Goal: Information Seeking & Learning: Learn about a topic

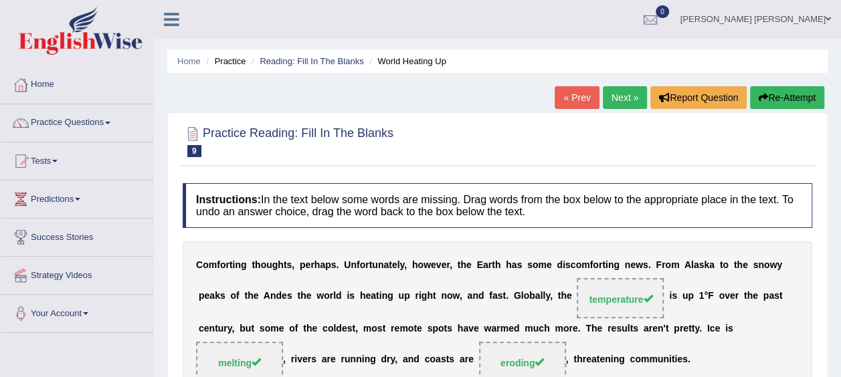
click at [234, 62] on li "Practice" at bounding box center [224, 61] width 43 height 13
click at [110, 120] on link "Practice Questions" at bounding box center [77, 120] width 153 height 33
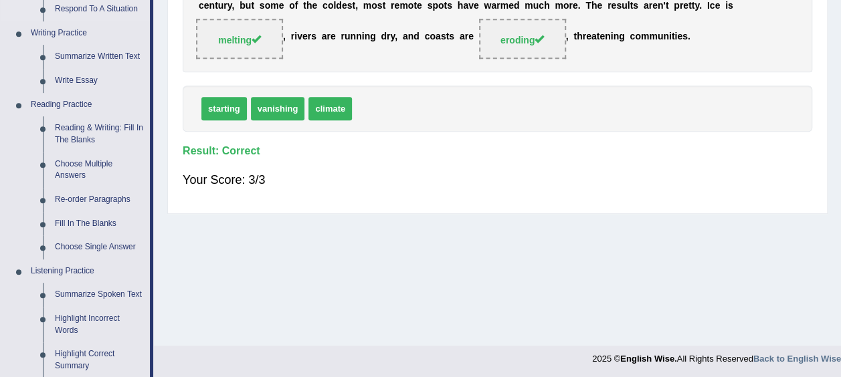
scroll to position [343, 0]
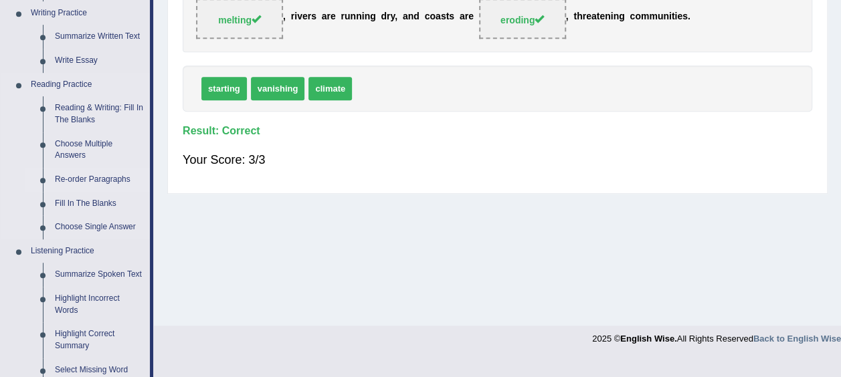
click at [66, 179] on link "Re-order Paragraphs" at bounding box center [99, 180] width 101 height 24
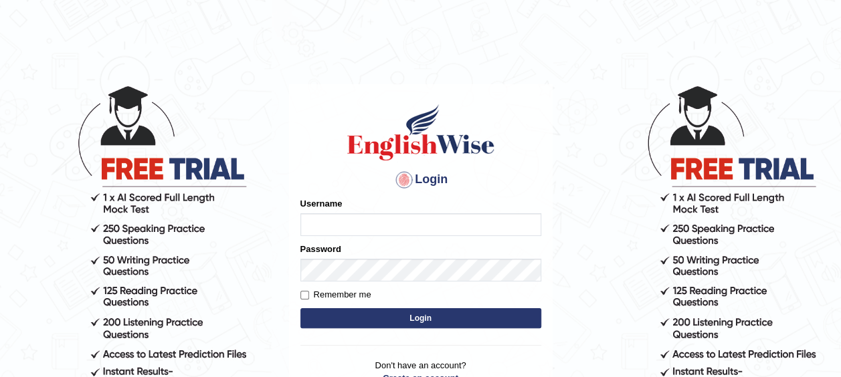
type input "0477822271"
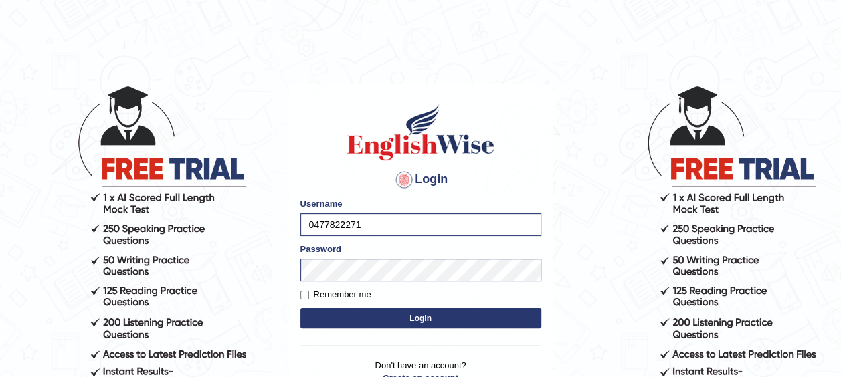
click at [386, 320] on button "Login" at bounding box center [420, 318] width 241 height 20
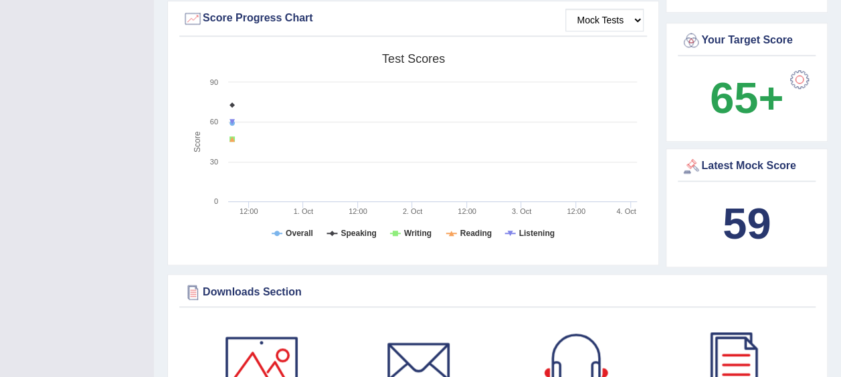
scroll to position [501, 0]
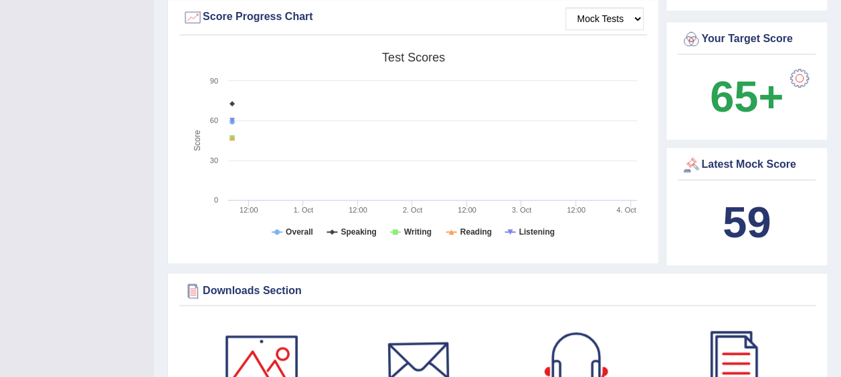
click at [386, 320] on div at bounding box center [419, 364] width 94 height 94
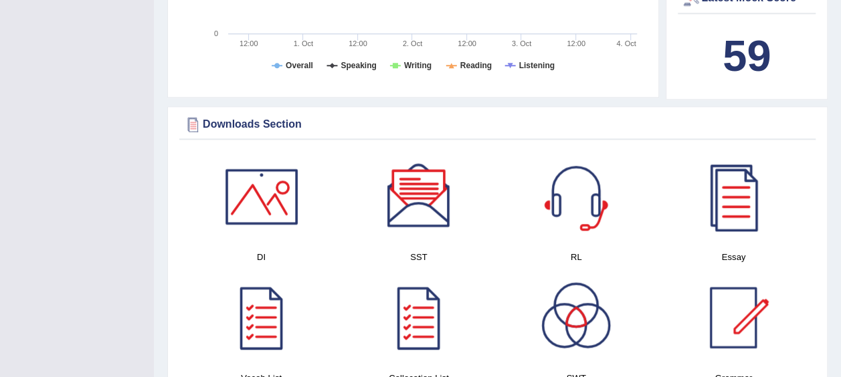
scroll to position [668, 0]
click at [252, 331] on div at bounding box center [262, 317] width 94 height 94
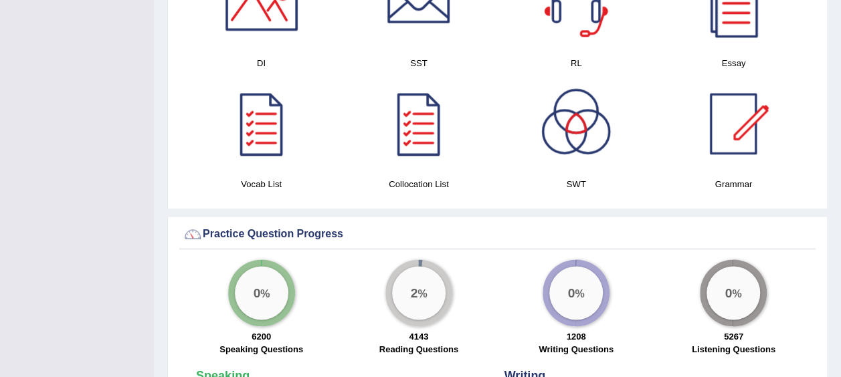
scroll to position [776, 0]
click at [569, 133] on div at bounding box center [576, 123] width 94 height 94
click at [432, 118] on div at bounding box center [419, 123] width 94 height 94
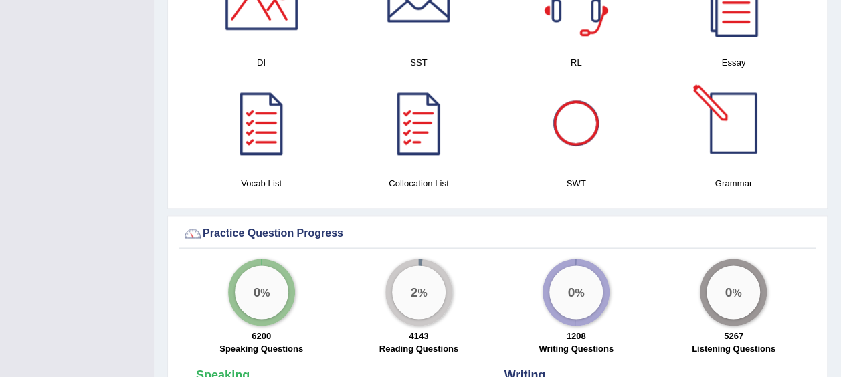
click at [728, 108] on div at bounding box center [734, 123] width 94 height 94
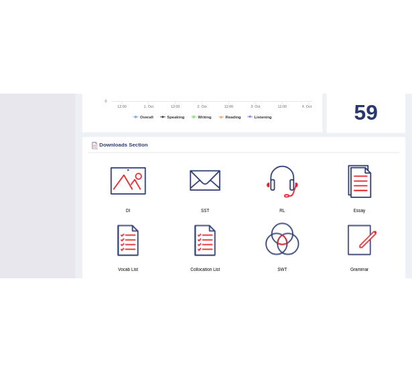
scroll to position [600, 0]
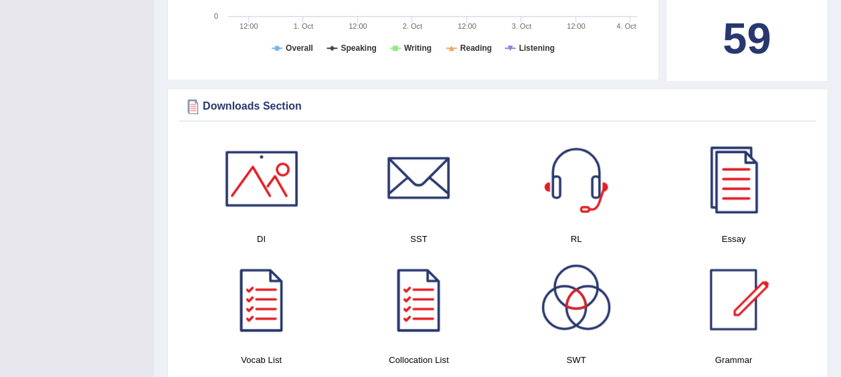
click at [410, 298] on div at bounding box center [419, 300] width 94 height 94
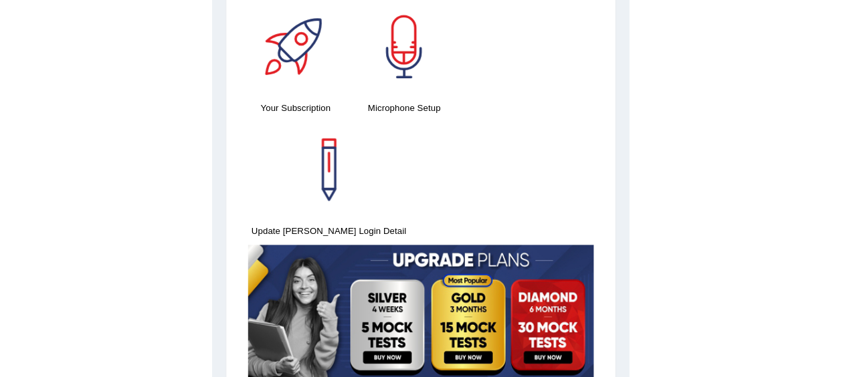
scroll to position [0, 0]
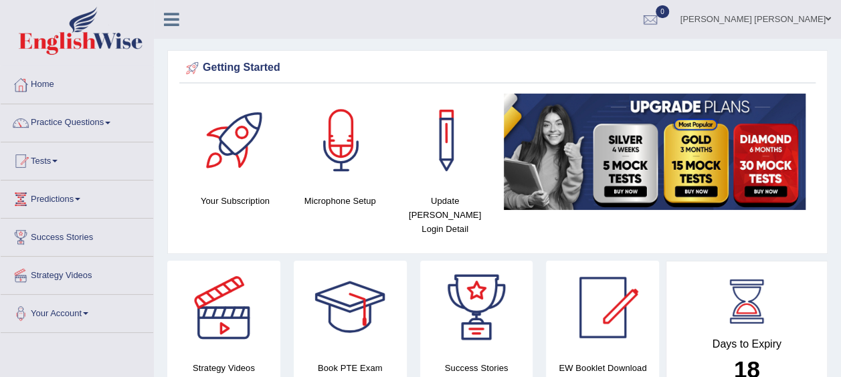
click at [110, 123] on span at bounding box center [107, 123] width 5 height 3
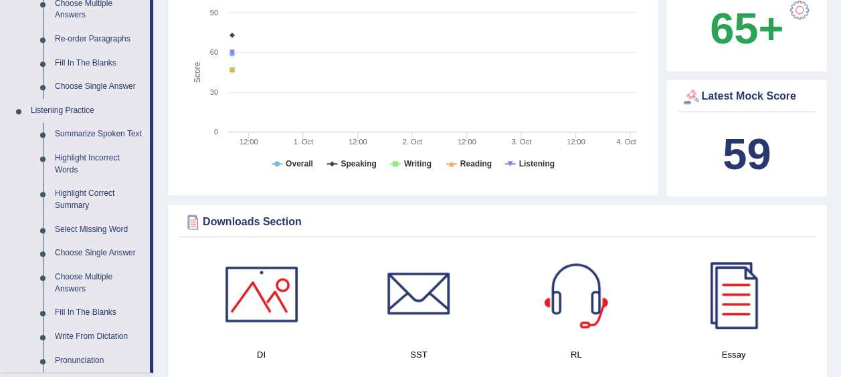
scroll to position [352, 0]
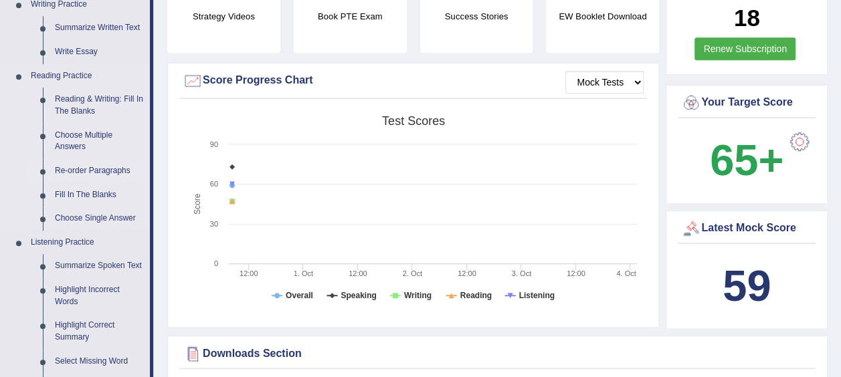
click at [99, 165] on link "Re-order Paragraphs" at bounding box center [99, 171] width 101 height 24
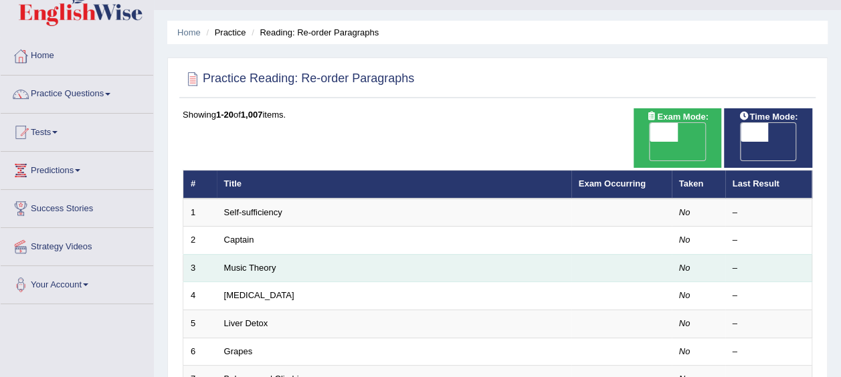
scroll to position [30, 0]
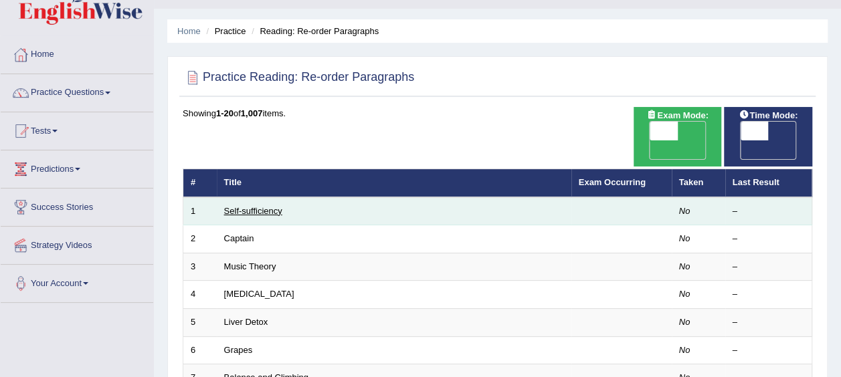
click at [263, 206] on link "Self-sufficiency" at bounding box center [253, 211] width 58 height 10
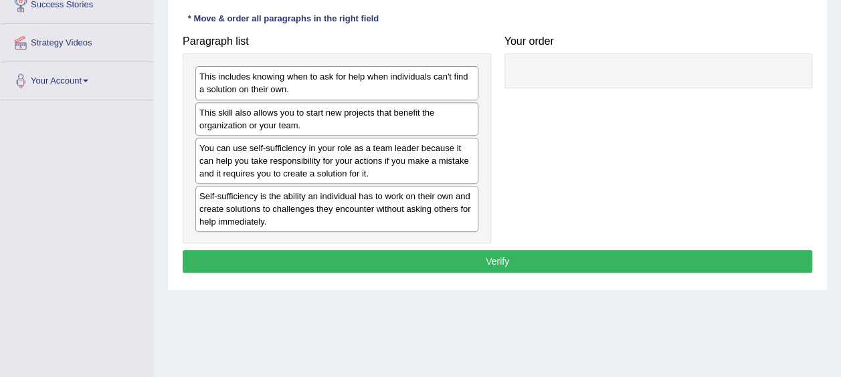
scroll to position [234, 0]
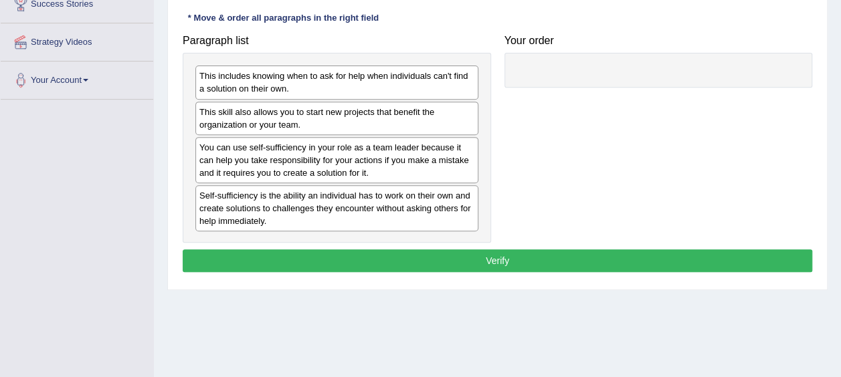
click at [269, 211] on div "Self-sufficiency is the ability an individual has to work on their own and crea…" at bounding box center [336, 208] width 283 height 46
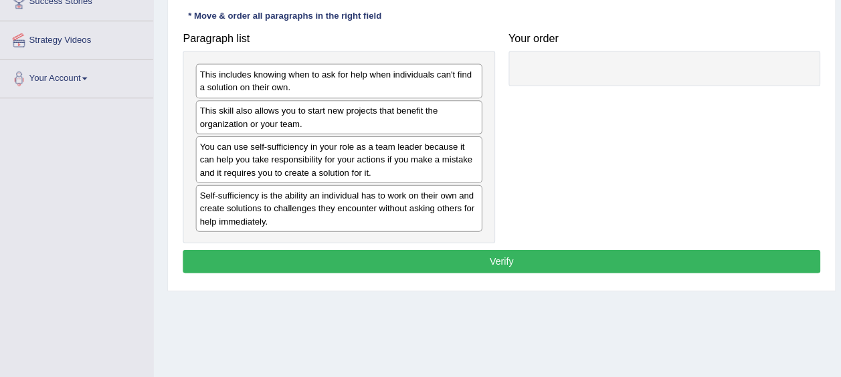
scroll to position [233, 0]
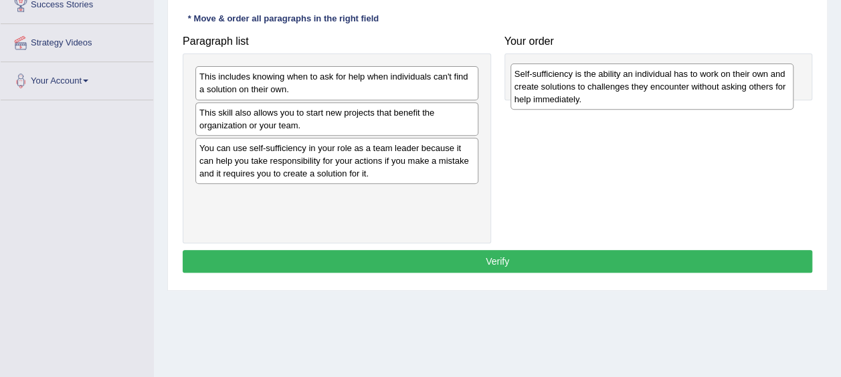
drag, startPoint x: 232, startPoint y: 205, endPoint x: 547, endPoint y: 84, distance: 337.4
click at [547, 84] on div "Self-sufficiency is the ability an individual has to work on their own and crea…" at bounding box center [652, 87] width 283 height 46
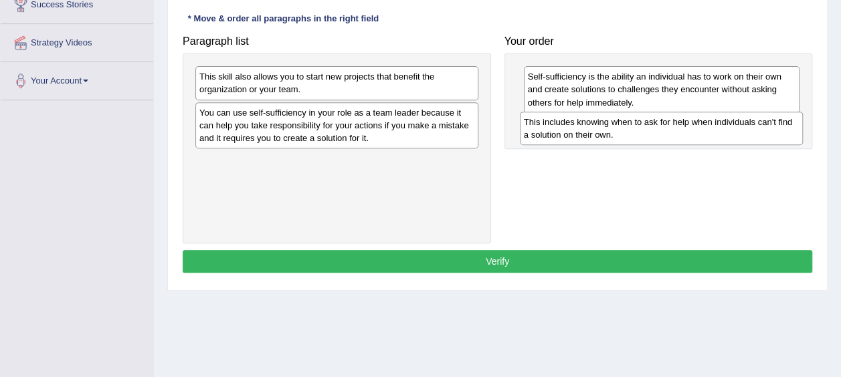
drag, startPoint x: 398, startPoint y: 84, endPoint x: 723, endPoint y: 130, distance: 327.7
click at [723, 130] on div "This includes knowing when to ask for help when individuals can't find a soluti…" at bounding box center [661, 128] width 283 height 33
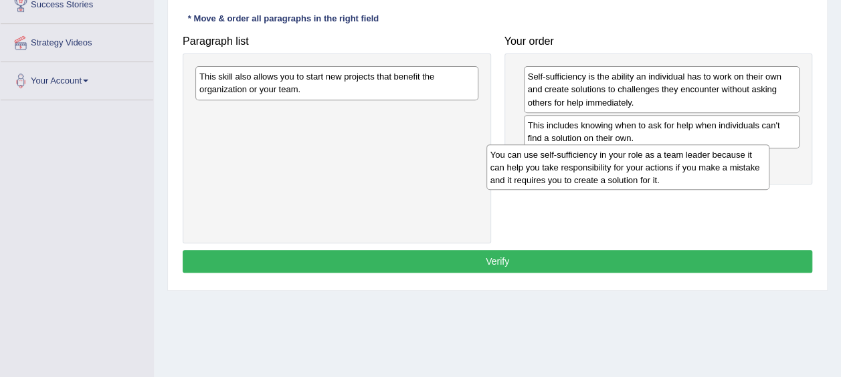
drag, startPoint x: 383, startPoint y: 132, endPoint x: 680, endPoint y: 175, distance: 299.6
click at [680, 175] on div "You can use self-sufficiency in your role as a team leader because it can help …" at bounding box center [627, 168] width 283 height 46
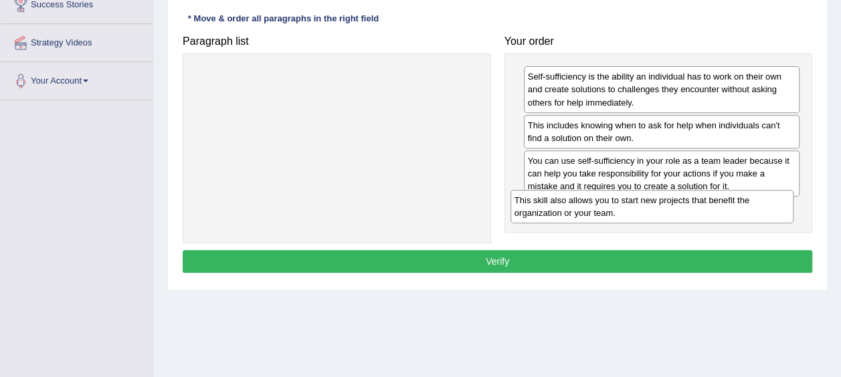
drag, startPoint x: 345, startPoint y: 77, endPoint x: 661, endPoint y: 201, distance: 339.9
click at [661, 201] on div "This skill also allows you to start new projects that benefit the organization …" at bounding box center [652, 206] width 283 height 33
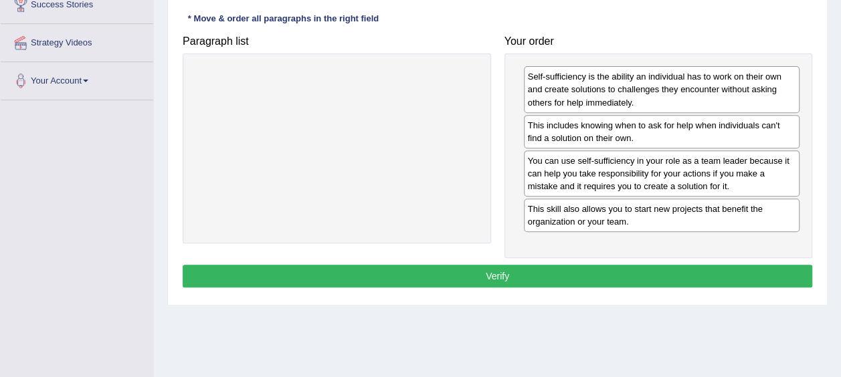
click at [592, 272] on button "Verify" at bounding box center [498, 276] width 630 height 23
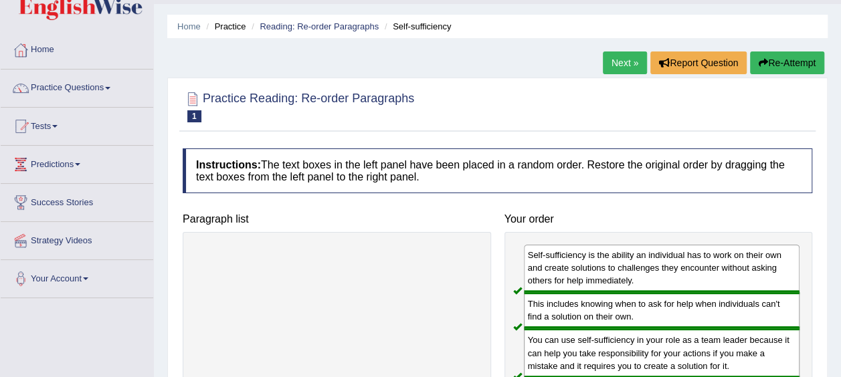
scroll to position [29, 0]
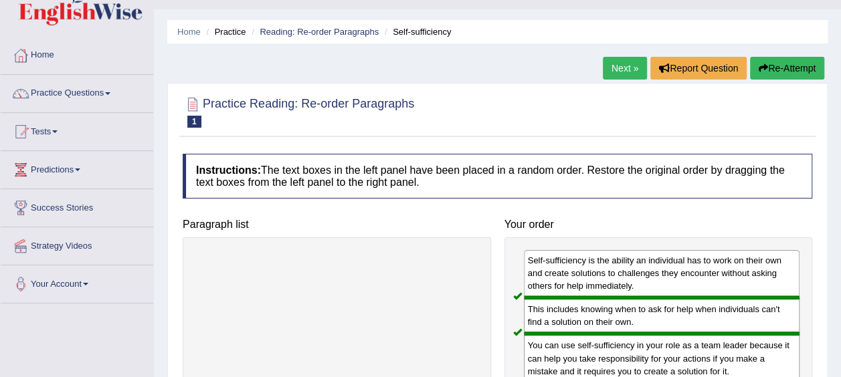
click at [620, 71] on link "Next »" at bounding box center [625, 68] width 44 height 23
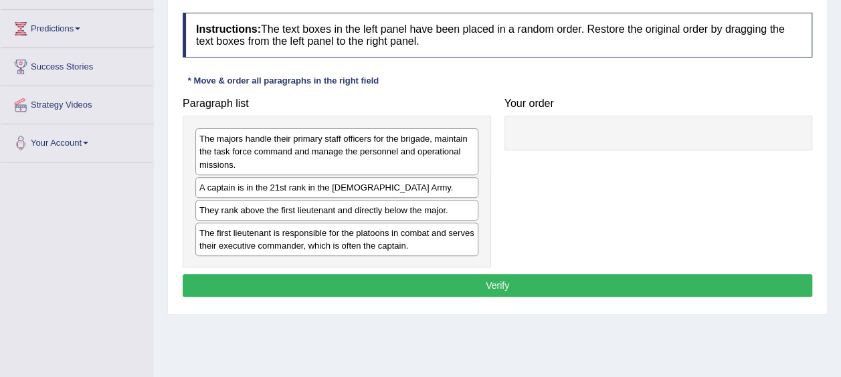
scroll to position [171, 0]
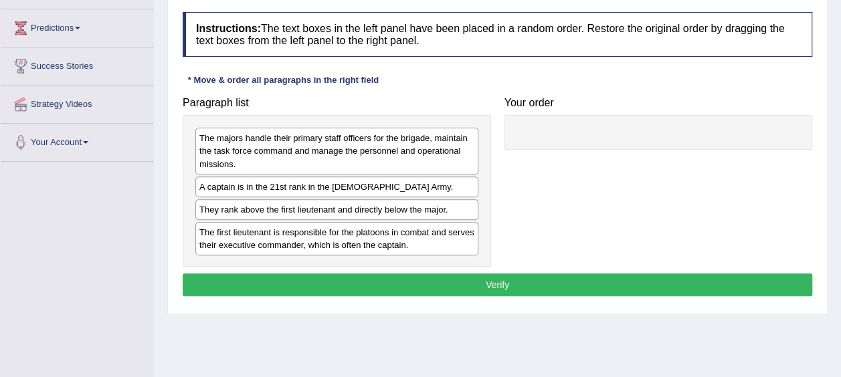
click at [404, 264] on div "The majors handle their primary staff officers for the brigade, maintain the ta…" at bounding box center [337, 190] width 308 height 151
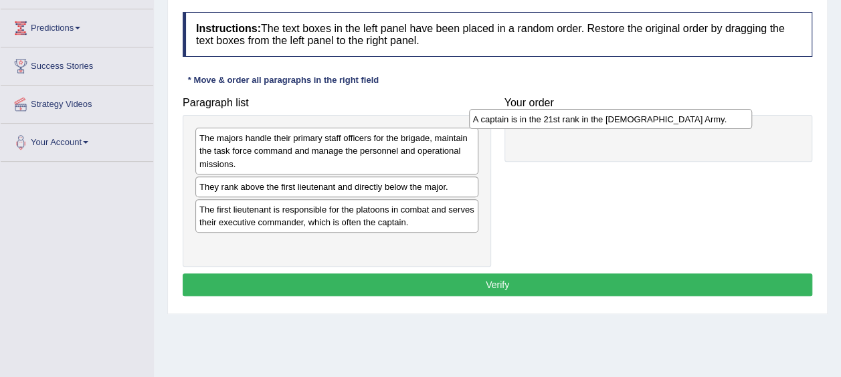
drag, startPoint x: 278, startPoint y: 185, endPoint x: 579, endPoint y: 129, distance: 306.3
click at [579, 129] on div "A captain is in the 21st rank in the [DEMOGRAPHIC_DATA] Army." at bounding box center [610, 119] width 283 height 20
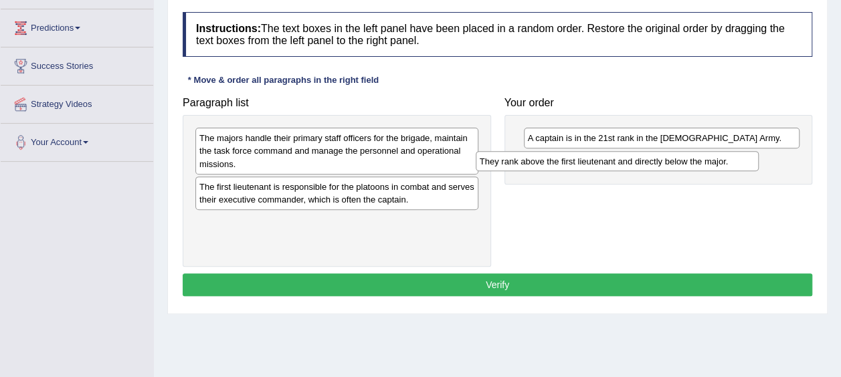
drag, startPoint x: 414, startPoint y: 190, endPoint x: 695, endPoint y: 165, distance: 281.5
click at [695, 165] on div "They rank above the first lieutenant and directly below the major." at bounding box center [617, 161] width 283 height 20
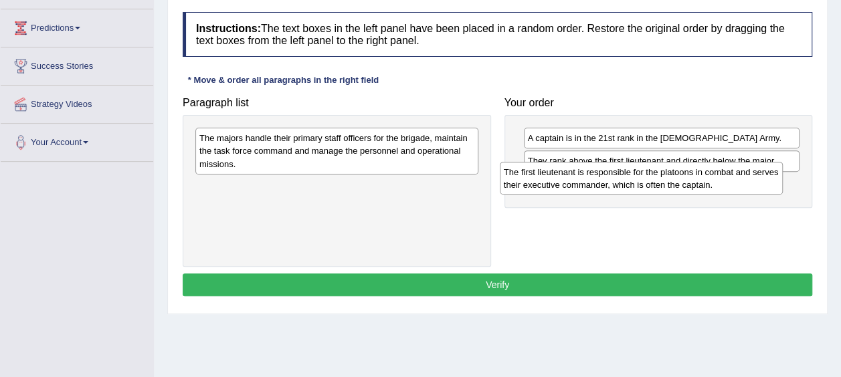
drag, startPoint x: 408, startPoint y: 199, endPoint x: 713, endPoint y: 185, distance: 305.5
click at [713, 185] on div "The first lieutenant is responsible for the platoons in combat and serves their…" at bounding box center [641, 178] width 283 height 33
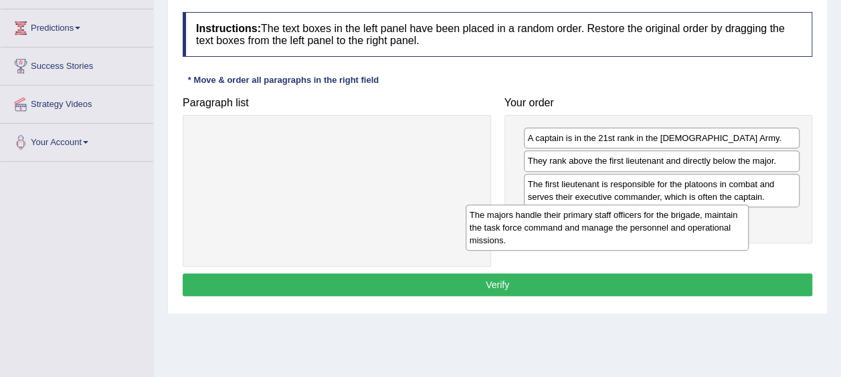
drag, startPoint x: 416, startPoint y: 159, endPoint x: 709, endPoint y: 233, distance: 302.2
click at [709, 233] on div "The majors handle their primary staff officers for the brigade, maintain the ta…" at bounding box center [607, 228] width 283 height 46
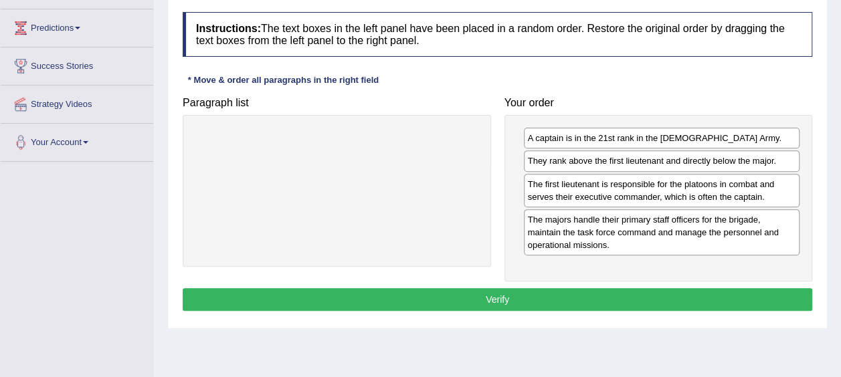
click at [632, 300] on button "Verify" at bounding box center [498, 299] width 630 height 23
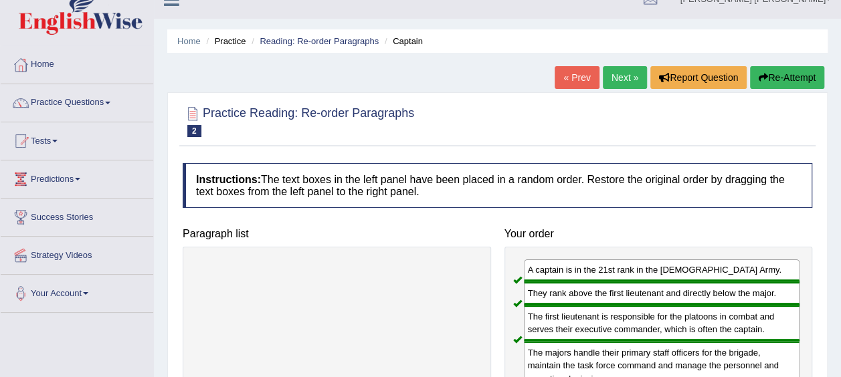
scroll to position [0, 0]
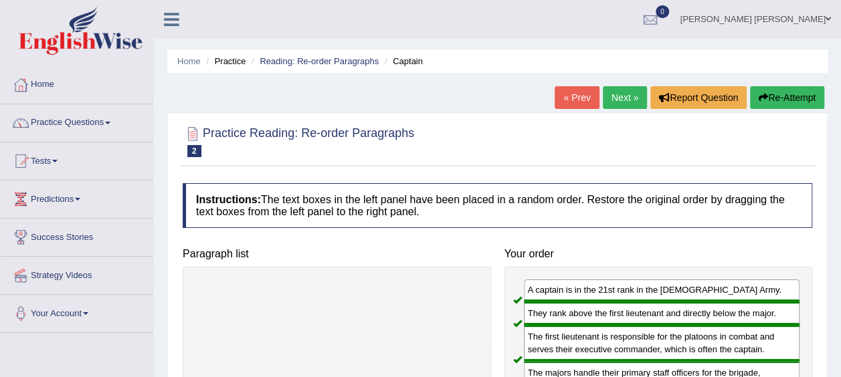
click at [629, 86] on link "Next »" at bounding box center [625, 97] width 44 height 23
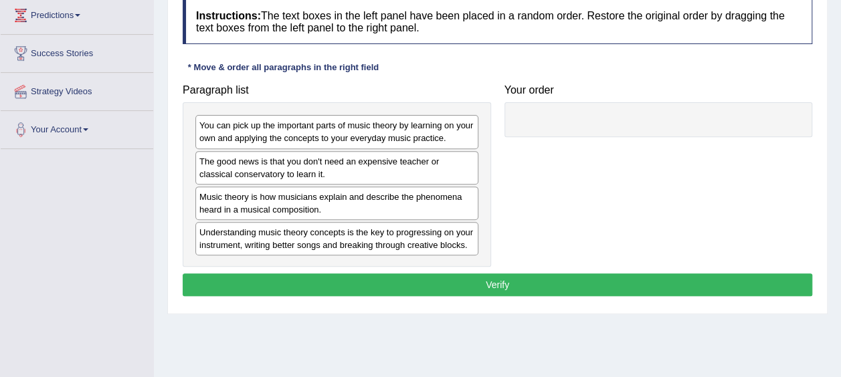
scroll to position [185, 0]
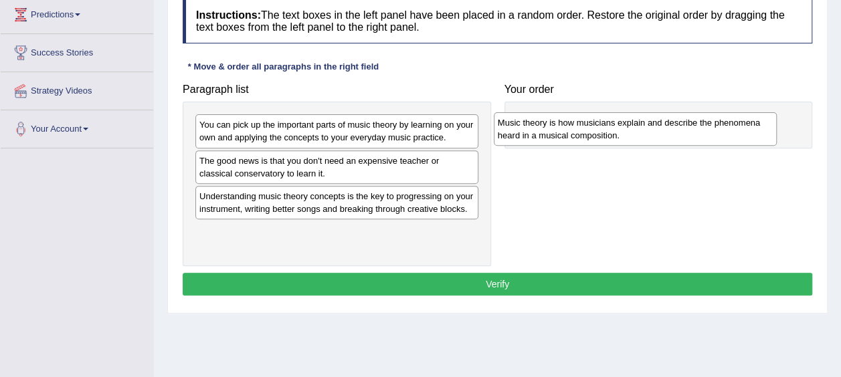
drag, startPoint x: 392, startPoint y: 198, endPoint x: 691, endPoint y: 126, distance: 307.1
click at [691, 126] on div "Music theory is how musicians explain and describe the phenomena heard in a mus…" at bounding box center [635, 128] width 283 height 33
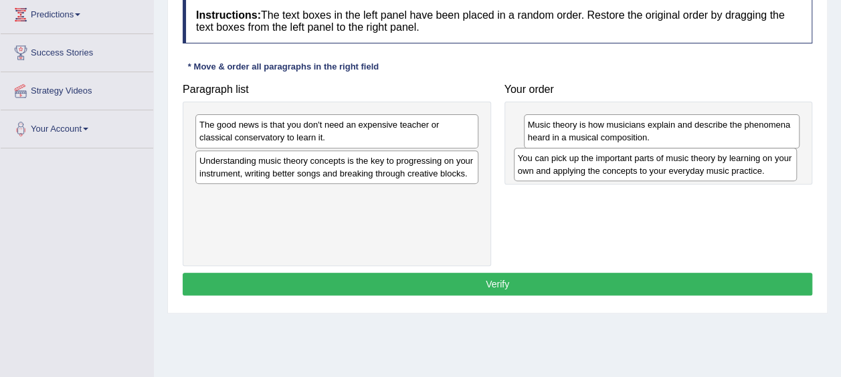
drag, startPoint x: 389, startPoint y: 132, endPoint x: 707, endPoint y: 165, distance: 320.3
click at [707, 165] on div "You can pick up the important parts of music theory by learning on your own and…" at bounding box center [655, 164] width 283 height 33
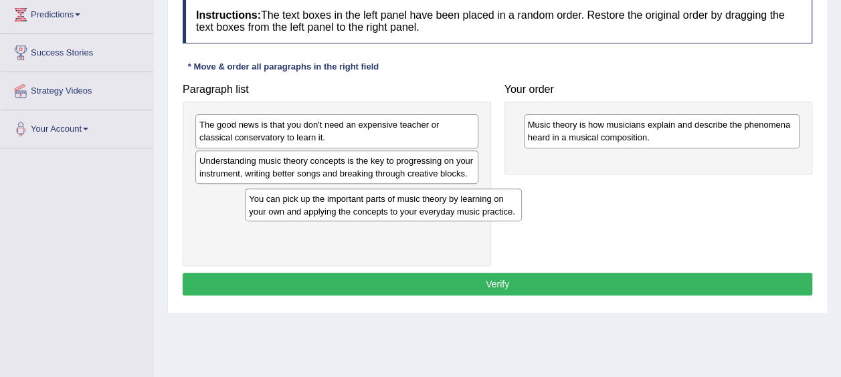
drag, startPoint x: 707, startPoint y: 166, endPoint x: 429, endPoint y: 205, distance: 281.1
click at [429, 205] on div "You can pick up the important parts of music theory by learning on your own and…" at bounding box center [383, 205] width 276 height 33
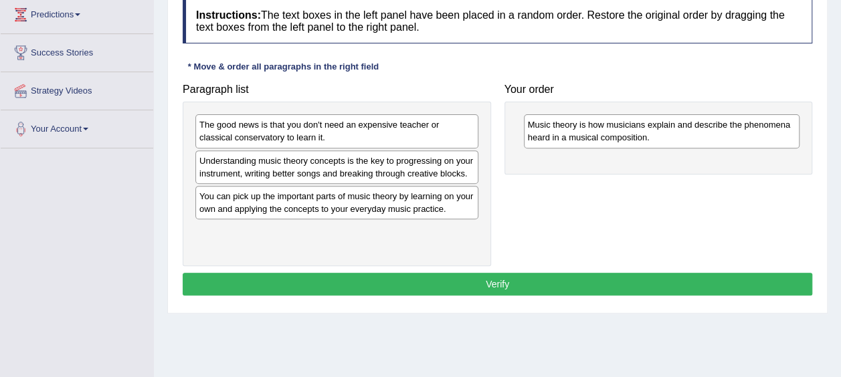
click at [375, 126] on div "The good news is that you don't need an expensive teacher or classical conserva…" at bounding box center [336, 130] width 283 height 33
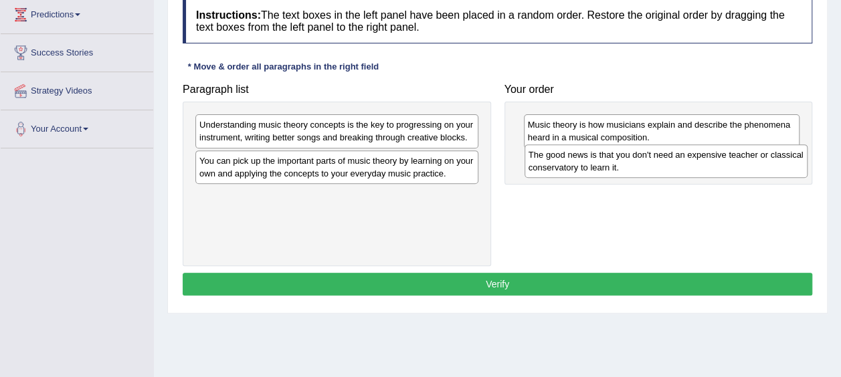
drag, startPoint x: 375, startPoint y: 126, endPoint x: 704, endPoint y: 156, distance: 330.6
click at [704, 156] on div "The good news is that you don't need an expensive teacher or classical conserva…" at bounding box center [666, 161] width 283 height 33
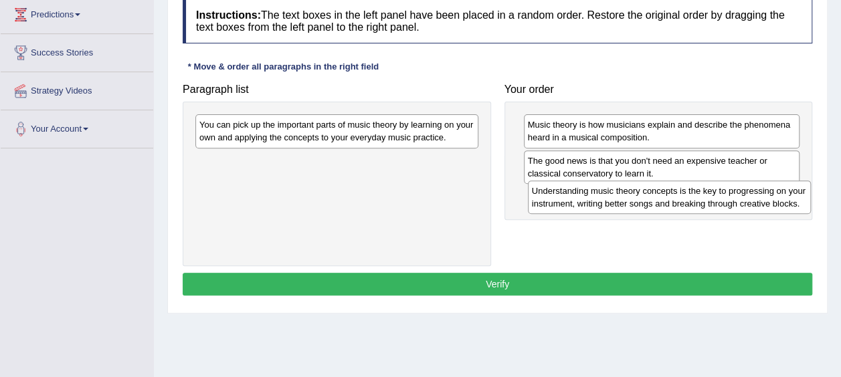
drag, startPoint x: 369, startPoint y: 127, endPoint x: 701, endPoint y: 193, distance: 339.1
click at [701, 193] on div "Understanding music theory concepts is the key to progressing on your instrumen…" at bounding box center [669, 197] width 283 height 33
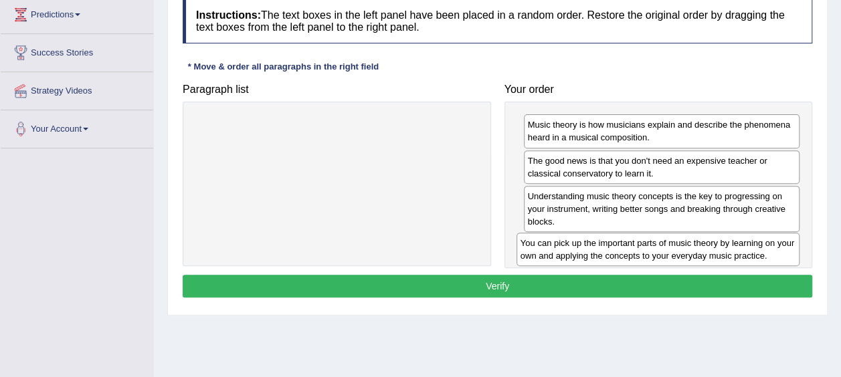
drag, startPoint x: 446, startPoint y: 134, endPoint x: 767, endPoint y: 252, distance: 342.3
click at [767, 252] on div "You can pick up the important parts of music theory by learning on your own and…" at bounding box center [658, 249] width 283 height 33
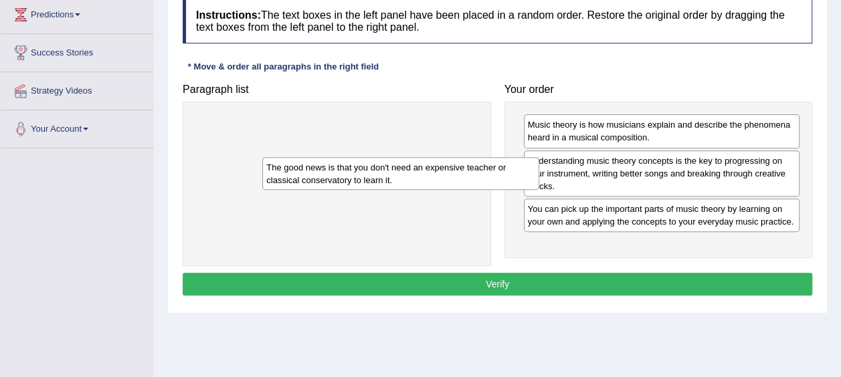
drag, startPoint x: 669, startPoint y: 165, endPoint x: 406, endPoint y: 173, distance: 263.8
click at [406, 173] on div "The good news is that you don't need an expensive teacher or classical conserva…" at bounding box center [400, 173] width 276 height 33
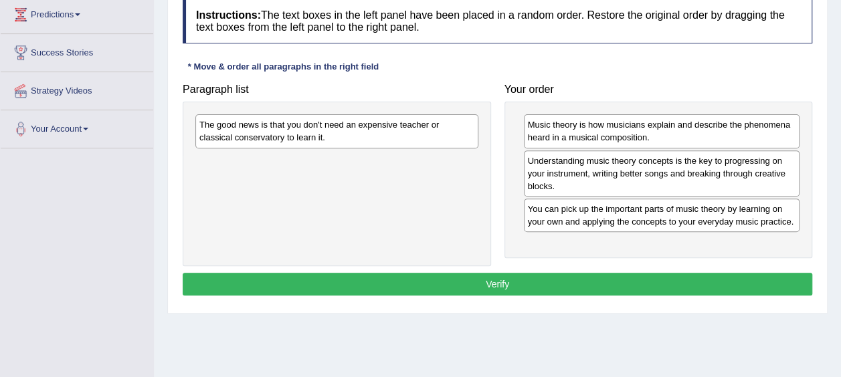
click at [406, 173] on div "The good news is that you don't need an expensive teacher or classical conserva…" at bounding box center [337, 184] width 308 height 164
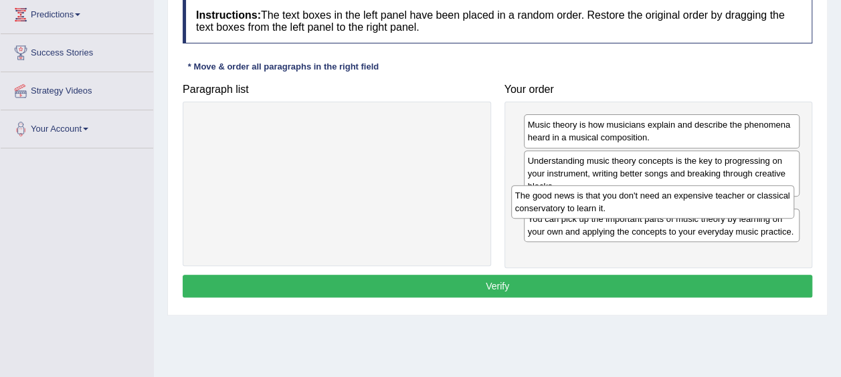
drag, startPoint x: 385, startPoint y: 141, endPoint x: 701, endPoint y: 212, distance: 323.7
click at [701, 212] on div "The good news is that you don't need an expensive teacher or classical conserva…" at bounding box center [652, 201] width 283 height 33
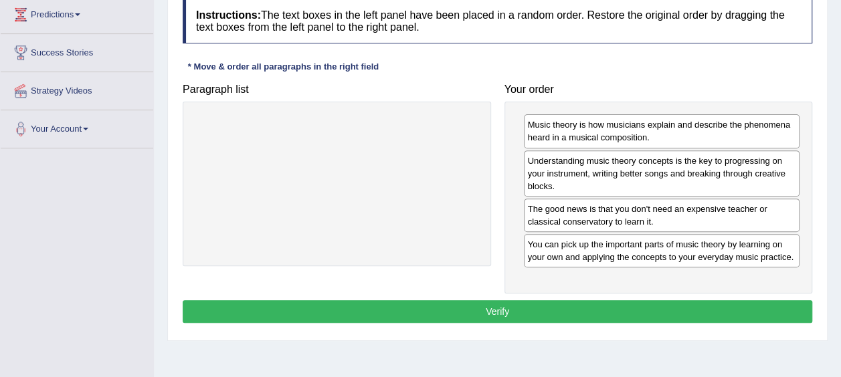
click at [598, 302] on button "Verify" at bounding box center [498, 311] width 630 height 23
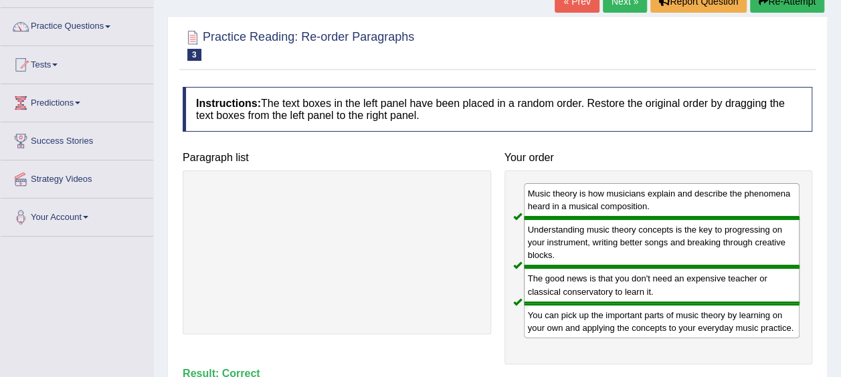
scroll to position [93, 0]
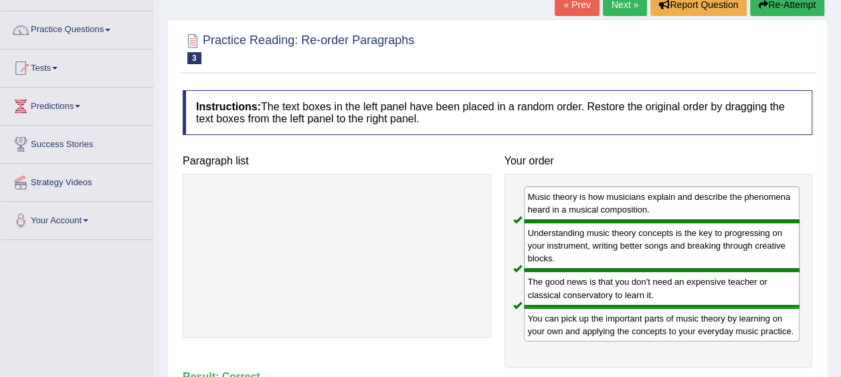
click at [617, 11] on link "Next »" at bounding box center [625, 4] width 44 height 23
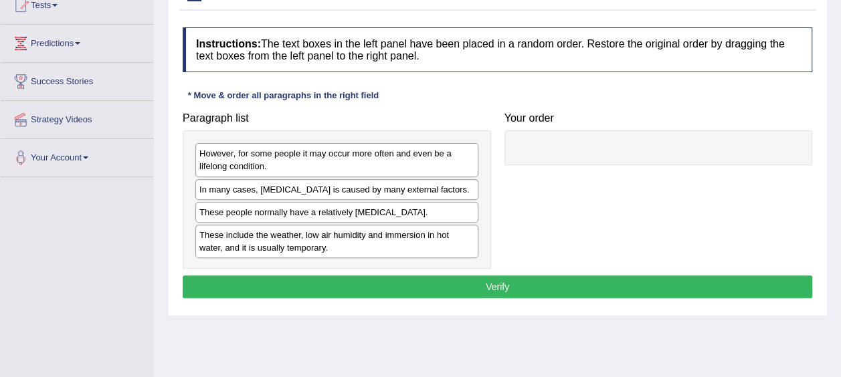
scroll to position [157, 0]
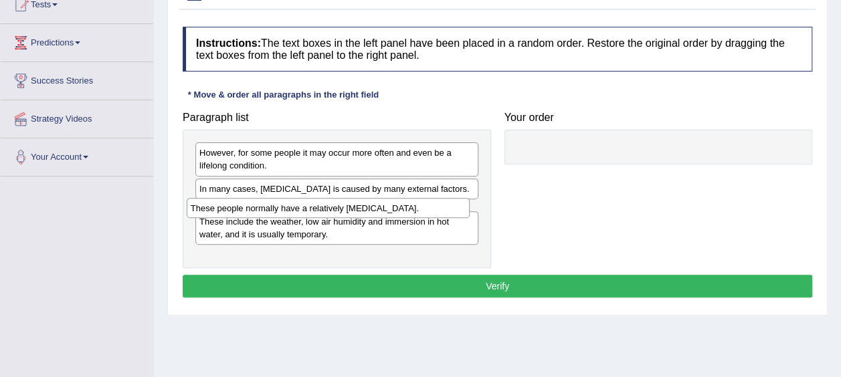
drag, startPoint x: 472, startPoint y: 205, endPoint x: 469, endPoint y: 211, distance: 6.9
click at [469, 211] on div "These people normally have a relatively [MEDICAL_DATA]." at bounding box center [328, 208] width 283 height 20
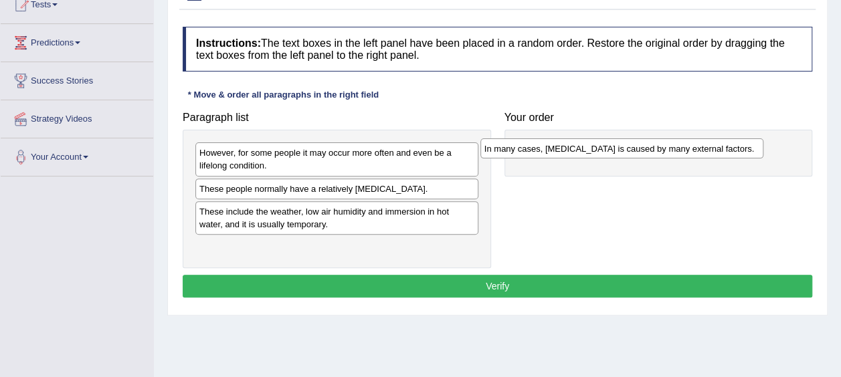
drag, startPoint x: 431, startPoint y: 188, endPoint x: 716, endPoint y: 149, distance: 287.8
click at [716, 149] on div "In many cases, [MEDICAL_DATA] is caused by many external factors." at bounding box center [621, 149] width 283 height 20
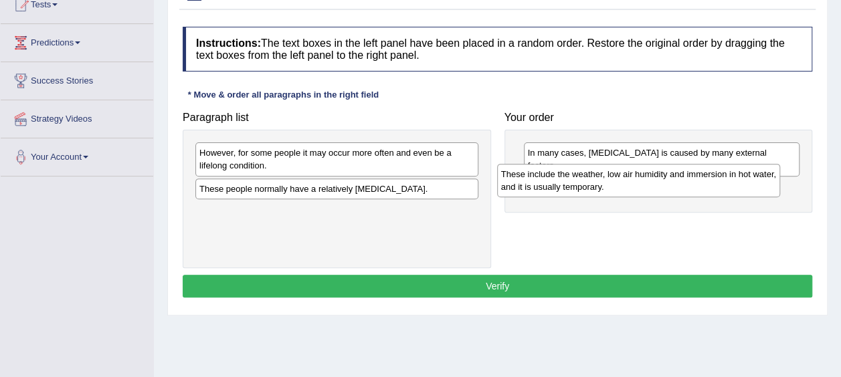
drag, startPoint x: 414, startPoint y: 221, endPoint x: 716, endPoint y: 185, distance: 303.9
click at [716, 185] on div "These include the weather, low air humidity and immersion in hot water, and it …" at bounding box center [638, 180] width 283 height 33
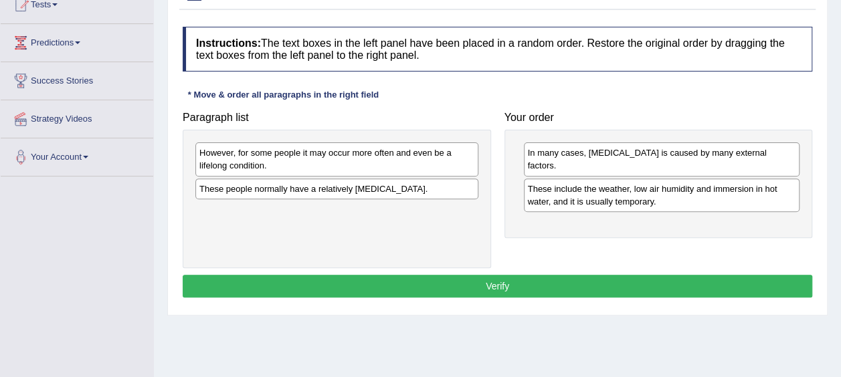
click at [380, 145] on div "However, for some people it may occur more often and even be a lifelong conditi…" at bounding box center [336, 159] width 283 height 33
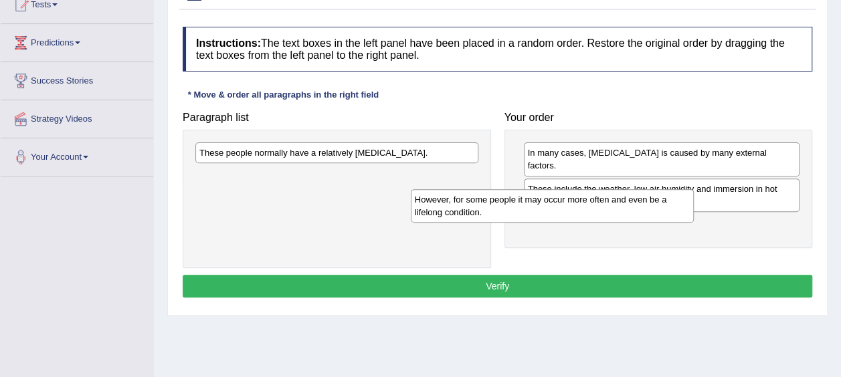
drag, startPoint x: 377, startPoint y: 158, endPoint x: 592, endPoint y: 205, distance: 220.5
click at [592, 205] on div "However, for some people it may occur more often and even be a lifelong conditi…" at bounding box center [552, 205] width 283 height 33
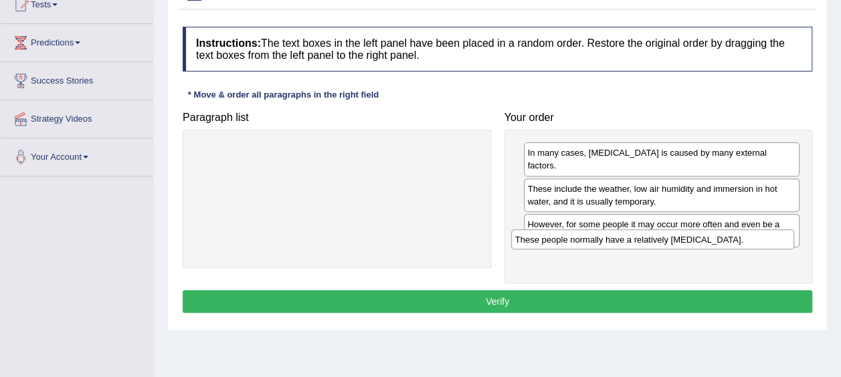
drag, startPoint x: 375, startPoint y: 147, endPoint x: 691, endPoint y: 234, distance: 327.6
click at [691, 234] on div "These people normally have a relatively sensitive skin." at bounding box center [652, 240] width 283 height 20
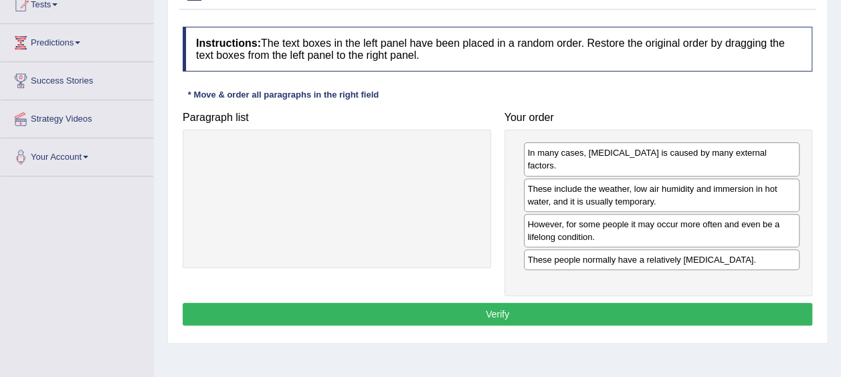
click at [659, 303] on button "Verify" at bounding box center [498, 314] width 630 height 23
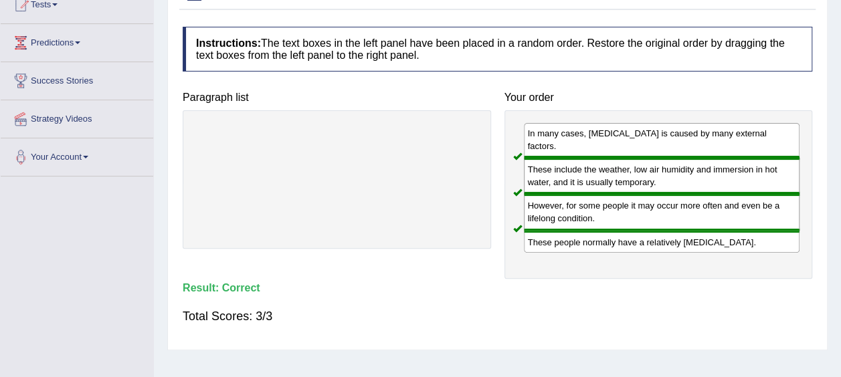
scroll to position [0, 0]
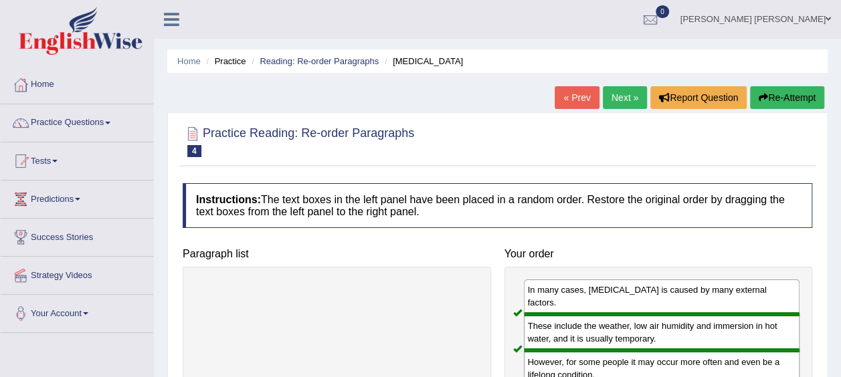
click at [617, 104] on link "Next »" at bounding box center [625, 97] width 44 height 23
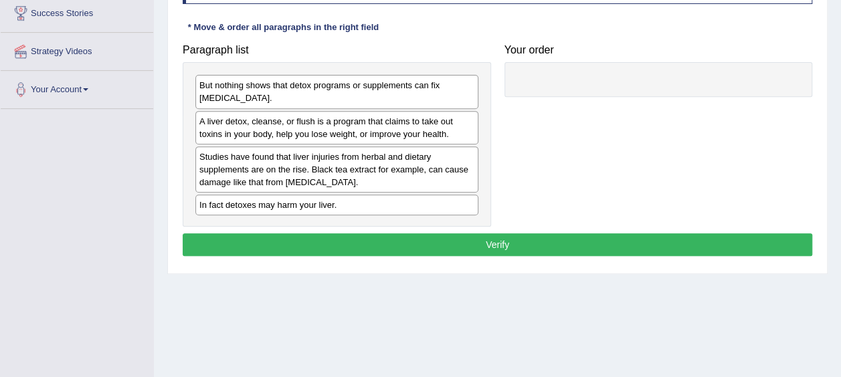
scroll to position [225, 0]
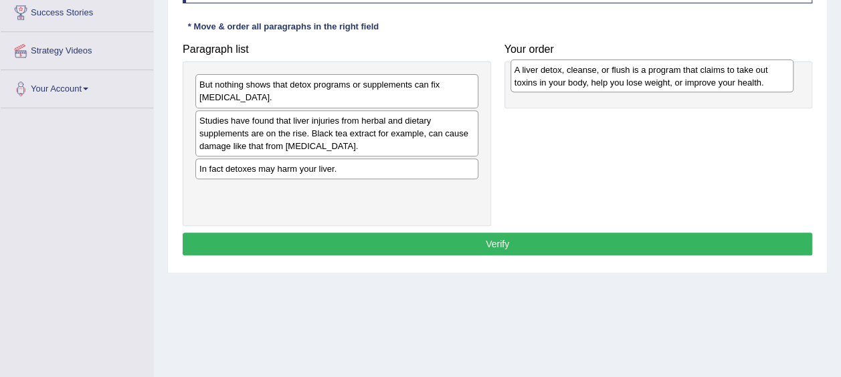
drag, startPoint x: 373, startPoint y: 125, endPoint x: 691, endPoint y: 75, distance: 321.1
click at [691, 75] on div "A liver detox, cleanse, or flush is a program that claims to take out toxins in…" at bounding box center [652, 76] width 283 height 33
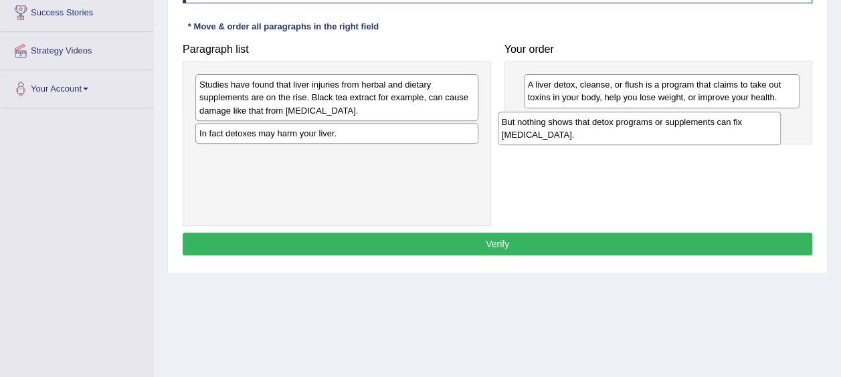
drag, startPoint x: 376, startPoint y: 87, endPoint x: 679, endPoint y: 124, distance: 304.8
click at [679, 124] on div "But nothing shows that detox programs or supplements can fix [MEDICAL_DATA]." at bounding box center [639, 128] width 283 height 33
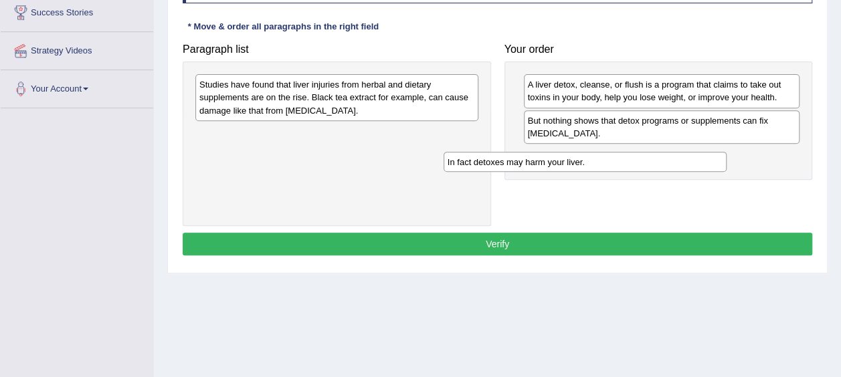
drag, startPoint x: 444, startPoint y: 135, endPoint x: 692, endPoint y: 165, distance: 250.0
click at [692, 165] on div "In fact detoxes may harm your liver." at bounding box center [585, 162] width 283 height 20
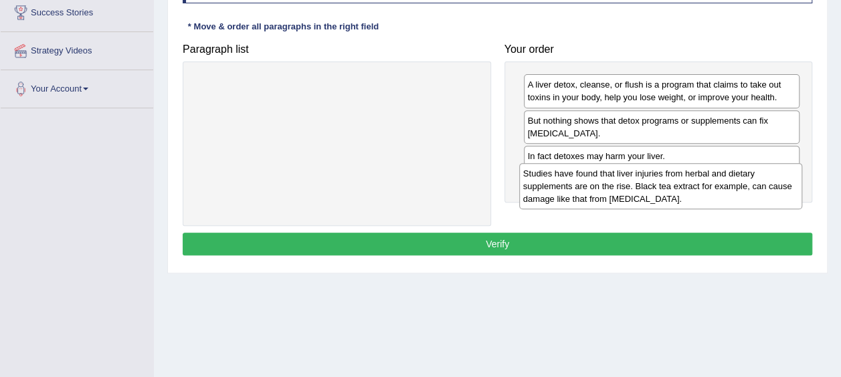
drag, startPoint x: 456, startPoint y: 108, endPoint x: 780, endPoint y: 197, distance: 335.9
click at [780, 197] on div "Studies have found that liver injuries from herbal and dietary supplements are …" at bounding box center [660, 186] width 283 height 46
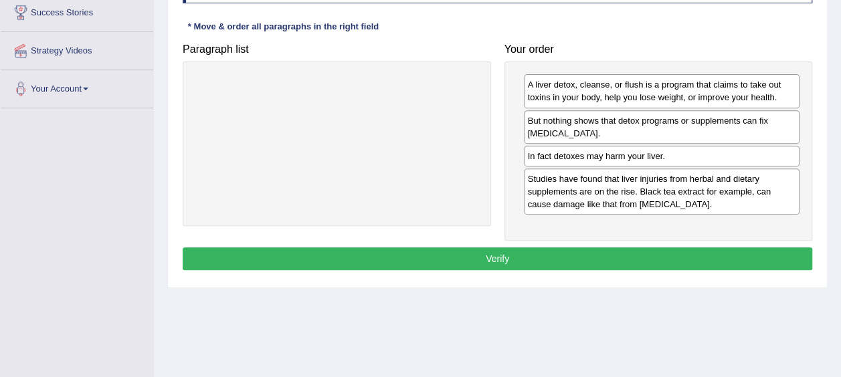
click at [745, 257] on button "Verify" at bounding box center [498, 259] width 630 height 23
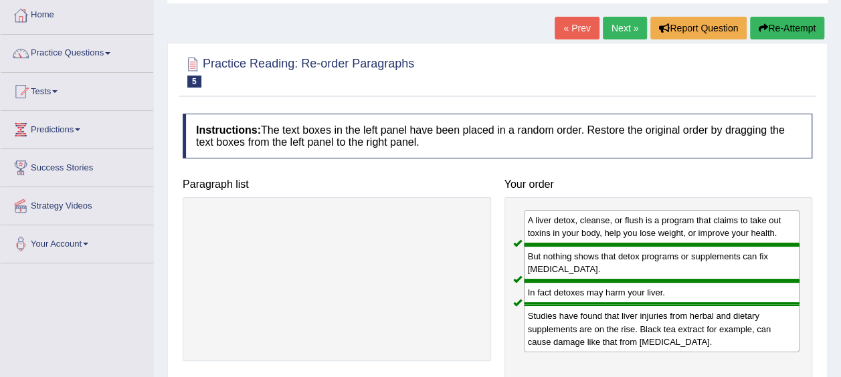
scroll to position [69, 0]
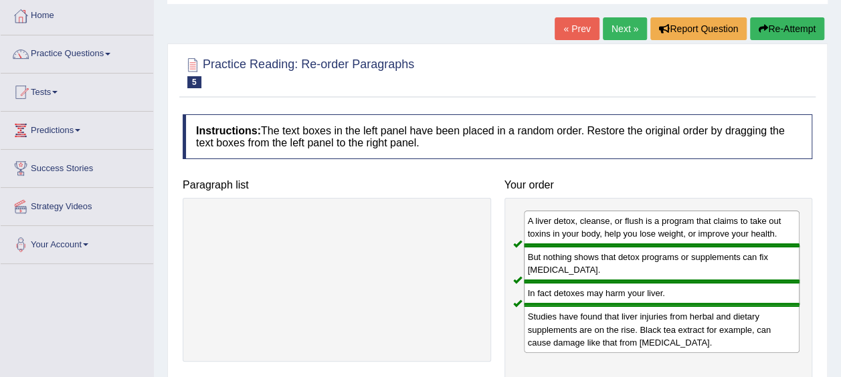
click at [616, 31] on link "Next »" at bounding box center [625, 28] width 44 height 23
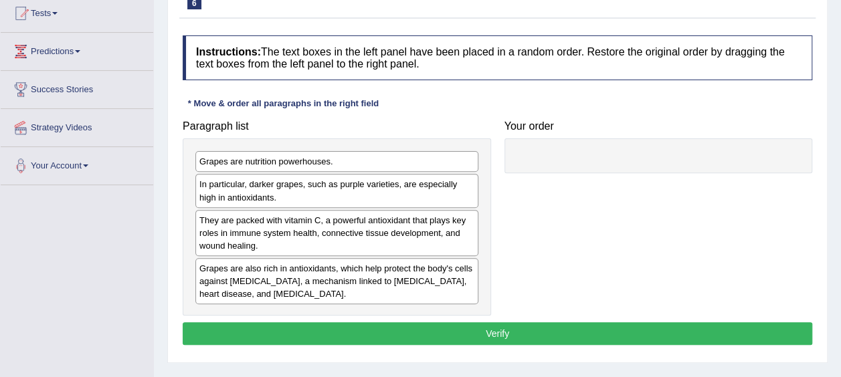
scroll to position [149, 0]
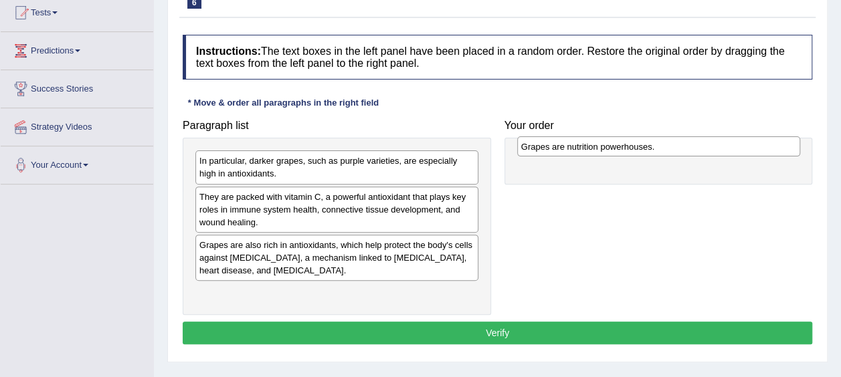
drag, startPoint x: 356, startPoint y: 155, endPoint x: 678, endPoint y: 141, distance: 322.2
click at [678, 141] on div "Grapes are nutrition powerhouses." at bounding box center [658, 147] width 283 height 20
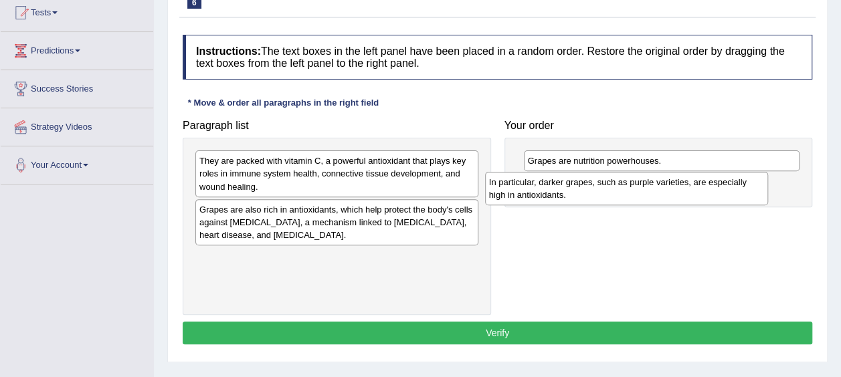
drag, startPoint x: 404, startPoint y: 168, endPoint x: 694, endPoint y: 189, distance: 290.5
click at [694, 189] on div "In particular, darker grapes, such as purple varieties, are especially high in …" at bounding box center [626, 188] width 283 height 33
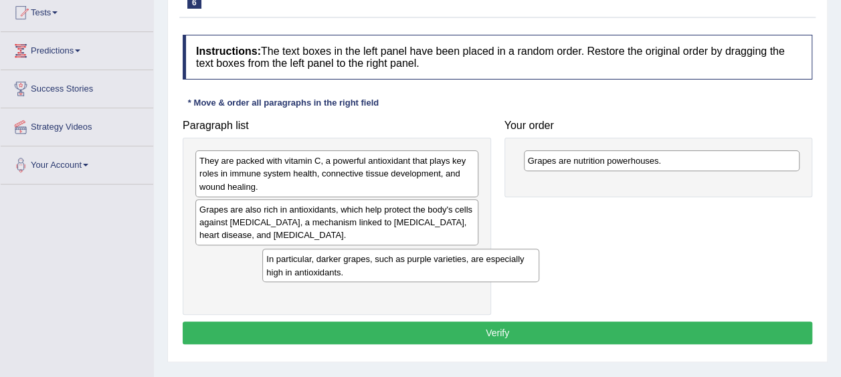
drag, startPoint x: 694, startPoint y: 189, endPoint x: 429, endPoint y: 269, distance: 276.7
click at [429, 269] on div "In particular, darker grapes, such as purple varieties, are especially high in …" at bounding box center [400, 265] width 276 height 33
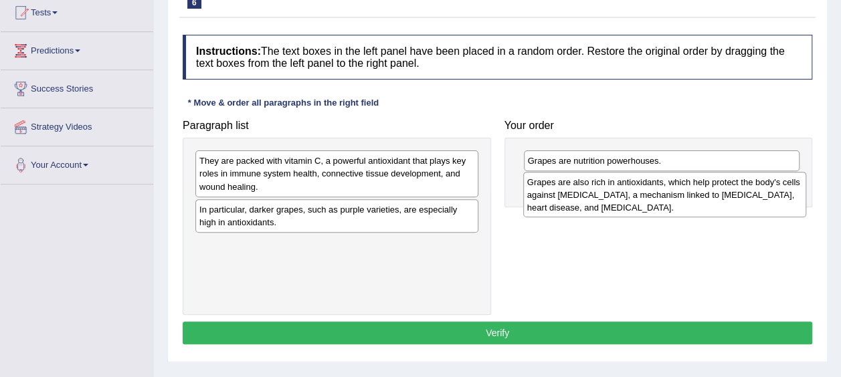
drag, startPoint x: 369, startPoint y: 218, endPoint x: 697, endPoint y: 191, distance: 329.0
click at [697, 191] on div "Grapes are also rich in antioxidants, which help protect the body's cells again…" at bounding box center [664, 195] width 283 height 46
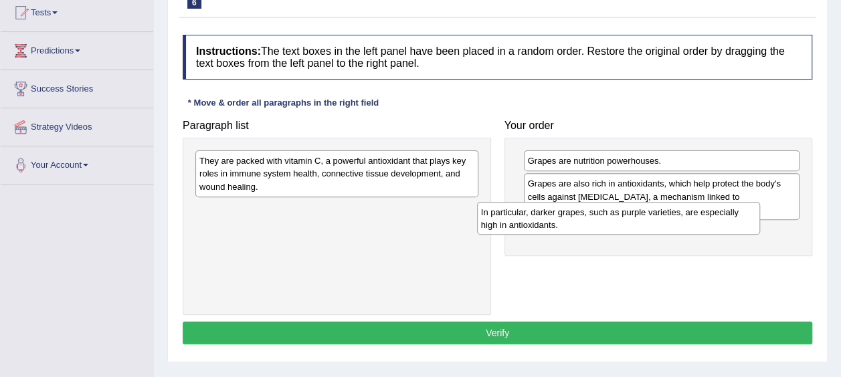
drag, startPoint x: 367, startPoint y: 221, endPoint x: 648, endPoint y: 226, distance: 281.8
click at [648, 226] on div "In particular, darker grapes, such as purple varieties, are especially high in …" at bounding box center [618, 218] width 283 height 33
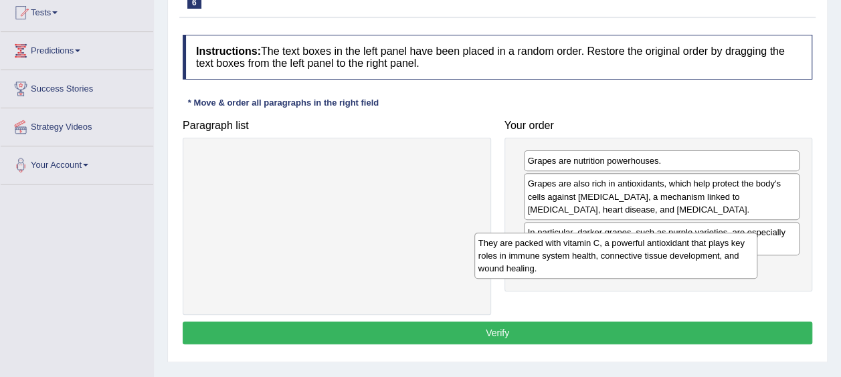
drag, startPoint x: 339, startPoint y: 162, endPoint x: 630, endPoint y: 258, distance: 306.4
click at [630, 258] on div "They are packed with vitamin C, a powerful antioxidant that plays key roles in …" at bounding box center [615, 256] width 283 height 46
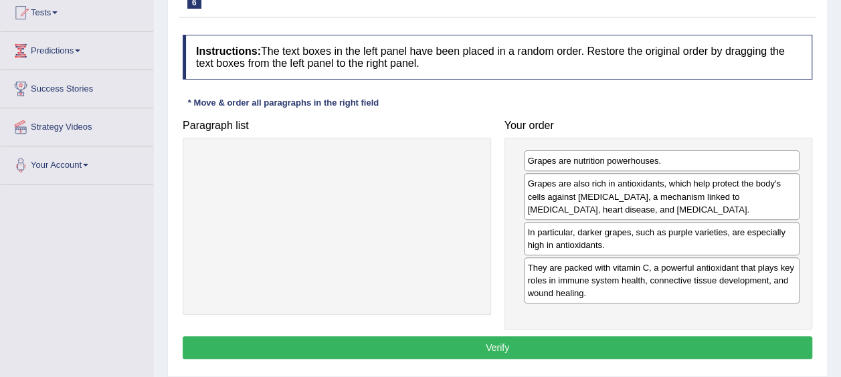
click at [539, 341] on button "Verify" at bounding box center [498, 348] width 630 height 23
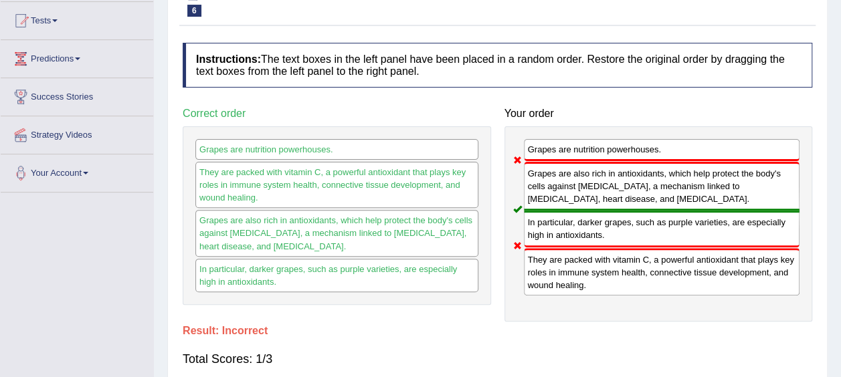
scroll to position [0, 0]
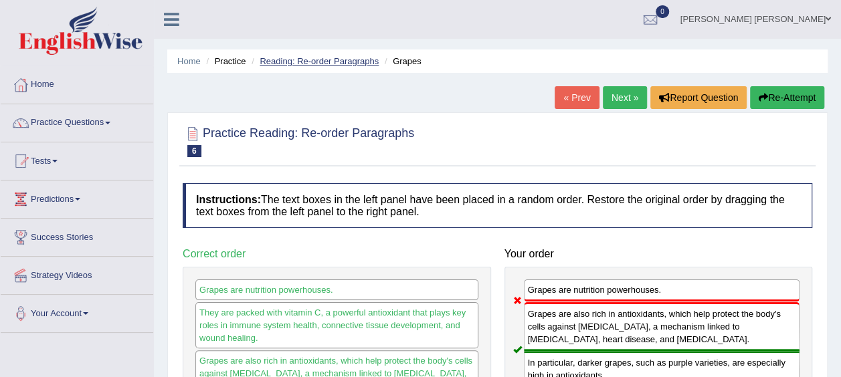
click at [304, 62] on link "Reading: Re-order Paragraphs" at bounding box center [319, 61] width 119 height 10
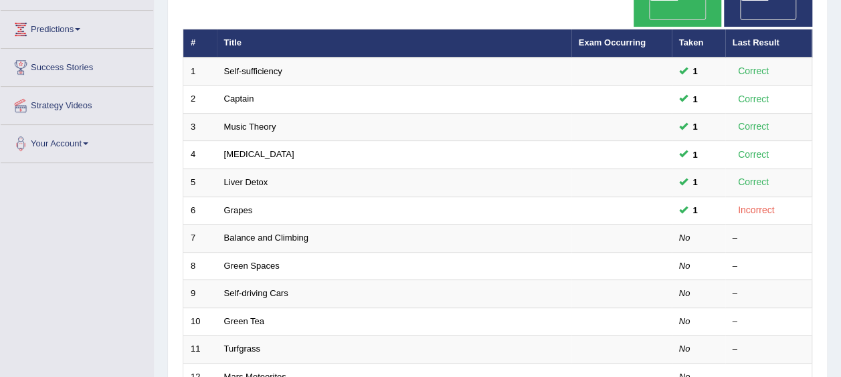
scroll to position [171, 0]
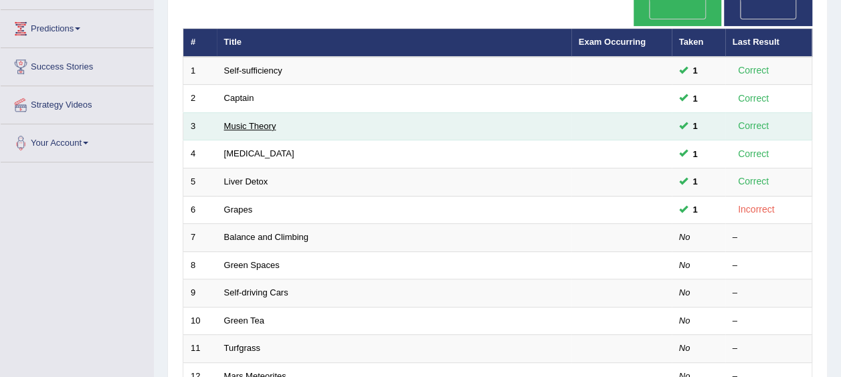
click at [244, 121] on link "Music Theory" at bounding box center [250, 126] width 52 height 10
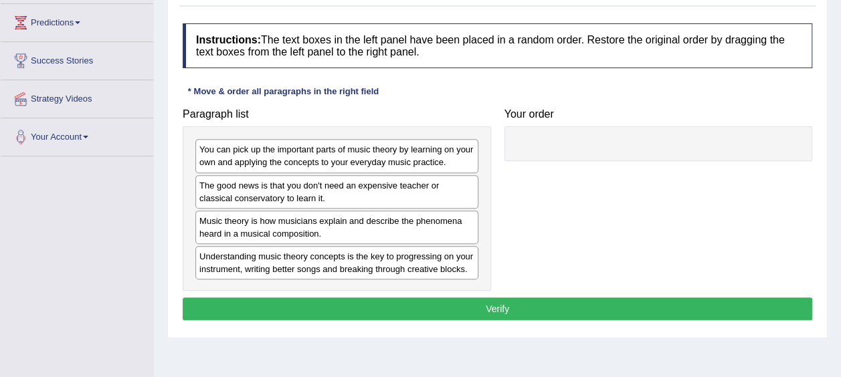
scroll to position [178, 0]
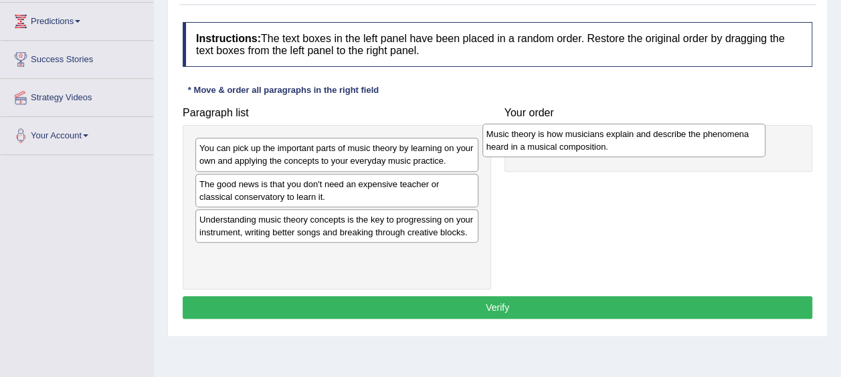
drag, startPoint x: 255, startPoint y: 227, endPoint x: 542, endPoint y: 143, distance: 299.2
click at [542, 143] on div "Music theory is how musicians explain and describe the phenomena heard in a mus…" at bounding box center [623, 140] width 283 height 33
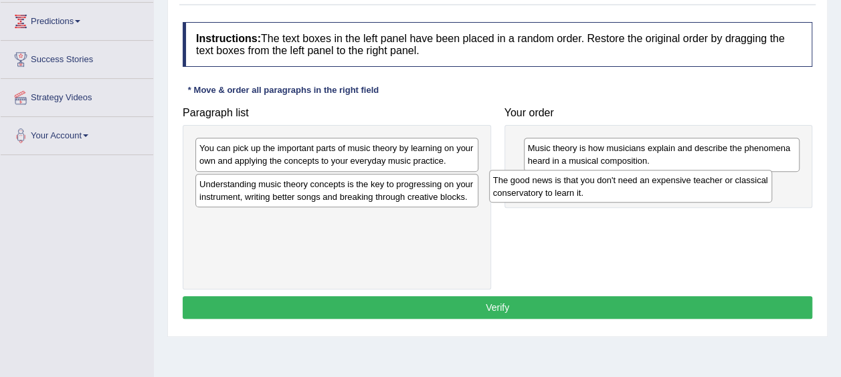
drag, startPoint x: 401, startPoint y: 193, endPoint x: 705, endPoint y: 187, distance: 303.9
click at [705, 187] on div "The good news is that you don't need an expensive teacher or classical conserva…" at bounding box center [630, 186] width 283 height 33
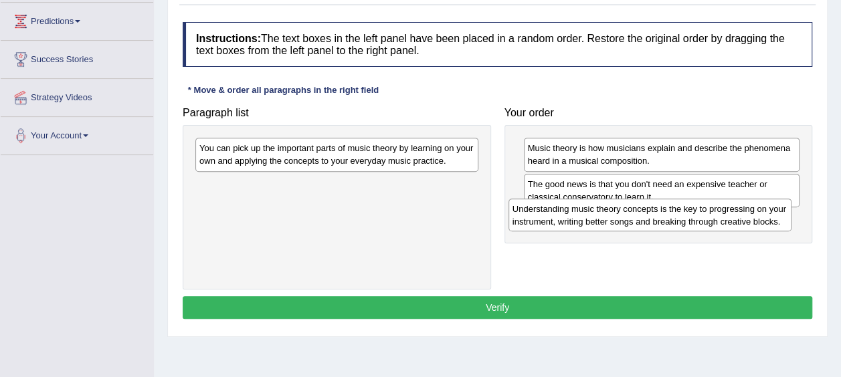
drag, startPoint x: 435, startPoint y: 190, endPoint x: 748, endPoint y: 215, distance: 314.2
click at [748, 215] on div "Understanding music theory concepts is the key to progressing on your instrumen…" at bounding box center [650, 215] width 283 height 33
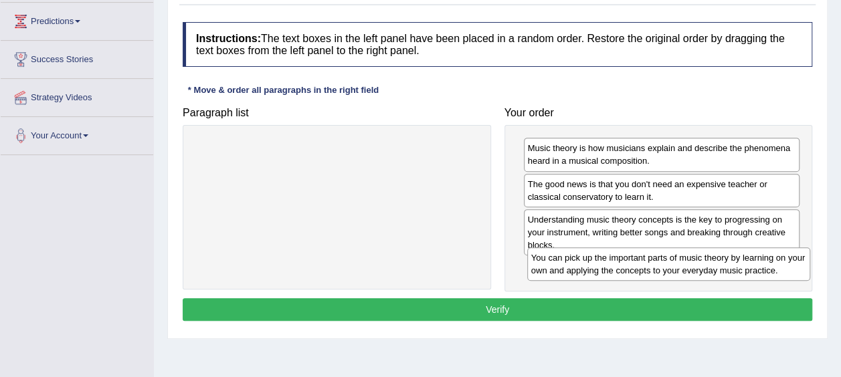
drag, startPoint x: 450, startPoint y: 152, endPoint x: 782, endPoint y: 262, distance: 349.6
click at [782, 262] on div "You can pick up the important parts of music theory by learning on your own and…" at bounding box center [668, 264] width 283 height 33
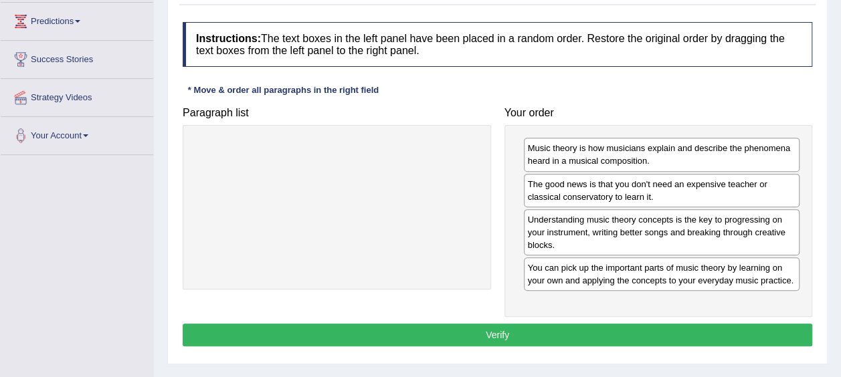
click at [681, 345] on div "Instructions: The text boxes in the left panel have been placed in a random ord…" at bounding box center [497, 186] width 636 height 342
click at [676, 339] on button "Verify" at bounding box center [498, 335] width 630 height 23
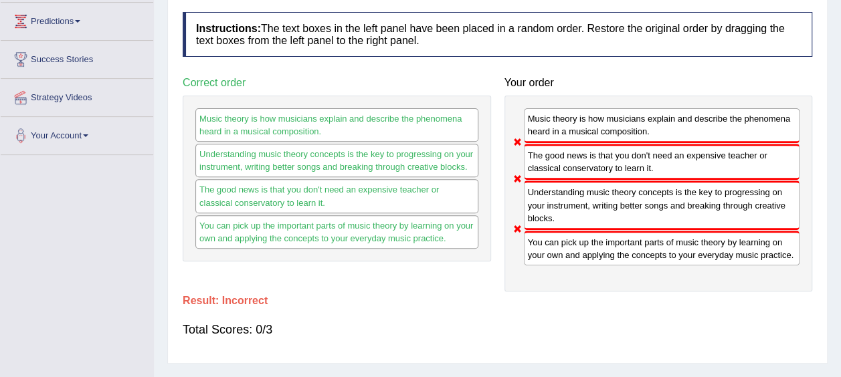
scroll to position [0, 0]
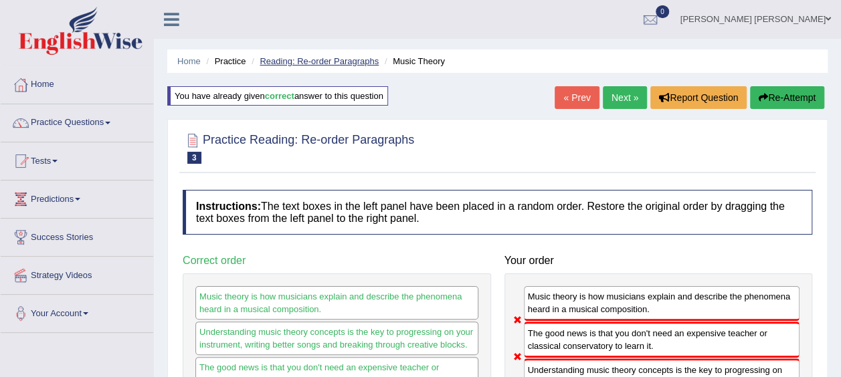
click at [321, 64] on link "Reading: Re-order Paragraphs" at bounding box center [319, 61] width 119 height 10
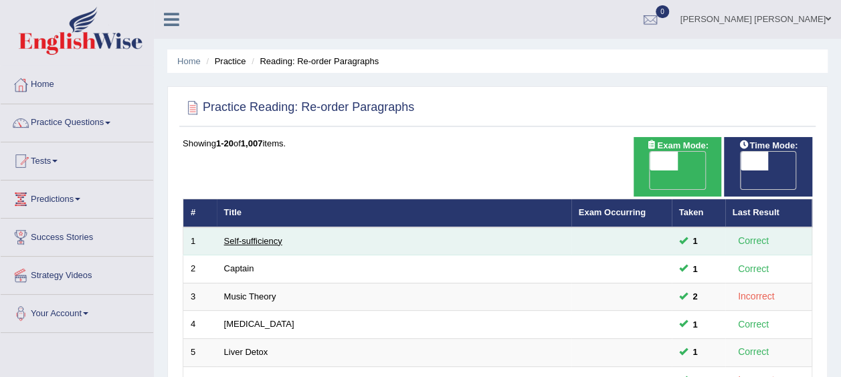
click at [252, 236] on link "Self-sufficiency" at bounding box center [253, 241] width 58 height 10
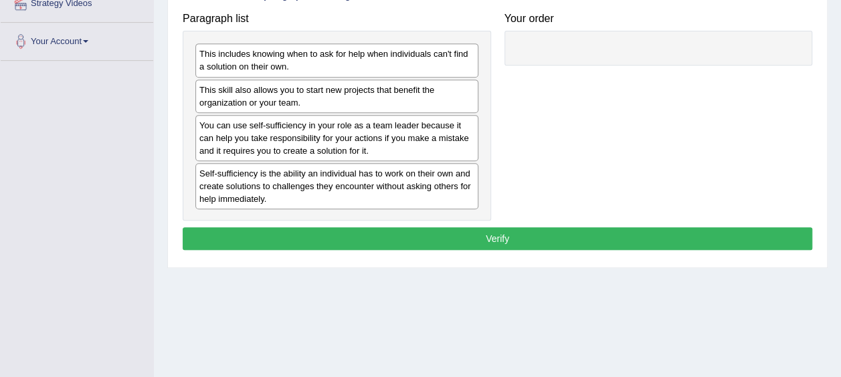
scroll to position [272, 0]
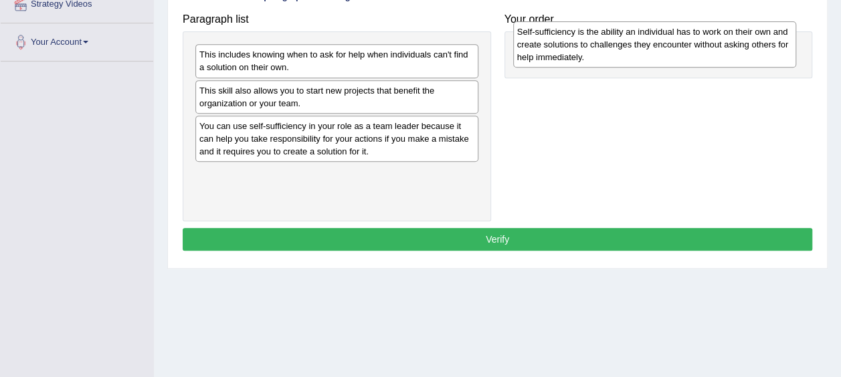
drag, startPoint x: 251, startPoint y: 195, endPoint x: 569, endPoint y: 54, distance: 347.8
click at [569, 54] on div "Self-sufficiency is the ability an individual has to work on their own and crea…" at bounding box center [654, 44] width 283 height 46
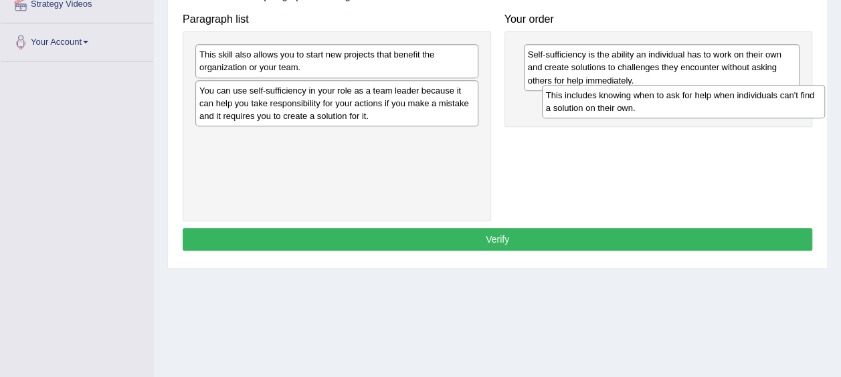
drag, startPoint x: 354, startPoint y: 62, endPoint x: 701, endPoint y: 102, distance: 349.0
click at [701, 102] on div "This includes knowing when to ask for help when individuals can't find a soluti…" at bounding box center [683, 101] width 283 height 33
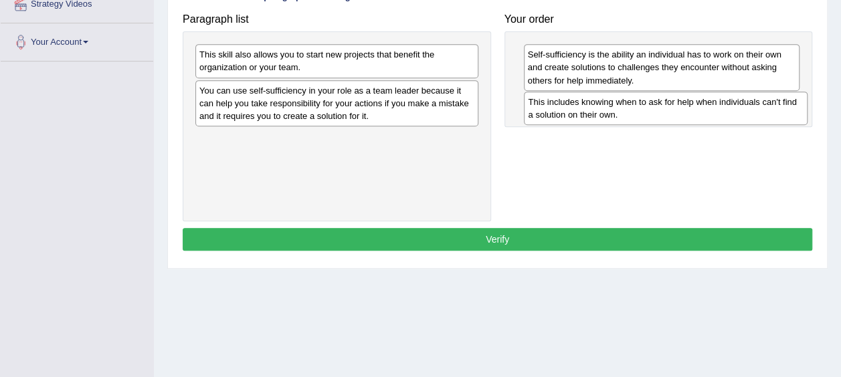
click at [701, 102] on div "This includes knowing when to ask for help when individuals can't find a soluti…" at bounding box center [665, 108] width 283 height 33
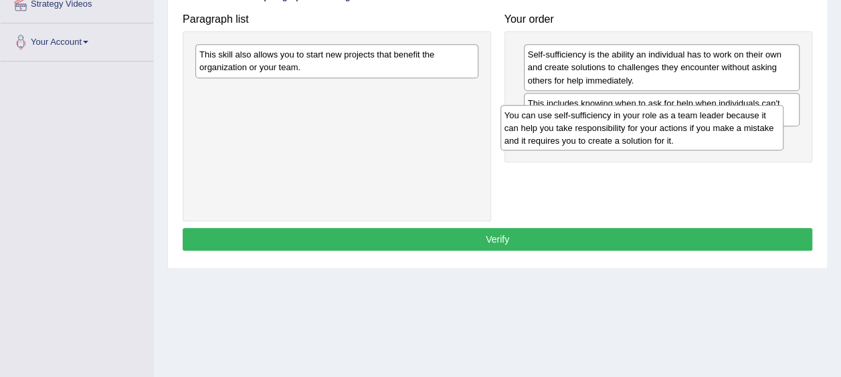
drag, startPoint x: 445, startPoint y: 106, endPoint x: 750, endPoint y: 132, distance: 306.2
click at [750, 132] on div "You can use self-sufficiency in your role as a team leader because it can help …" at bounding box center [642, 128] width 283 height 46
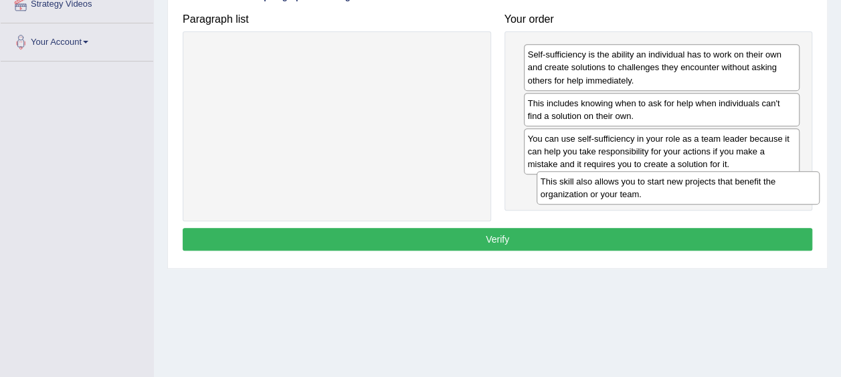
drag, startPoint x: 444, startPoint y: 53, endPoint x: 786, endPoint y: 180, distance: 364.2
click at [786, 180] on div "This skill also allows you to start new projects that benefit the organization …" at bounding box center [678, 187] width 283 height 33
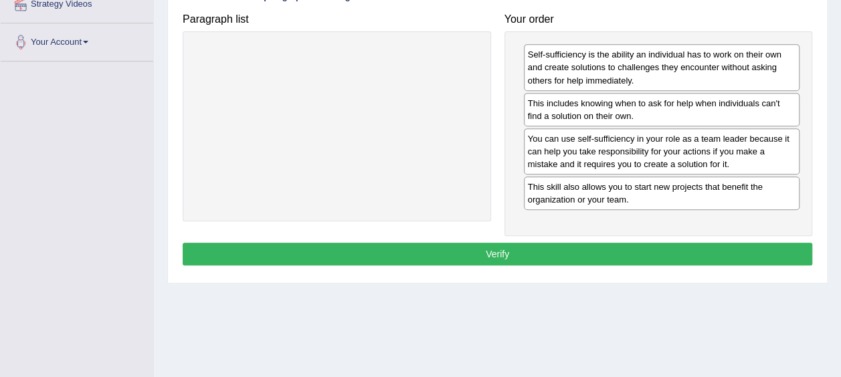
click at [710, 252] on button "Verify" at bounding box center [498, 254] width 630 height 23
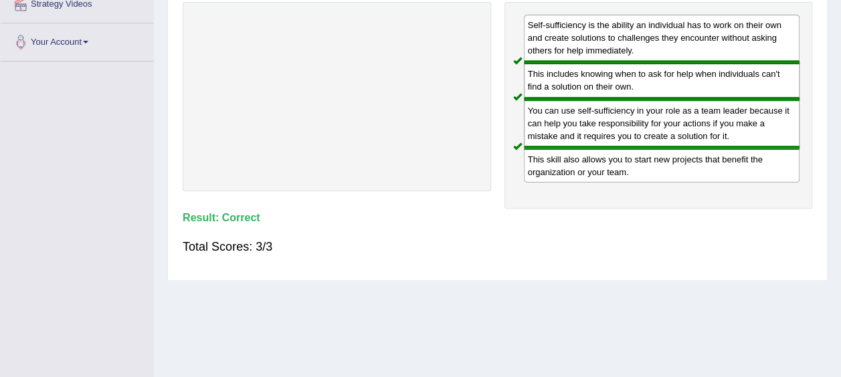
scroll to position [0, 0]
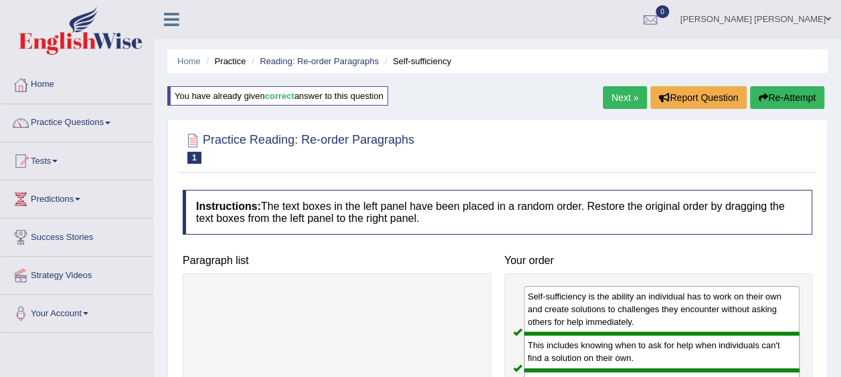
click at [625, 93] on link "Next »" at bounding box center [625, 97] width 44 height 23
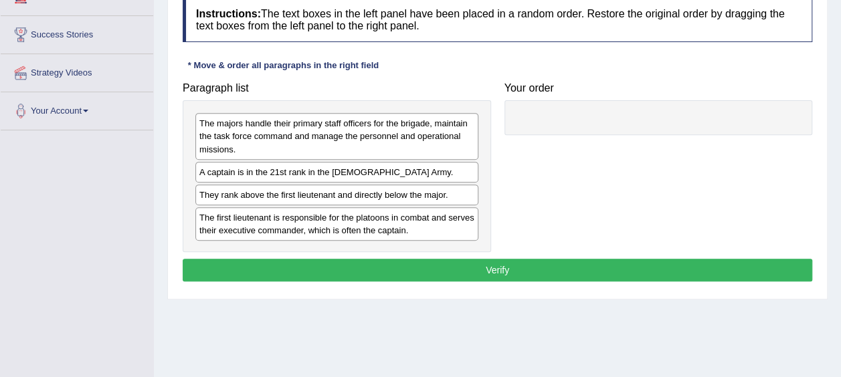
scroll to position [203, 0]
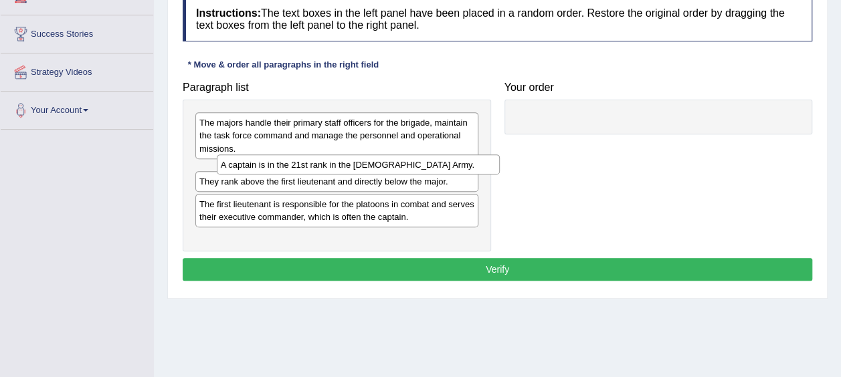
drag, startPoint x: 392, startPoint y: 179, endPoint x: 414, endPoint y: 173, distance: 22.2
click at [414, 173] on div "A captain is in the 21st rank in the US Army." at bounding box center [358, 165] width 283 height 20
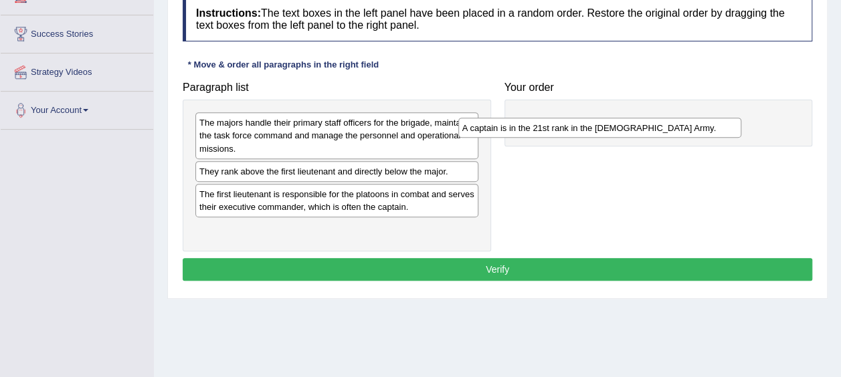
drag, startPoint x: 406, startPoint y: 171, endPoint x: 669, endPoint y: 128, distance: 266.4
click at [669, 128] on div "A captain is in the 21st rank in the US Army." at bounding box center [599, 128] width 283 height 20
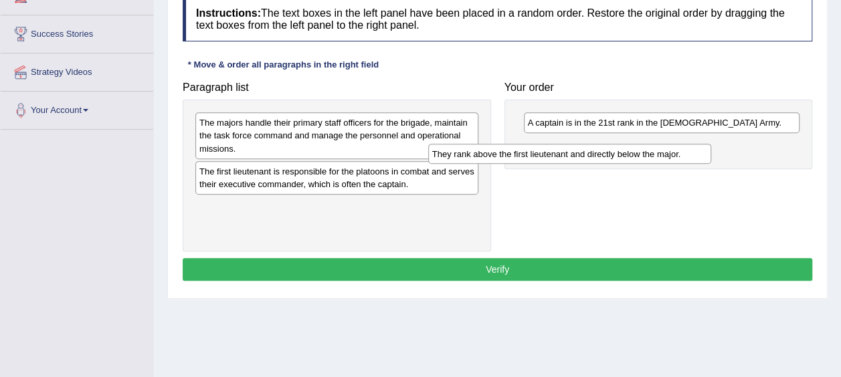
drag, startPoint x: 447, startPoint y: 173, endPoint x: 680, endPoint y: 156, distance: 233.5
click at [680, 156] on div "They rank above the first lieutenant and directly below the major." at bounding box center [569, 154] width 283 height 20
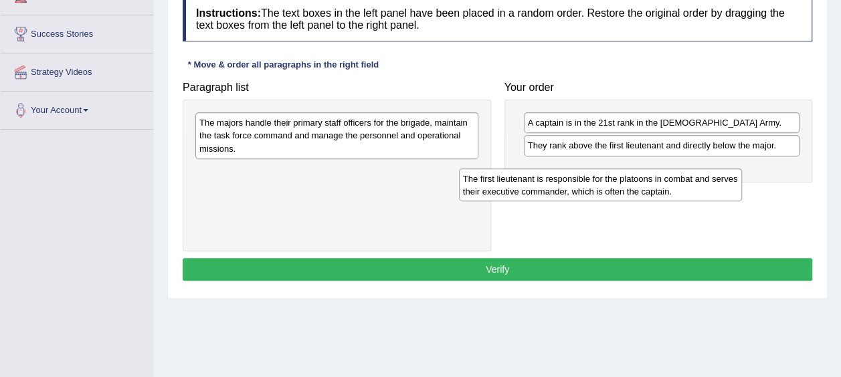
drag, startPoint x: 397, startPoint y: 170, endPoint x: 661, endPoint y: 175, distance: 263.7
click at [661, 175] on div "The first lieutenant is responsible for the platoons in combat and serves their…" at bounding box center [600, 185] width 283 height 33
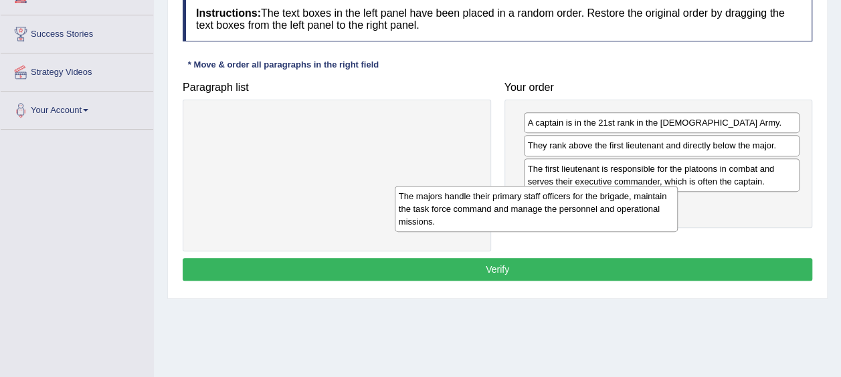
drag, startPoint x: 594, startPoint y: 213, endPoint x: 677, endPoint y: 218, distance: 82.5
click at [677, 218] on div "The majors handle their primary staff officers for the brigade, maintain the ta…" at bounding box center [536, 209] width 283 height 46
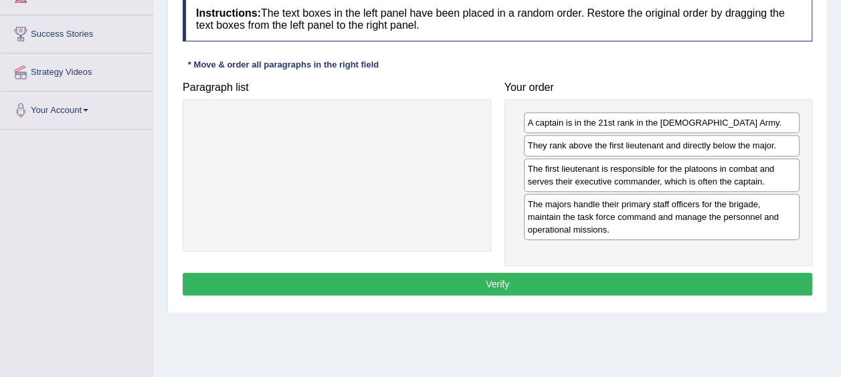
click at [609, 277] on button "Verify" at bounding box center [498, 284] width 630 height 23
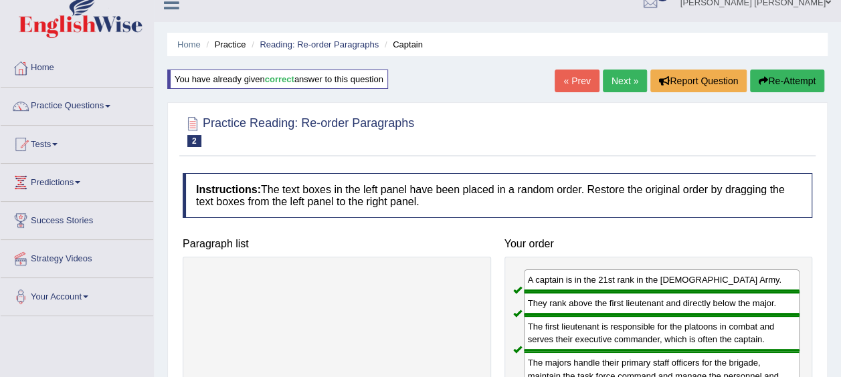
scroll to position [0, 0]
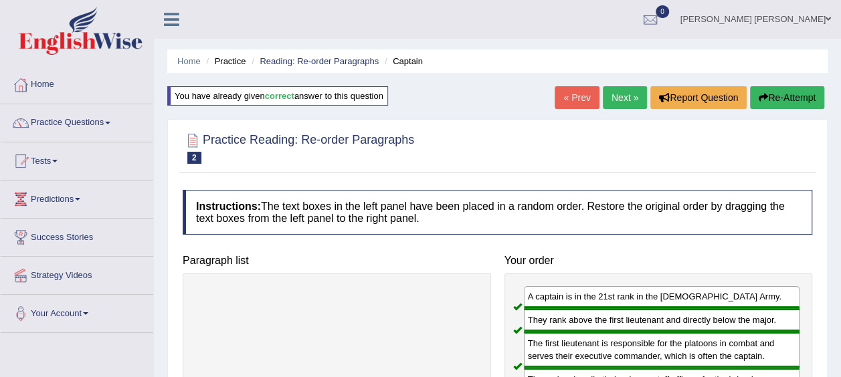
click at [627, 99] on link "Next »" at bounding box center [625, 97] width 44 height 23
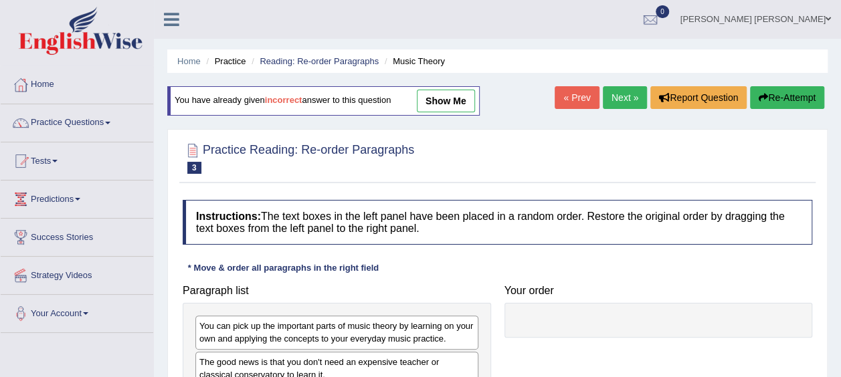
click at [629, 99] on link "Next »" at bounding box center [625, 97] width 44 height 23
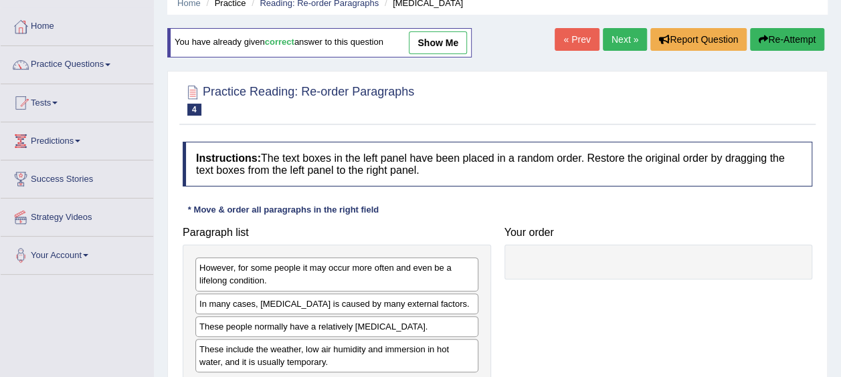
scroll to position [60, 0]
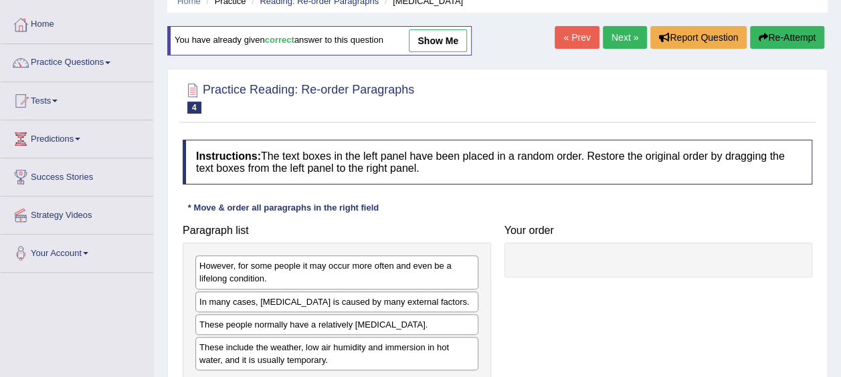
click at [619, 37] on link "Next »" at bounding box center [625, 37] width 44 height 23
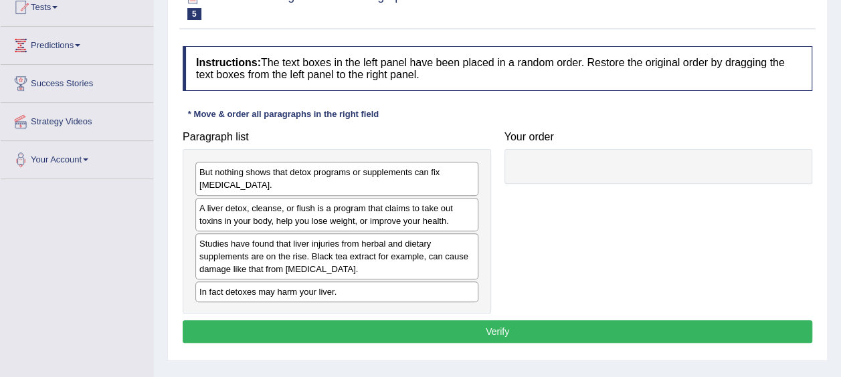
scroll to position [237, 0]
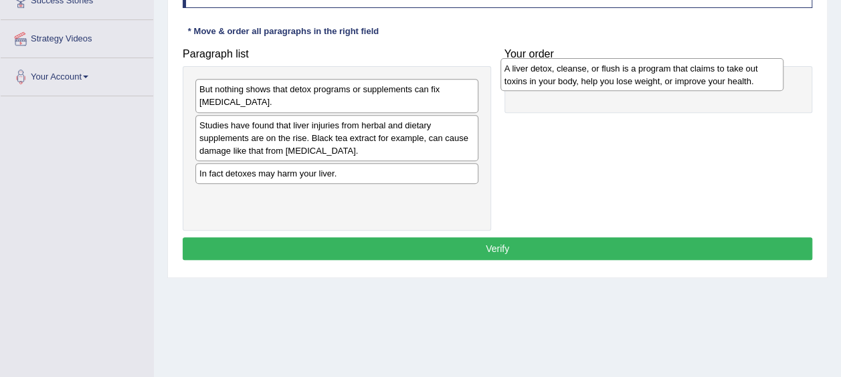
drag, startPoint x: 306, startPoint y: 127, endPoint x: 612, endPoint y: 71, distance: 310.3
click at [612, 71] on div "A liver detox, cleanse, or flush is a program that claims to take out toxins in…" at bounding box center [642, 74] width 283 height 33
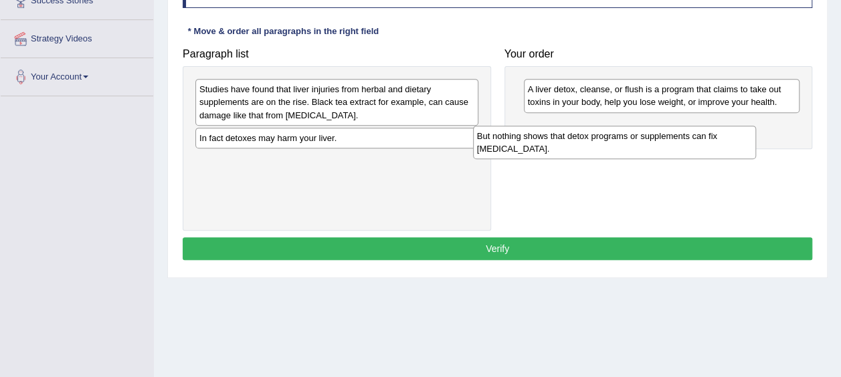
drag, startPoint x: 401, startPoint y: 86, endPoint x: 681, endPoint y: 134, distance: 283.7
click at [681, 134] on div "But nothing shows that detox programs or supplements can fix [MEDICAL_DATA]." at bounding box center [614, 142] width 283 height 33
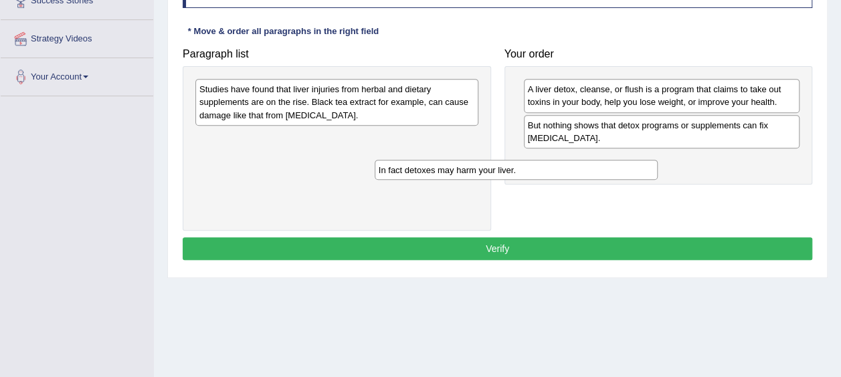
drag, startPoint x: 420, startPoint y: 136, endPoint x: 601, endPoint y: 167, distance: 183.4
click at [601, 167] on div "In fact detoxes may harm your liver." at bounding box center [516, 170] width 283 height 20
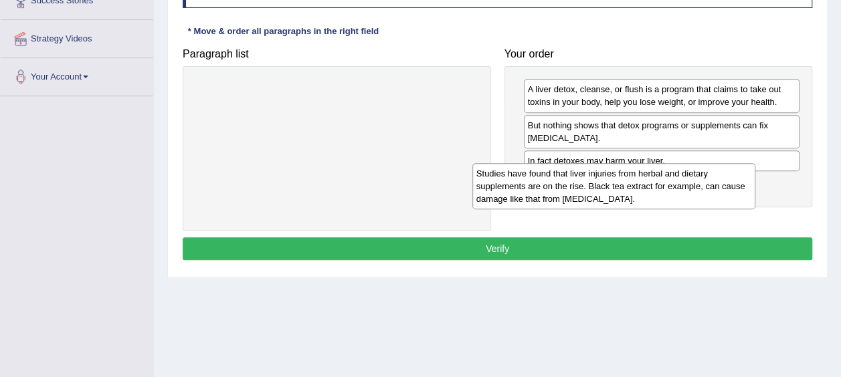
drag, startPoint x: 499, startPoint y: 122, endPoint x: 649, endPoint y: 190, distance: 164.4
click at [649, 190] on div "Studies have found that liver injuries from herbal and dietary supplements are …" at bounding box center [613, 186] width 283 height 46
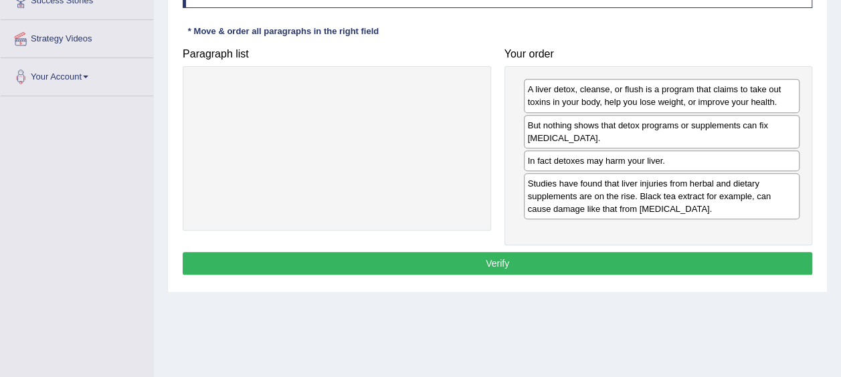
click at [596, 258] on button "Verify" at bounding box center [498, 263] width 630 height 23
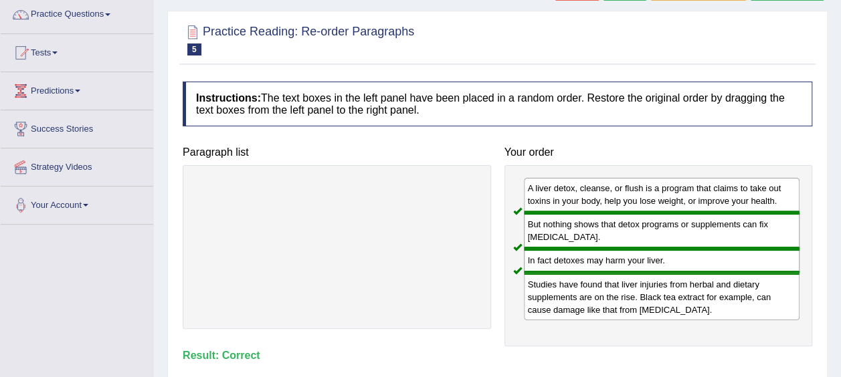
scroll to position [101, 0]
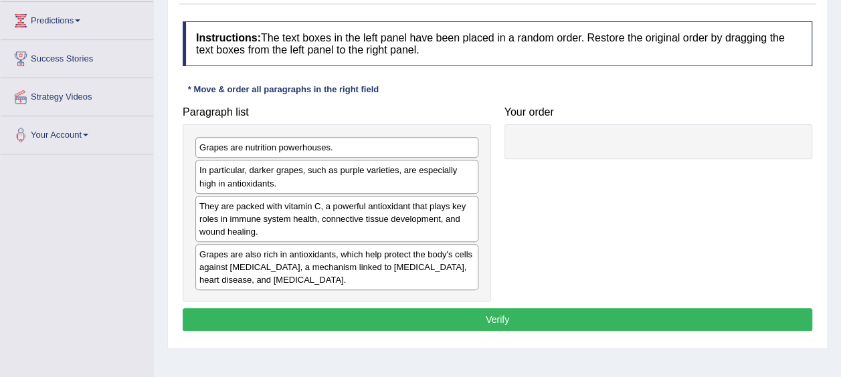
scroll to position [202, 0]
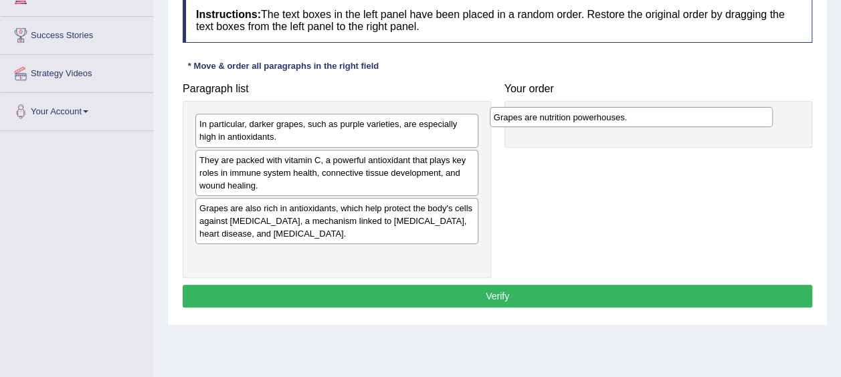
drag, startPoint x: 466, startPoint y: 131, endPoint x: 727, endPoint y: 108, distance: 262.0
click at [727, 108] on div "Grapes are nutrition powerhouses." at bounding box center [631, 117] width 283 height 20
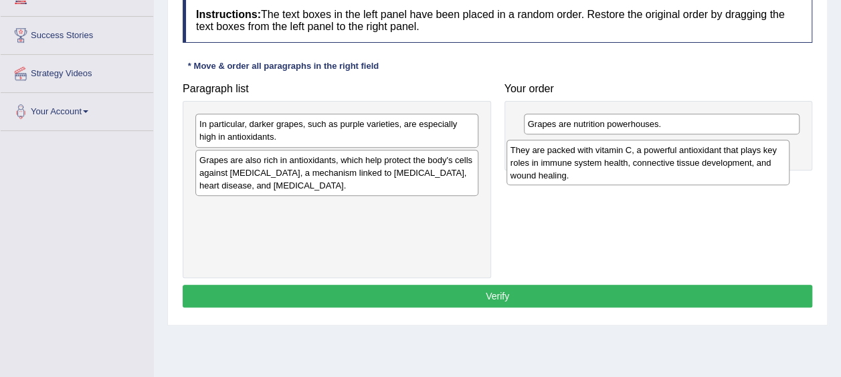
drag, startPoint x: 405, startPoint y: 161, endPoint x: 716, endPoint y: 151, distance: 311.3
click at [716, 151] on div "They are packed with vitamin C, a powerful antioxidant that plays key roles in …" at bounding box center [648, 163] width 283 height 46
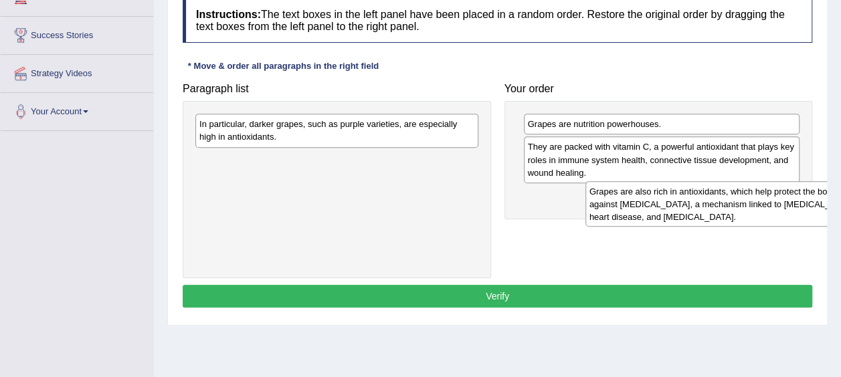
drag, startPoint x: 309, startPoint y: 159, endPoint x: 699, endPoint y: 191, distance: 391.4
click at [699, 191] on div "Grapes are also rich in antioxidants, which help protect the body's cells again…" at bounding box center [727, 204] width 283 height 46
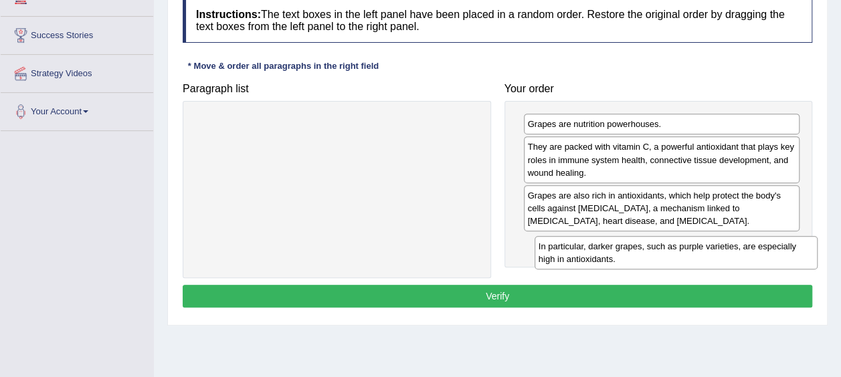
drag, startPoint x: 389, startPoint y: 147, endPoint x: 690, endPoint y: 250, distance: 317.4
click at [690, 250] on div "In particular, darker grapes, such as purple varieties, are especially high in …" at bounding box center [676, 252] width 283 height 33
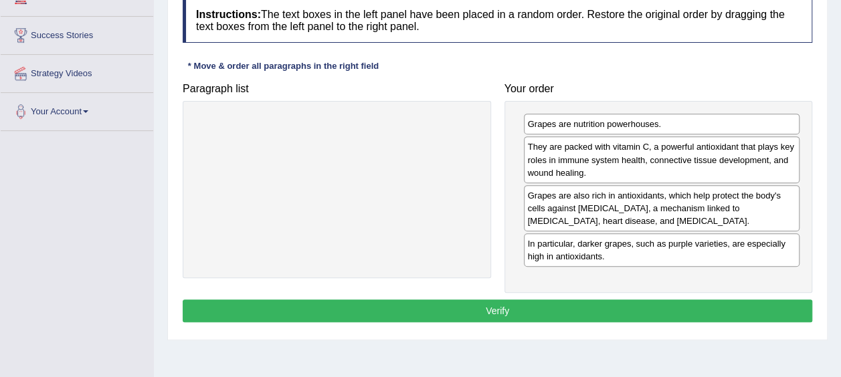
click at [611, 305] on button "Verify" at bounding box center [498, 311] width 630 height 23
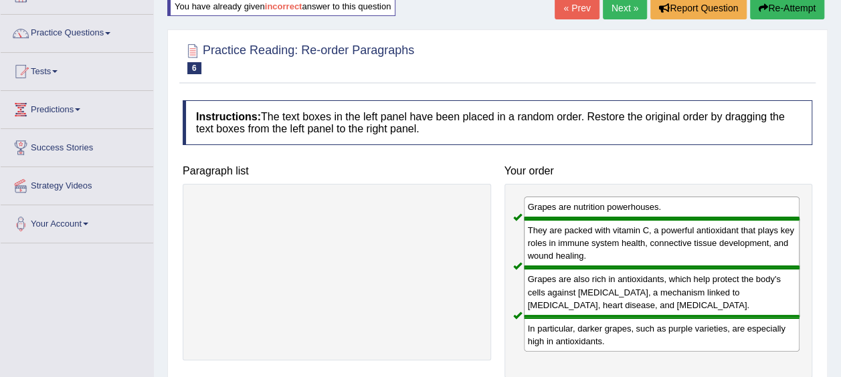
scroll to position [89, 0]
click at [625, 9] on link "Next »" at bounding box center [625, 8] width 44 height 23
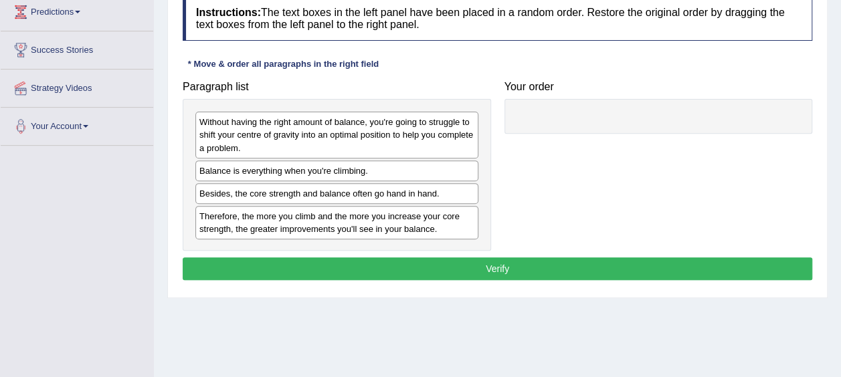
scroll to position [189, 0]
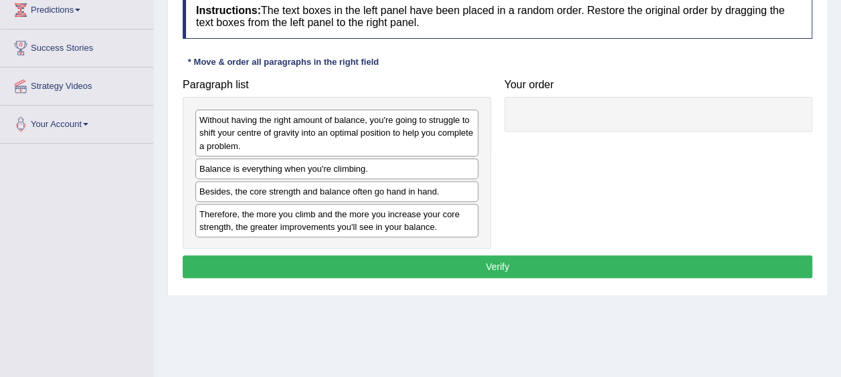
drag, startPoint x: 0, startPoint y: 0, endPoint x: 625, endPoint y: 10, distance: 625.1
click at [625, 10] on h4 "Instructions: The text boxes in the left panel have been placed in a random ord…" at bounding box center [498, 16] width 630 height 45
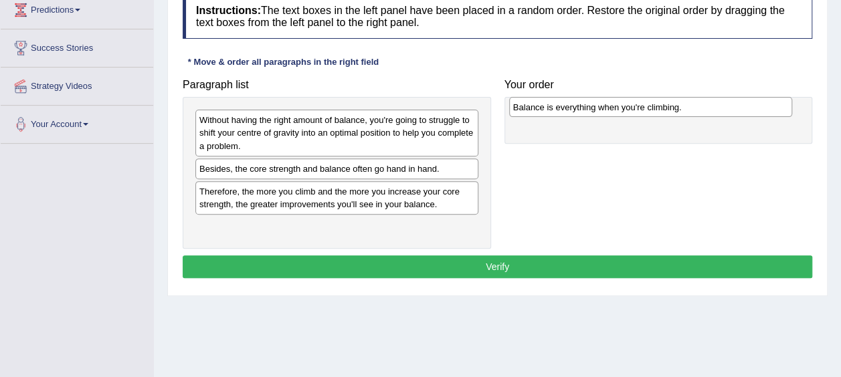
drag, startPoint x: 307, startPoint y: 175, endPoint x: 621, endPoint y: 114, distance: 319.7
click at [621, 114] on div "Balance is everything when you're climbing." at bounding box center [650, 107] width 283 height 20
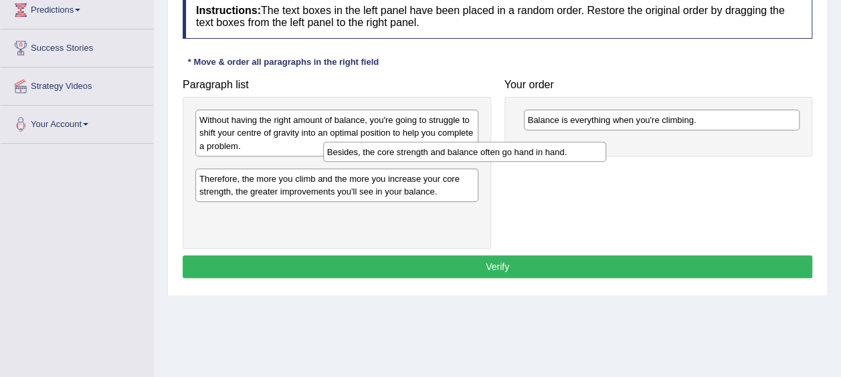
drag, startPoint x: 319, startPoint y: 168, endPoint x: 449, endPoint y: 153, distance: 131.4
click at [449, 153] on div "Besides, the core strength and balance often go hand in hand." at bounding box center [464, 152] width 283 height 20
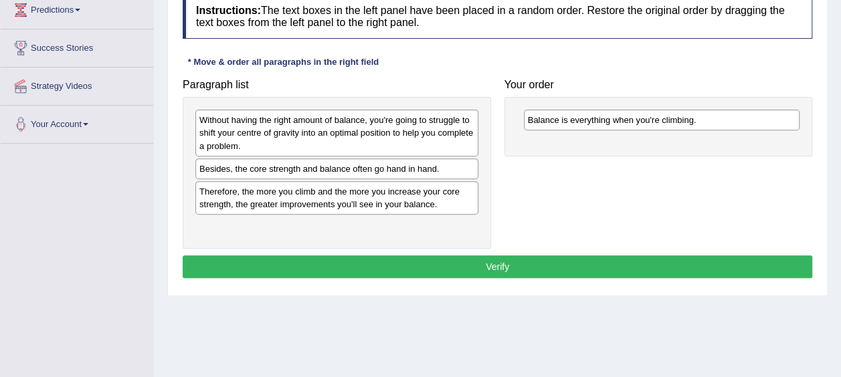
drag, startPoint x: 449, startPoint y: 153, endPoint x: 619, endPoint y: 135, distance: 170.9
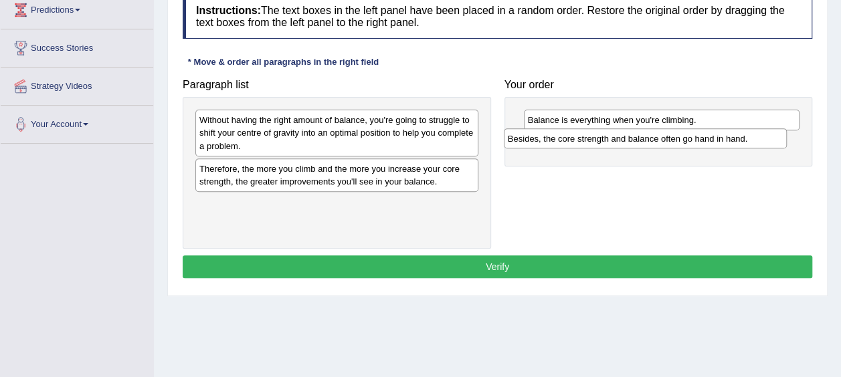
drag, startPoint x: 379, startPoint y: 172, endPoint x: 688, endPoint y: 143, distance: 309.9
click at [688, 143] on div "Besides, the core strength and balance often go hand in hand." at bounding box center [645, 138] width 283 height 20
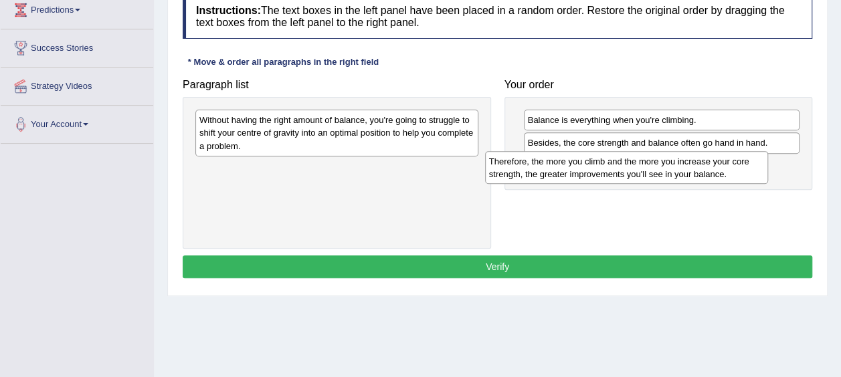
drag, startPoint x: 383, startPoint y: 178, endPoint x: 673, endPoint y: 171, distance: 289.8
click at [673, 171] on div "Therefore, the more you climb and the more you increase your core strength, the…" at bounding box center [626, 167] width 283 height 33
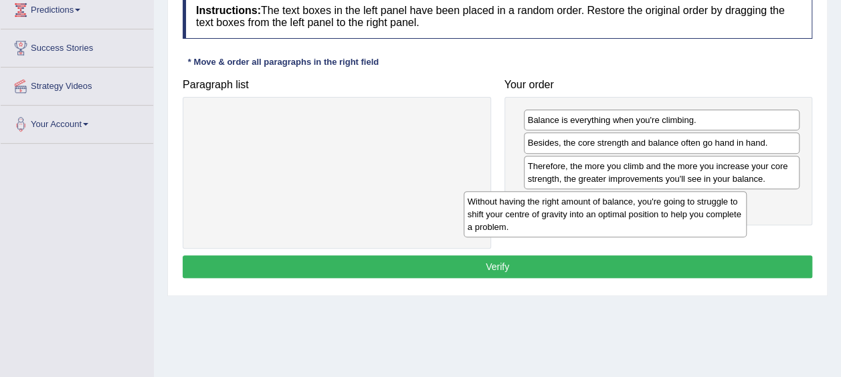
drag, startPoint x: 388, startPoint y: 127, endPoint x: 656, endPoint y: 209, distance: 280.5
click at [656, 209] on div "Without having the right amount of balance, you're going to struggle to shift y…" at bounding box center [605, 214] width 283 height 46
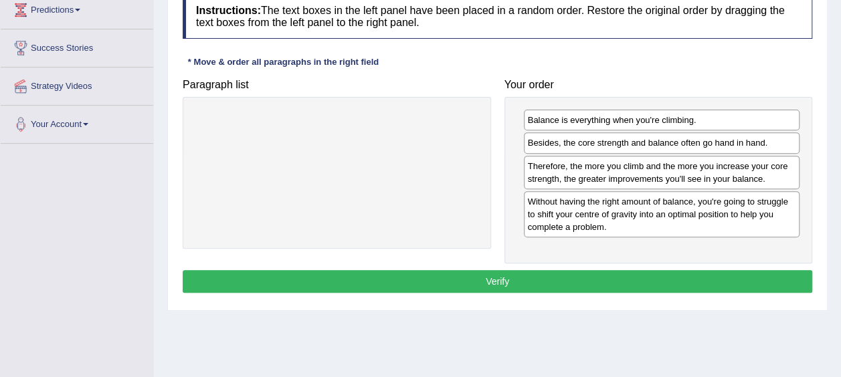
click at [579, 277] on button "Verify" at bounding box center [498, 281] width 630 height 23
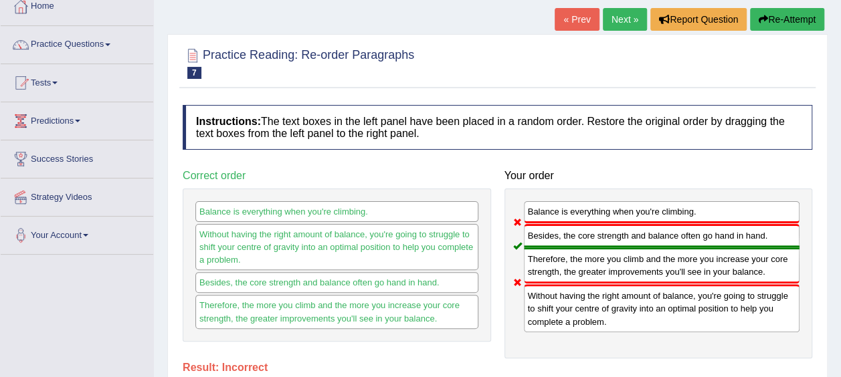
scroll to position [79, 0]
click at [626, 13] on link "Next »" at bounding box center [625, 18] width 44 height 23
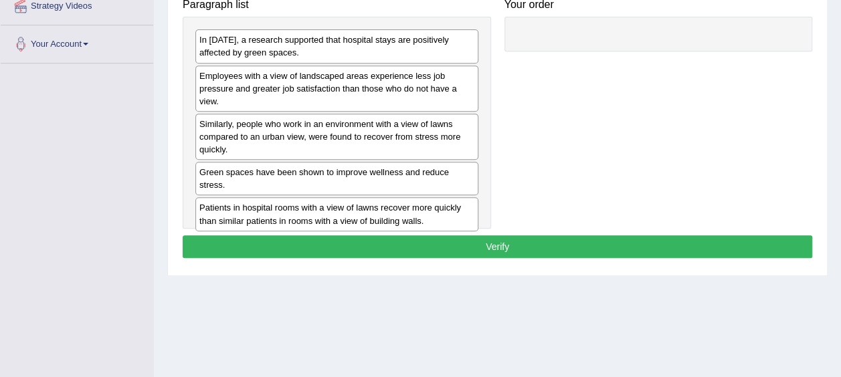
scroll to position [276, 0]
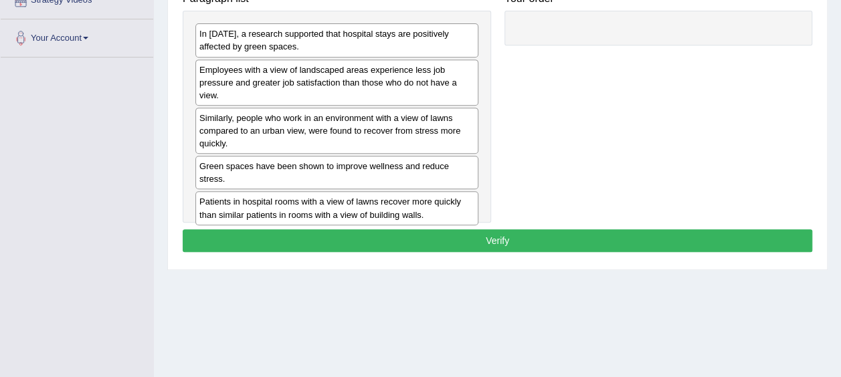
click at [367, 191] on div "Patients in hospital rooms with a view of lawns recover more quickly than simil…" at bounding box center [336, 207] width 283 height 33
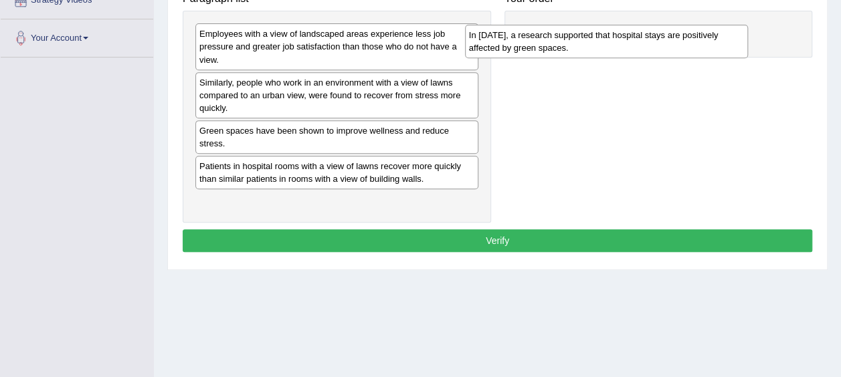
drag, startPoint x: 295, startPoint y: 44, endPoint x: 565, endPoint y: 46, distance: 269.7
click at [565, 46] on div "In [DATE], a research supported that hospital stays are positively affected by …" at bounding box center [606, 41] width 283 height 33
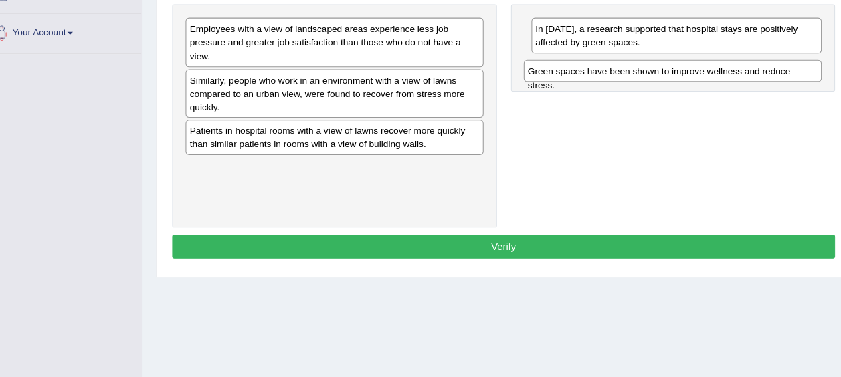
drag, startPoint x: 377, startPoint y: 128, endPoint x: 699, endPoint y: 71, distance: 327.0
click at [699, 71] on div "Green spaces have been shown to improve wellness and reduce stress." at bounding box center [658, 74] width 283 height 20
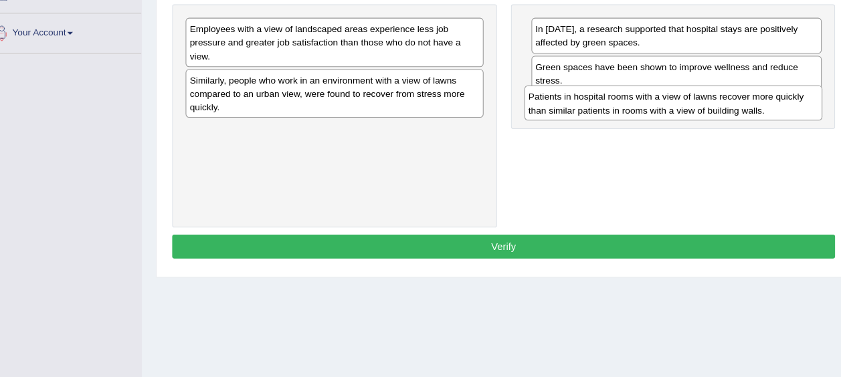
drag, startPoint x: 448, startPoint y: 135, endPoint x: 770, endPoint y: 104, distance: 323.4
click at [770, 104] on div "Patients in hospital rooms with a view of lawns recover more quickly than simil…" at bounding box center [658, 104] width 283 height 33
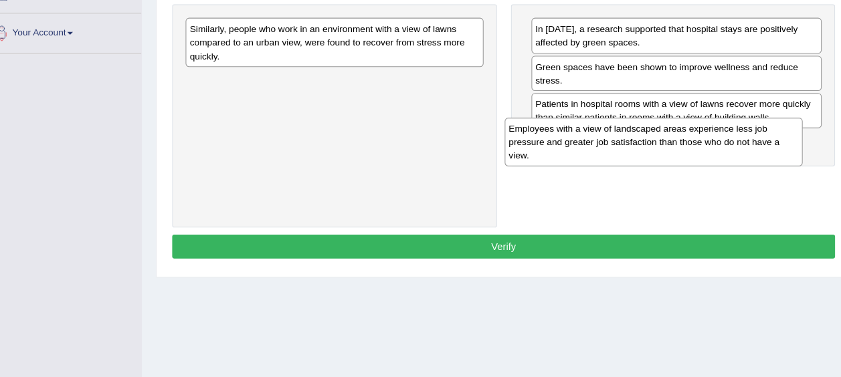
drag, startPoint x: 458, startPoint y: 41, endPoint x: 761, endPoint y: 136, distance: 317.7
click at [761, 136] on div "Employees with a view of landscaped areas experience less job pressure and grea…" at bounding box center [640, 141] width 283 height 46
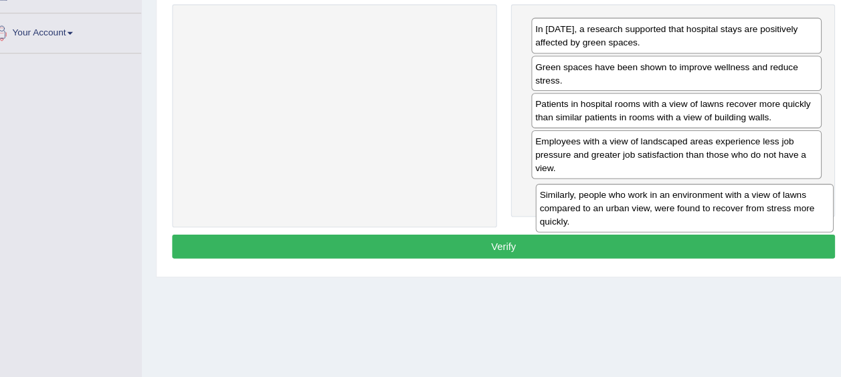
drag, startPoint x: 443, startPoint y: 46, endPoint x: 776, endPoint y: 203, distance: 368.2
click at [776, 203] on div "Similarly, people who work in an environment with a view of lawns compared to a…" at bounding box center [669, 204] width 283 height 46
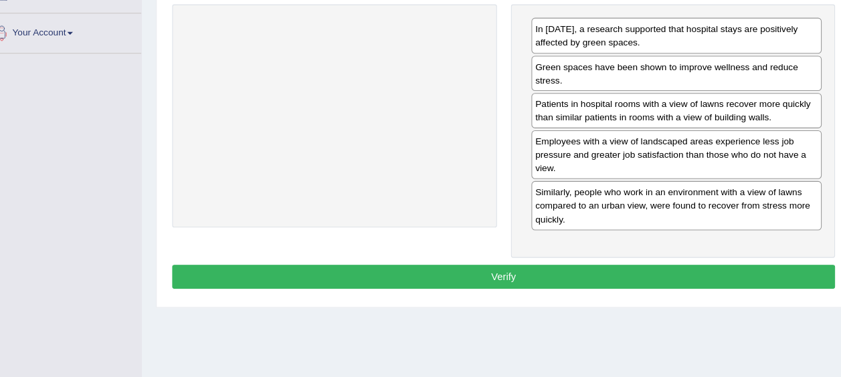
click at [729, 258] on button "Verify" at bounding box center [498, 269] width 630 height 23
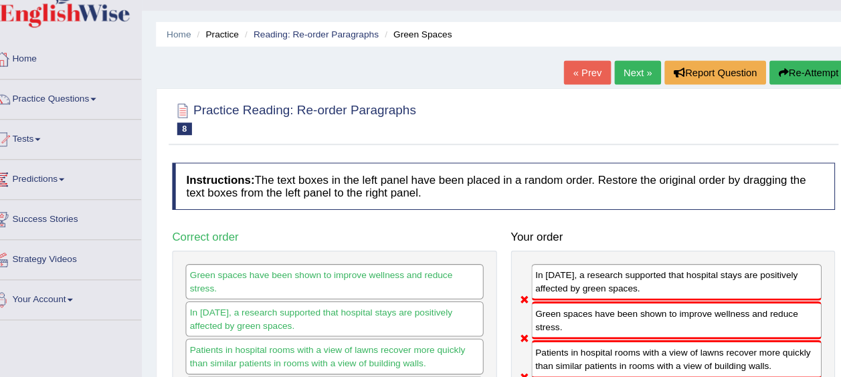
scroll to position [17, 0]
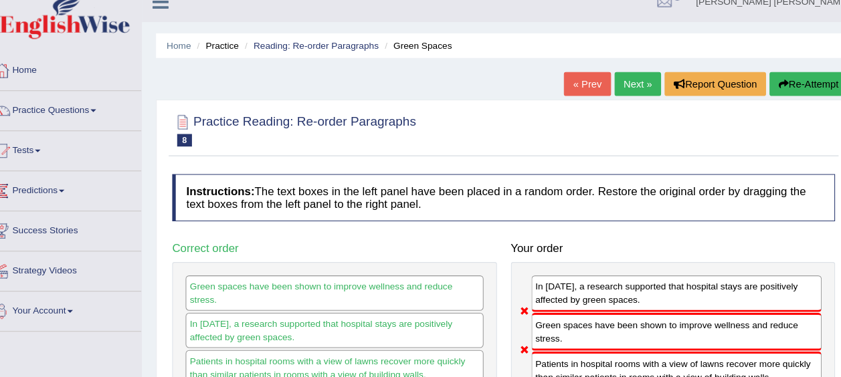
click at [768, 76] on button "Re-Attempt" at bounding box center [787, 80] width 74 height 23
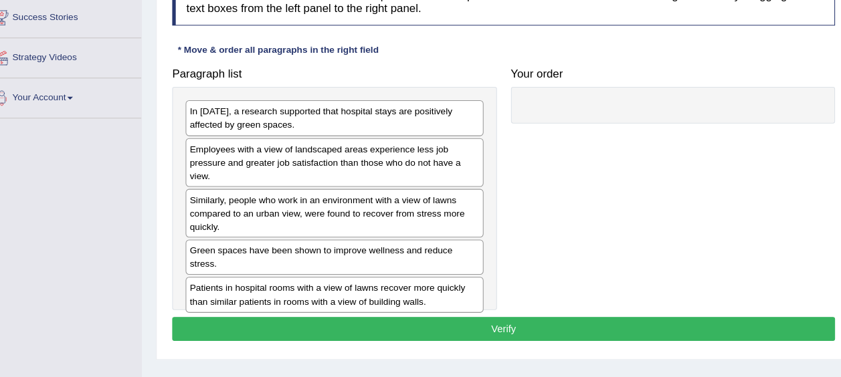
scroll to position [207, 0]
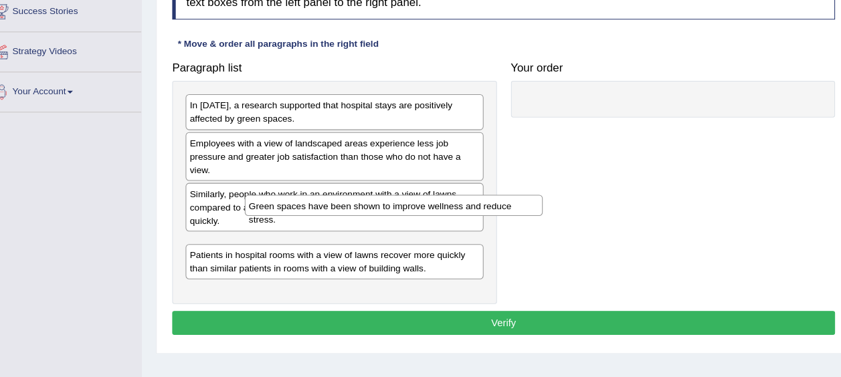
drag, startPoint x: 422, startPoint y: 250, endPoint x: 534, endPoint y: 165, distance: 141.3
click at [534, 204] on div "Green spaces have been shown to improve wellness and reduce stress." at bounding box center [393, 214] width 283 height 20
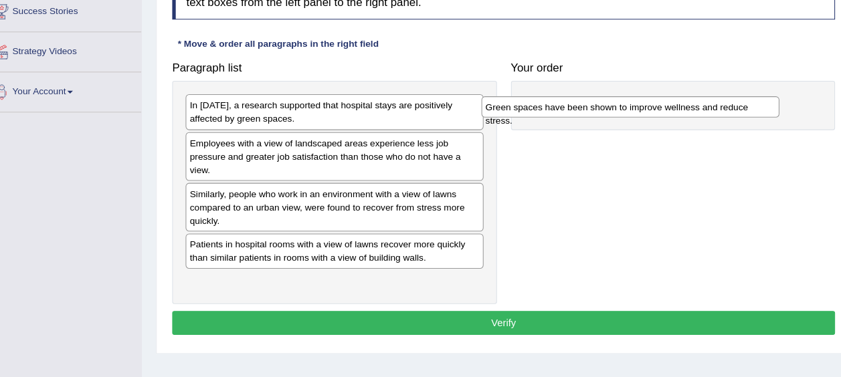
drag, startPoint x: 409, startPoint y: 245, endPoint x: 693, endPoint y: 110, distance: 314.3
click at [693, 110] on div "Green spaces have been shown to improve wellness and reduce stress." at bounding box center [617, 120] width 283 height 20
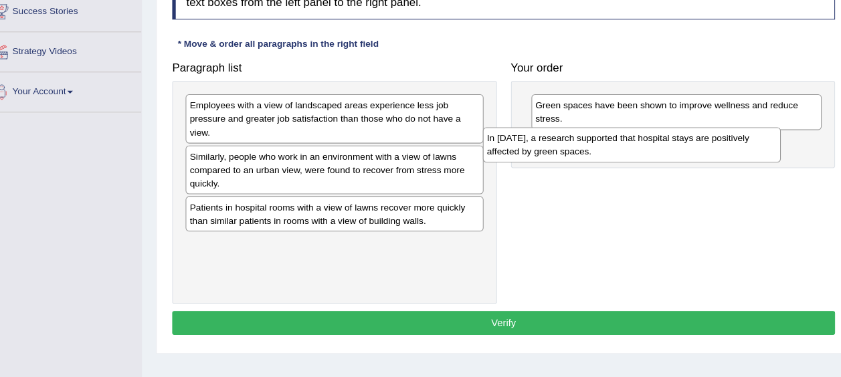
drag, startPoint x: 430, startPoint y: 130, endPoint x: 714, endPoint y: 160, distance: 285.2
click at [714, 160] on div "In 2002, a research supported that hospital stays are positively affected by gr…" at bounding box center [619, 156] width 283 height 33
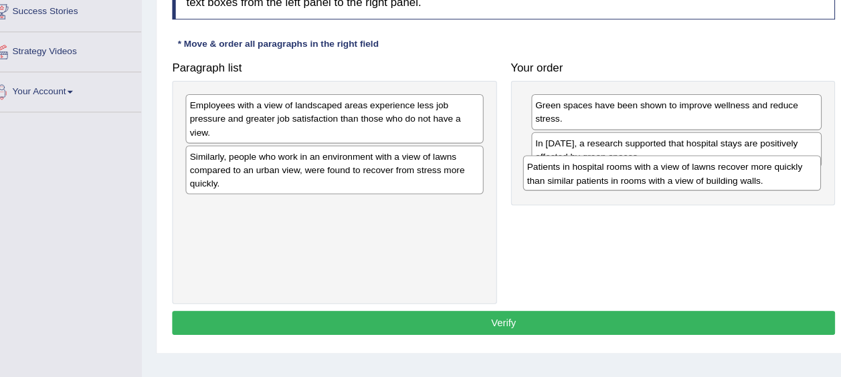
drag, startPoint x: 328, startPoint y: 212, endPoint x: 648, endPoint y: 175, distance: 322.7
click at [648, 175] on div "Patients in hospital rooms with a view of lawns recover more quickly than simil…" at bounding box center [657, 183] width 283 height 33
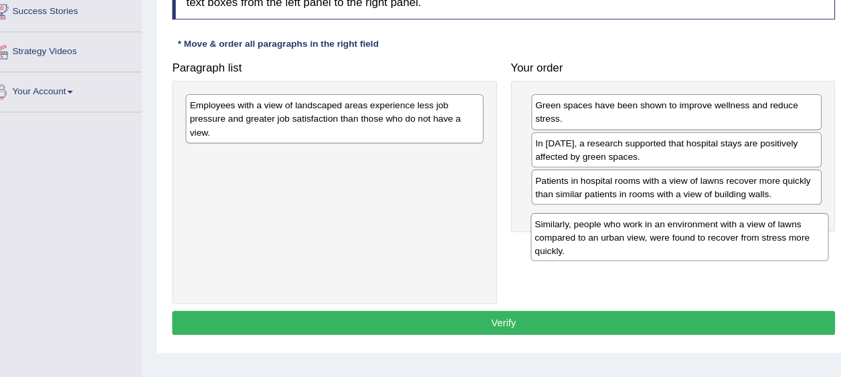
drag, startPoint x: 420, startPoint y: 155, endPoint x: 748, endPoint y: 215, distance: 333.4
click at [748, 221] on div "Similarly, people who work in an environment with a view of lawns compared to a…" at bounding box center [664, 244] width 283 height 46
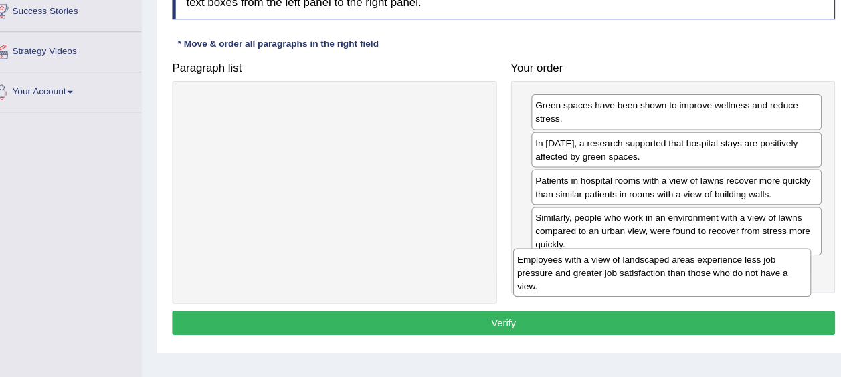
drag, startPoint x: 391, startPoint y: 135, endPoint x: 710, endPoint y: 286, distance: 352.6
click at [710, 286] on div "Employees with a view of landscaped areas experience less job pressure and grea…" at bounding box center [648, 278] width 283 height 46
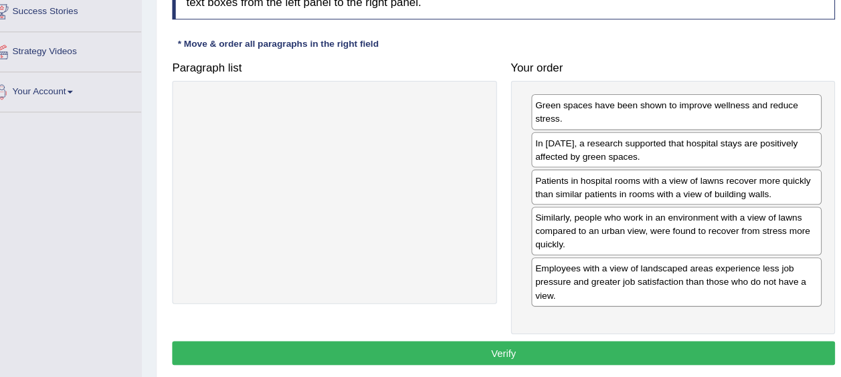
click at [637, 352] on button "Verify" at bounding box center [498, 354] width 630 height 23
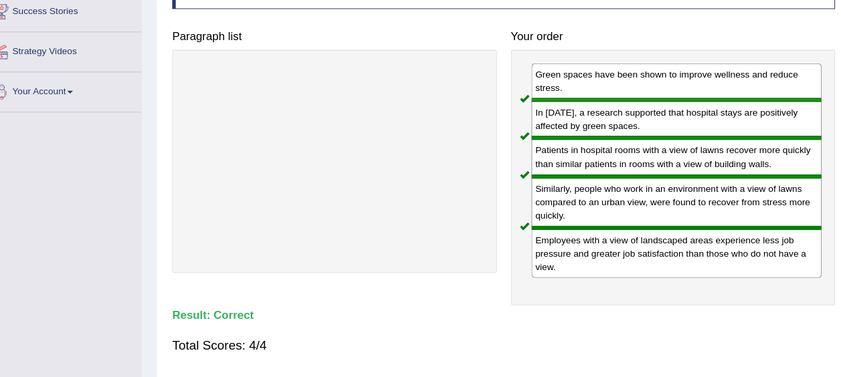
scroll to position [0, 0]
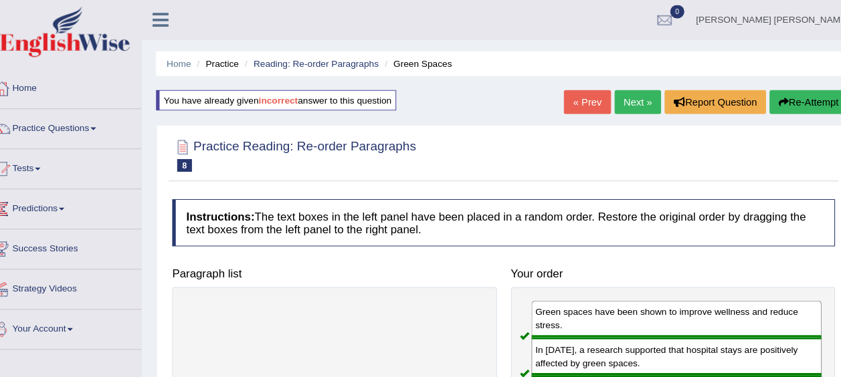
click at [575, 104] on link "« Prev" at bounding box center [577, 97] width 44 height 23
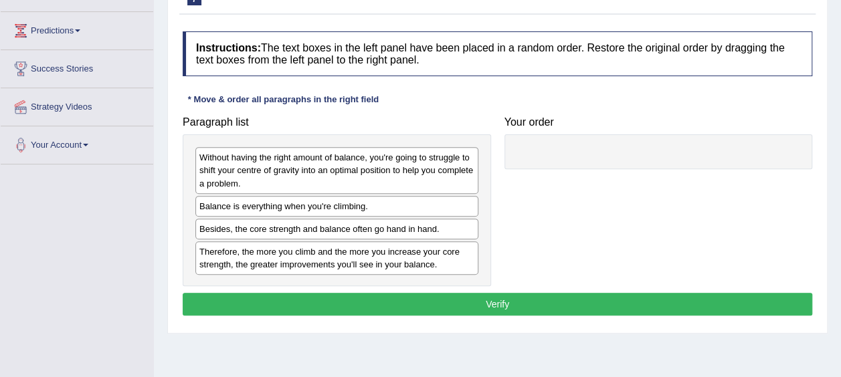
scroll to position [175, 0]
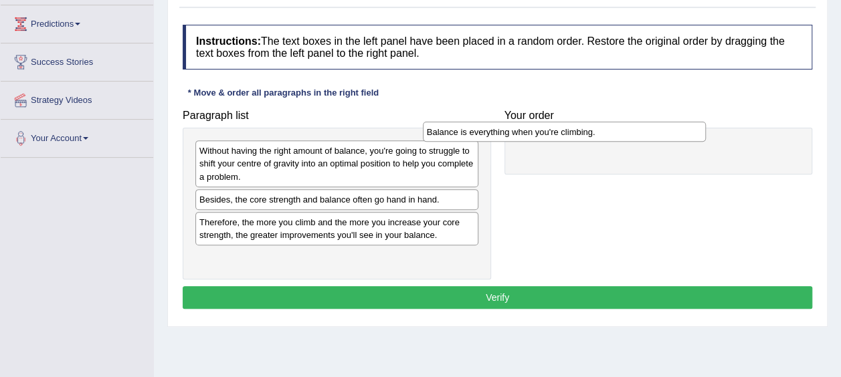
drag, startPoint x: 388, startPoint y: 197, endPoint x: 640, endPoint y: 141, distance: 258.3
click at [640, 141] on div "Balance is everything when you're climbing." at bounding box center [564, 132] width 283 height 20
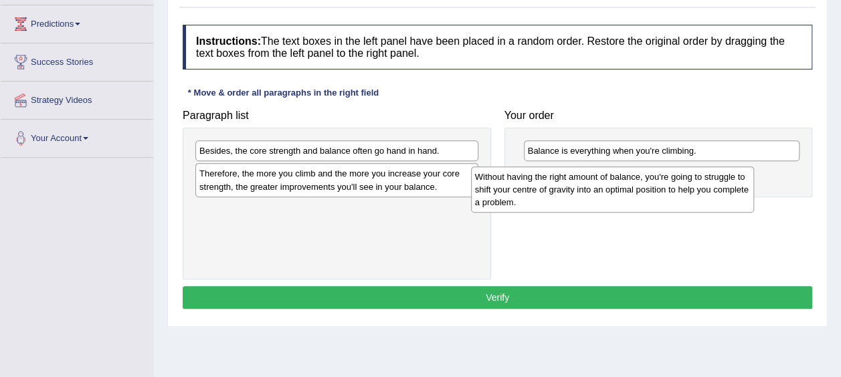
drag, startPoint x: 407, startPoint y: 160, endPoint x: 685, endPoint y: 187, distance: 279.7
click at [685, 187] on div "Without having the right amount of balance, you're going to struggle to shift y…" at bounding box center [612, 190] width 283 height 46
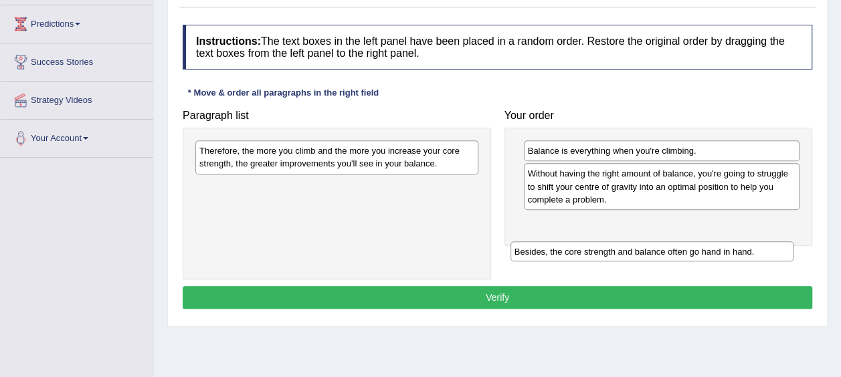
drag, startPoint x: 382, startPoint y: 153, endPoint x: 727, endPoint y: 217, distance: 351.1
click at [727, 242] on div "Besides, the core strength and balance often go hand in hand." at bounding box center [652, 252] width 283 height 20
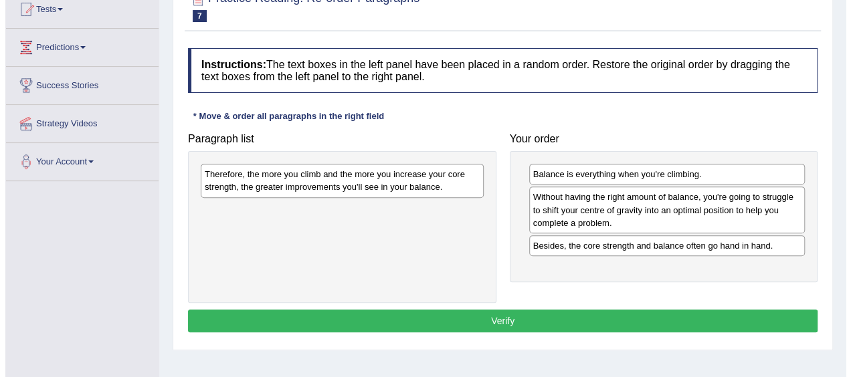
scroll to position [151, 0]
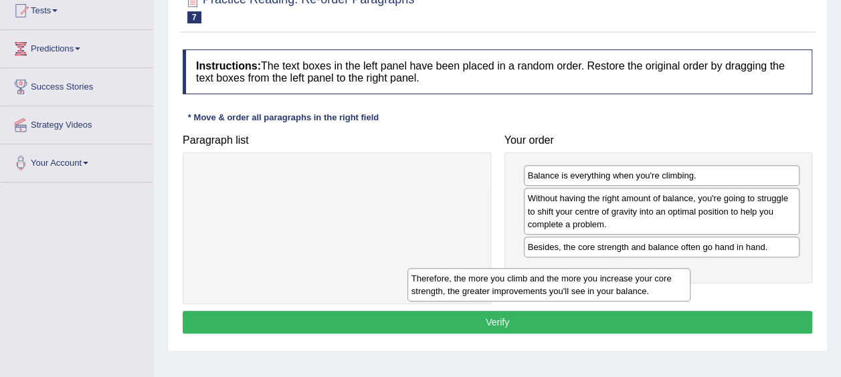
drag, startPoint x: 503, startPoint y: 254, endPoint x: 649, endPoint y: 292, distance: 150.8
click at [649, 292] on div "Therefore, the more you climb and the more you increase your core strength, the…" at bounding box center [549, 284] width 283 height 33
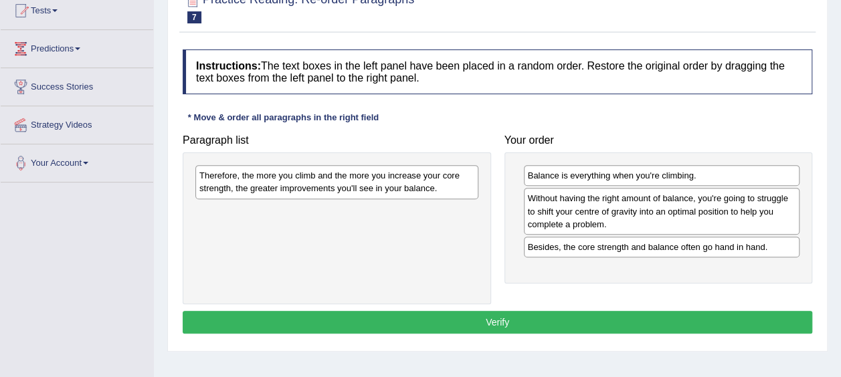
click at [379, 197] on div "Therefore, the more you climb and the more you increase your core strength, the…" at bounding box center [337, 228] width 308 height 151
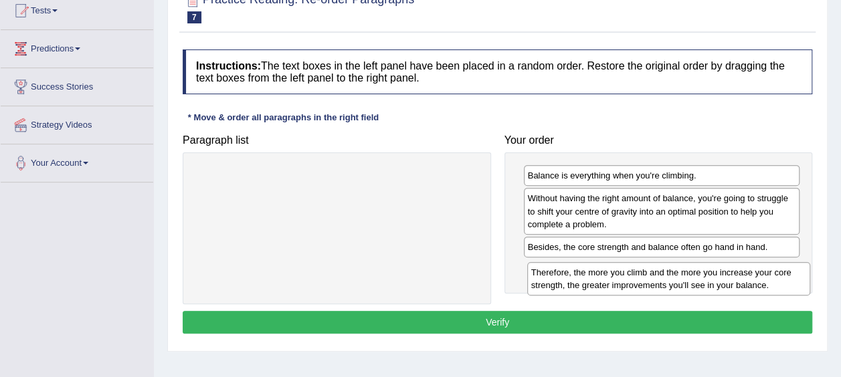
drag, startPoint x: 373, startPoint y: 187, endPoint x: 705, endPoint y: 284, distance: 345.8
click at [705, 284] on div "Therefore, the more you climb and the more you increase your core strength, the…" at bounding box center [668, 278] width 283 height 33
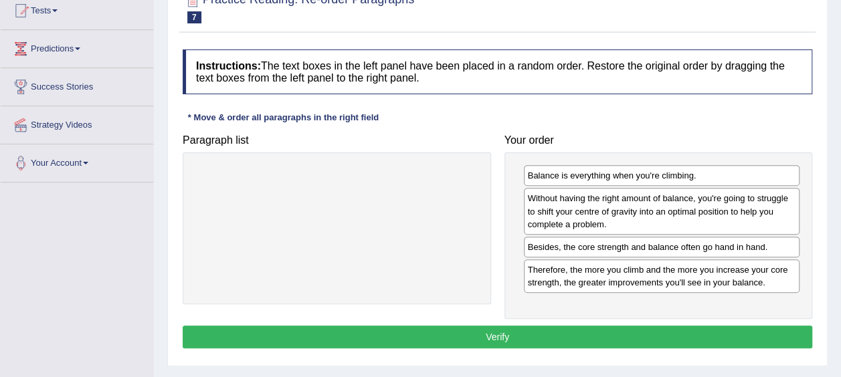
click at [650, 326] on button "Verify" at bounding box center [498, 337] width 630 height 23
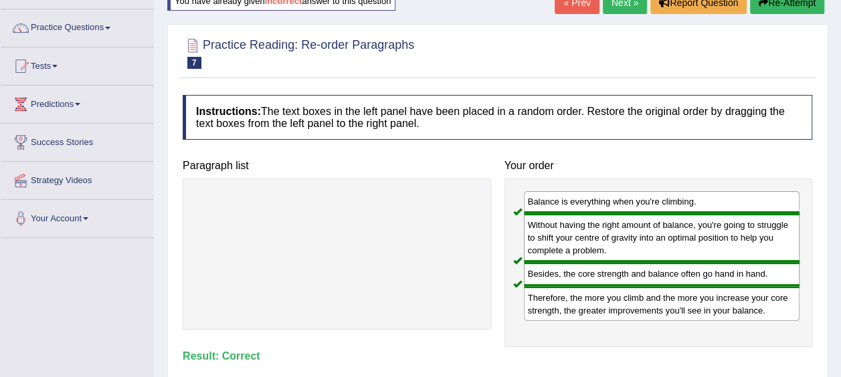
scroll to position [0, 0]
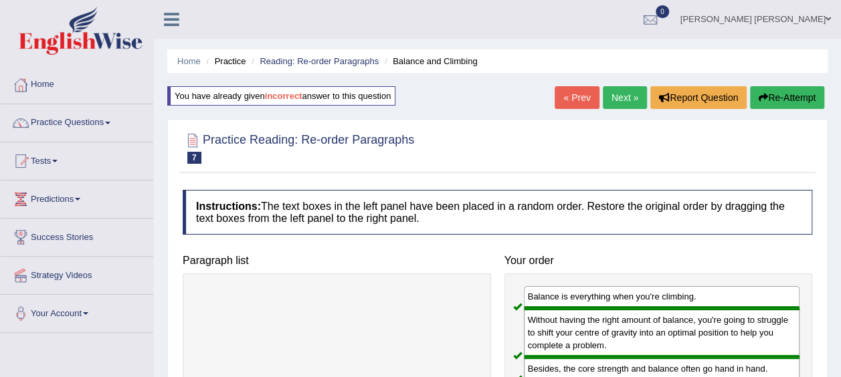
click at [613, 91] on link "Next »" at bounding box center [625, 97] width 44 height 23
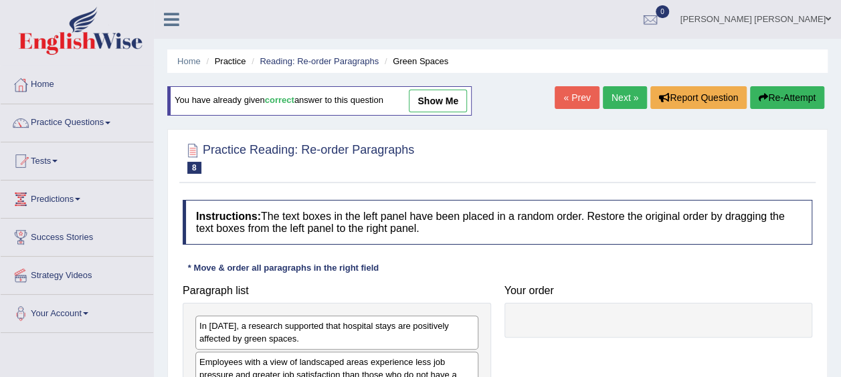
click at [613, 91] on link "Next »" at bounding box center [625, 97] width 44 height 23
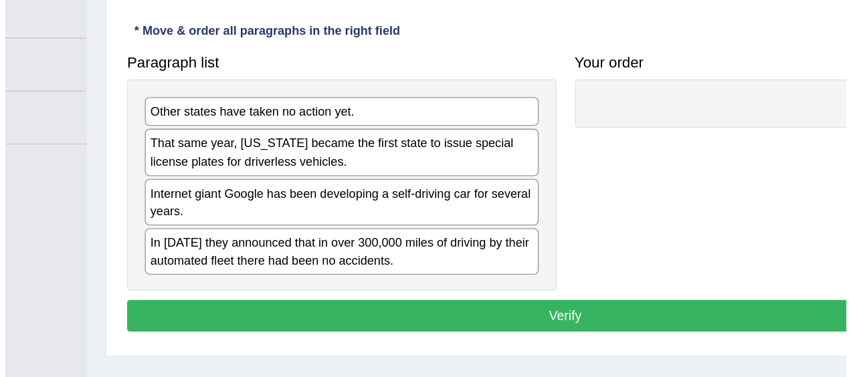
scroll to position [173, 0]
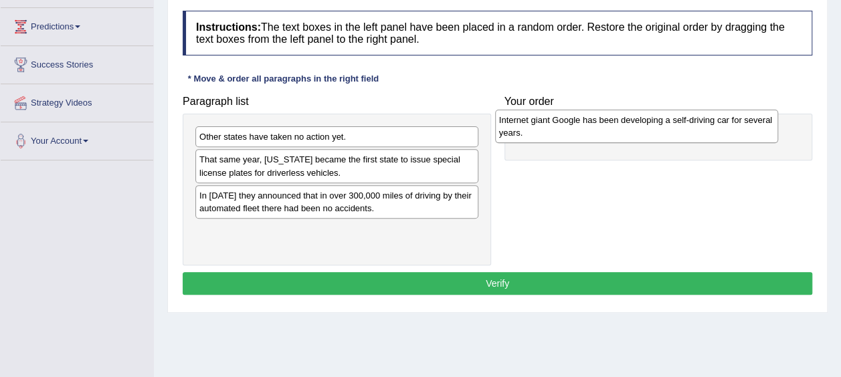
drag, startPoint x: 248, startPoint y: 202, endPoint x: 545, endPoint y: 135, distance: 304.0
click at [545, 135] on div "Internet giant Google has been developing a self-driving car for several years." at bounding box center [636, 126] width 283 height 33
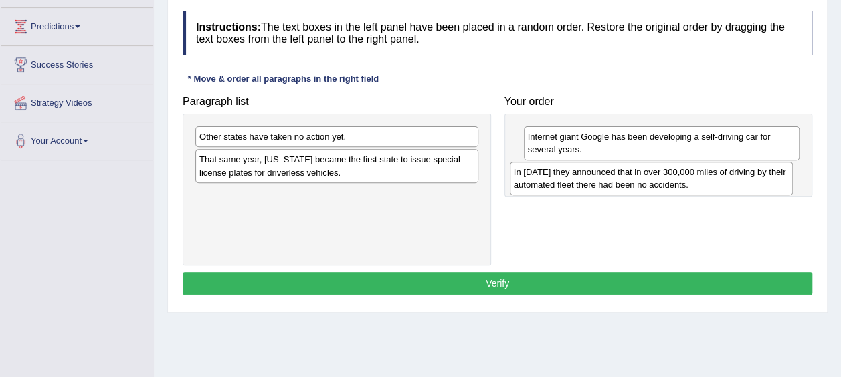
drag, startPoint x: 365, startPoint y: 197, endPoint x: 680, endPoint y: 174, distance: 315.3
click at [680, 174] on div "In 2012 they announced that in over 300,000 miles of driving by their automated…" at bounding box center [651, 178] width 283 height 33
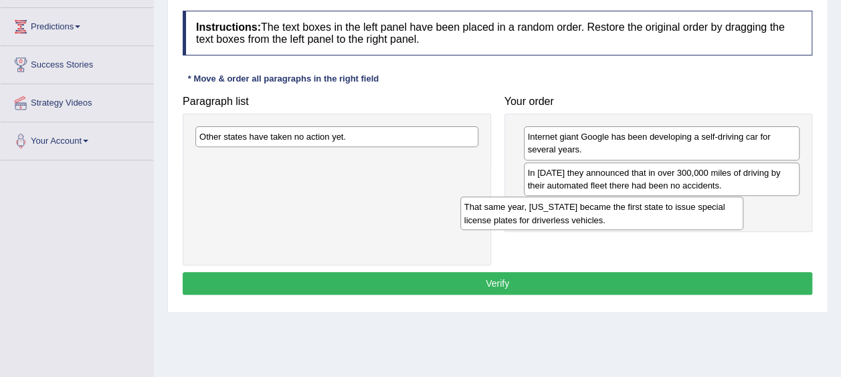
drag, startPoint x: 436, startPoint y: 169, endPoint x: 709, endPoint y: 211, distance: 275.7
click at [709, 211] on div "That same year, Nevada became the first state to issue special license plates f…" at bounding box center [601, 213] width 283 height 33
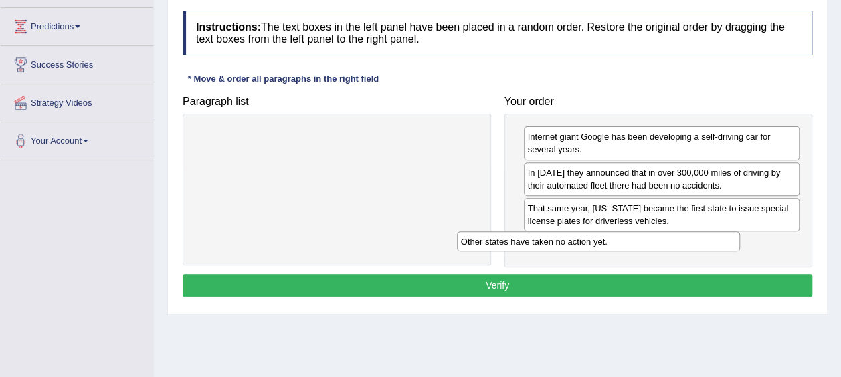
drag, startPoint x: 361, startPoint y: 145, endPoint x: 629, endPoint y: 252, distance: 288.3
click at [629, 252] on div "Other states have taken no action yet." at bounding box center [598, 242] width 283 height 20
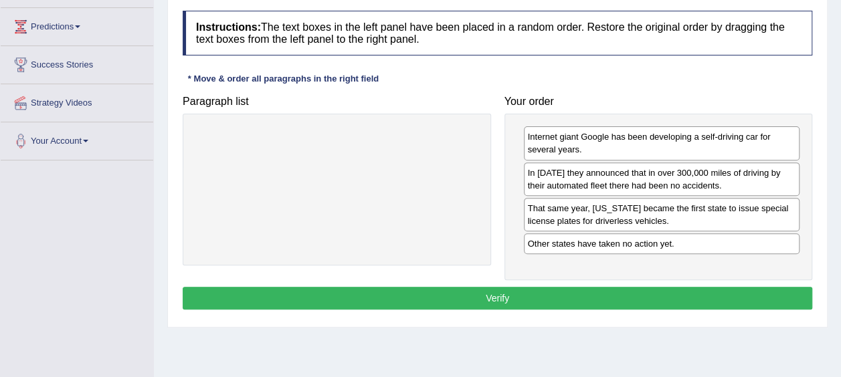
click at [587, 281] on div "Instructions: The text boxes in the left panel have been placed in a random ord…" at bounding box center [497, 162] width 636 height 317
click at [571, 296] on button "Verify" at bounding box center [498, 298] width 630 height 23
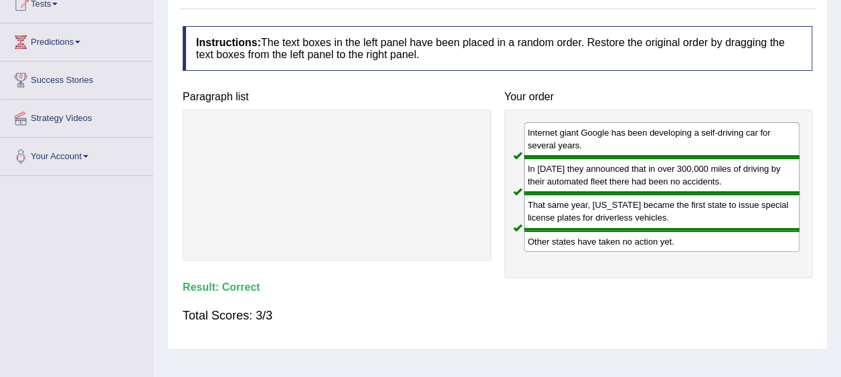
scroll to position [0, 0]
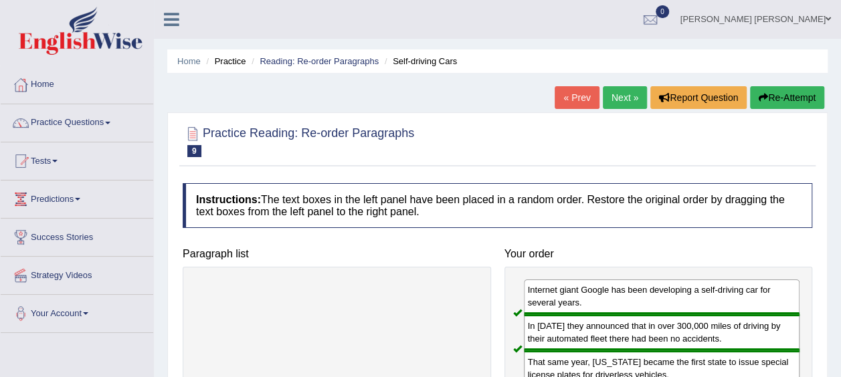
click at [625, 100] on link "Next »" at bounding box center [625, 97] width 44 height 23
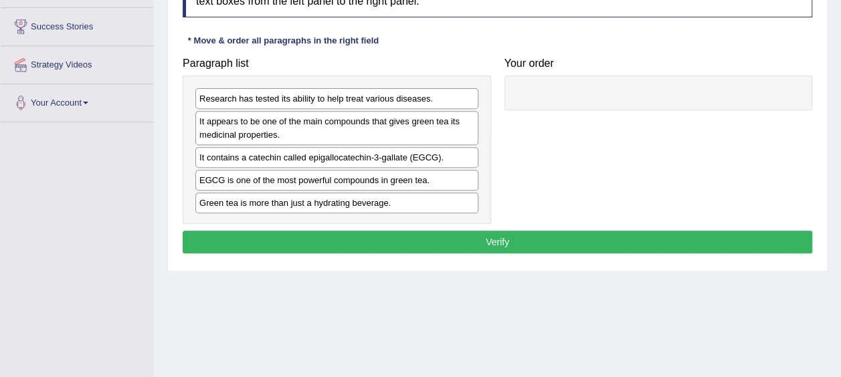
scroll to position [225, 0]
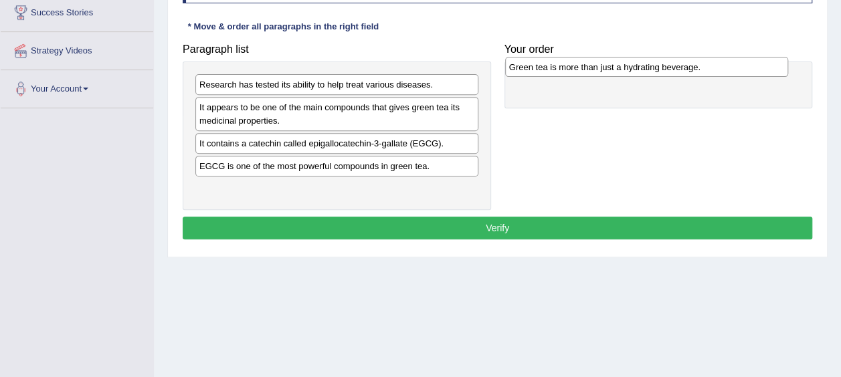
drag, startPoint x: 327, startPoint y: 187, endPoint x: 637, endPoint y: 68, distance: 332.2
click at [637, 68] on div "Green tea is more than just a hydrating beverage." at bounding box center [646, 67] width 283 height 20
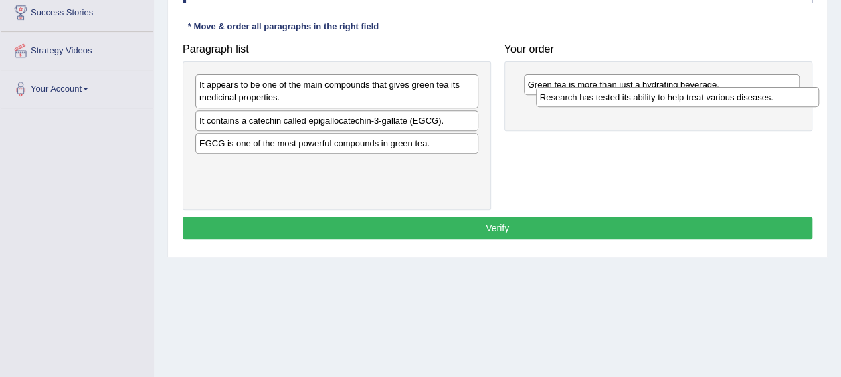
drag, startPoint x: 446, startPoint y: 88, endPoint x: 788, endPoint y: 99, distance: 342.8
click at [788, 99] on div "Research has tested its ability to help treat various diseases." at bounding box center [677, 97] width 283 height 20
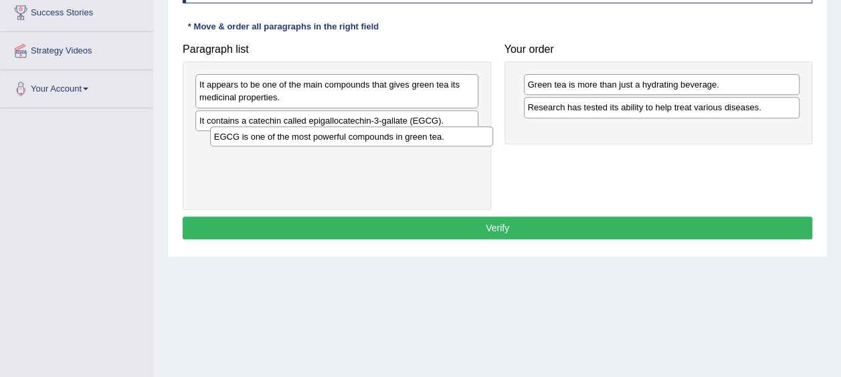
drag, startPoint x: 430, startPoint y: 146, endPoint x: 444, endPoint y: 143, distance: 15.0
click at [444, 143] on div "EGCG is one of the most powerful compounds in green tea." at bounding box center [351, 136] width 283 height 20
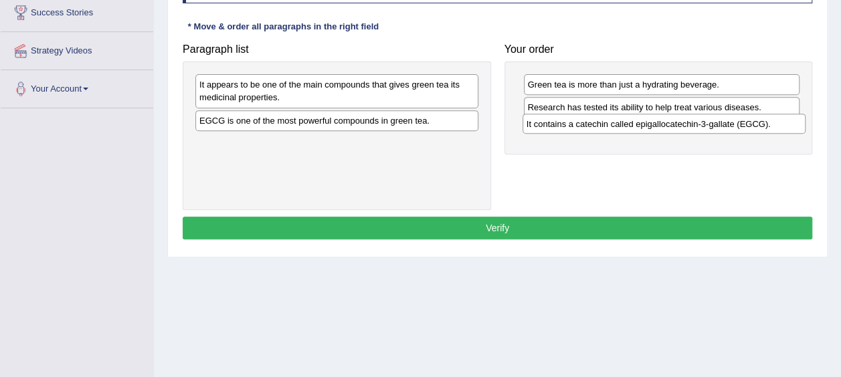
drag, startPoint x: 378, startPoint y: 121, endPoint x: 705, endPoint y: 125, distance: 327.2
click at [705, 125] on div "It contains a catechin called epigallocatechin-3-gallate (EGCG)." at bounding box center [664, 124] width 283 height 20
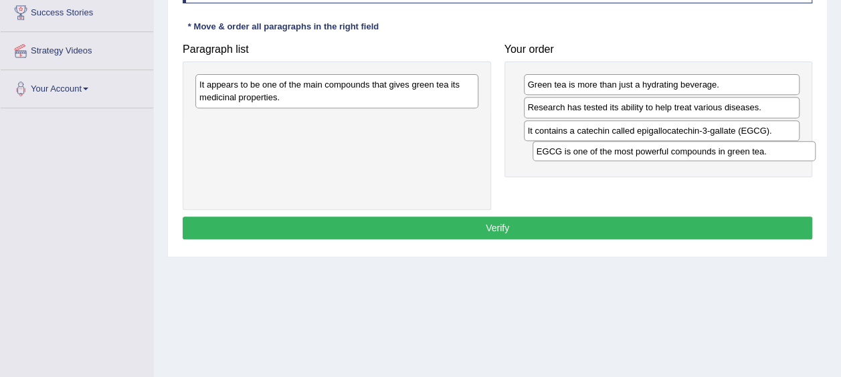
drag, startPoint x: 349, startPoint y: 122, endPoint x: 687, endPoint y: 153, distance: 338.7
click at [687, 153] on div "EGCG is one of the most powerful compounds in green tea." at bounding box center [674, 151] width 283 height 20
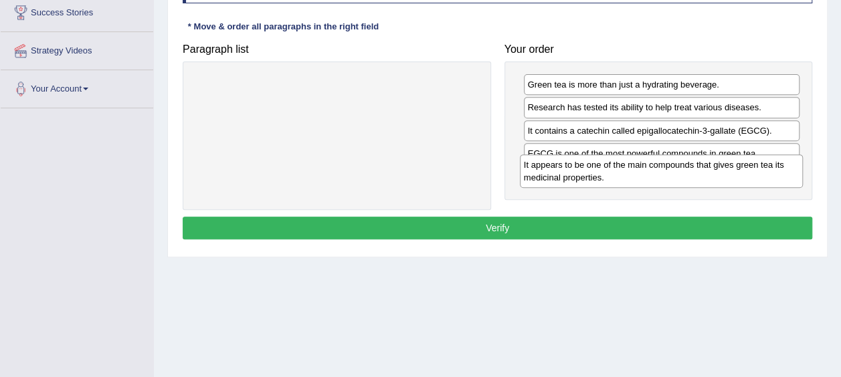
drag, startPoint x: 370, startPoint y: 86, endPoint x: 695, endPoint y: 166, distance: 334.3
click at [695, 166] on div "It appears to be one of the main compounds that gives green tea its medicinal p…" at bounding box center [661, 171] width 283 height 33
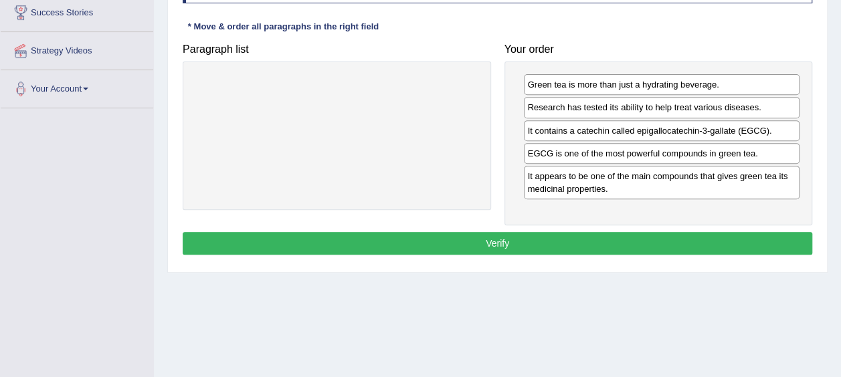
click at [617, 245] on button "Verify" at bounding box center [498, 243] width 630 height 23
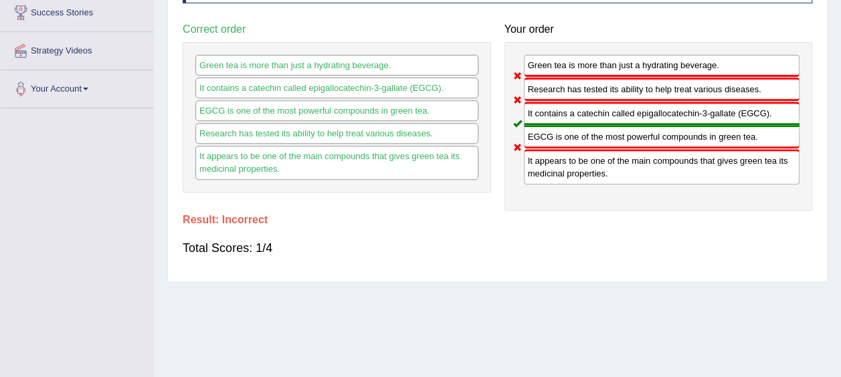
click at [617, 245] on div "Total Scores: 1/4" at bounding box center [498, 248] width 630 height 32
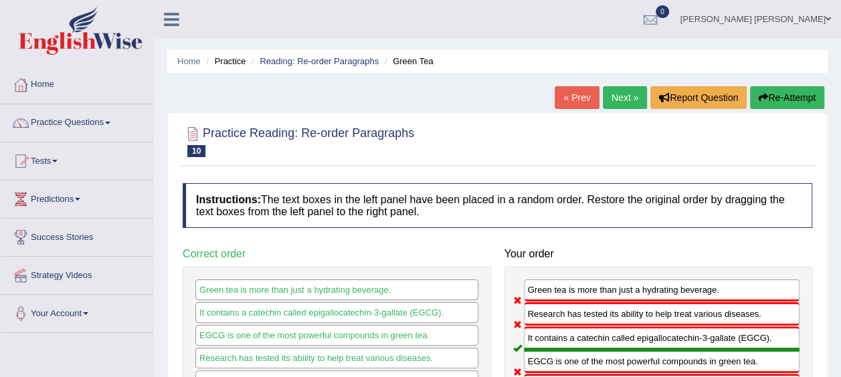
click at [810, 101] on button "Re-Attempt" at bounding box center [787, 97] width 74 height 23
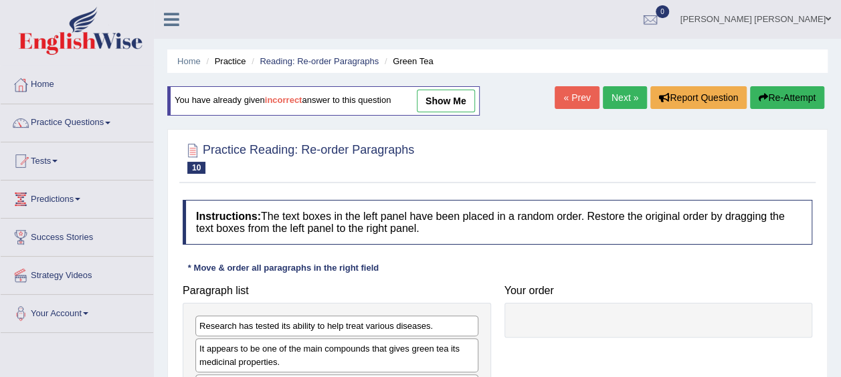
click at [615, 101] on link "Next »" at bounding box center [625, 97] width 44 height 23
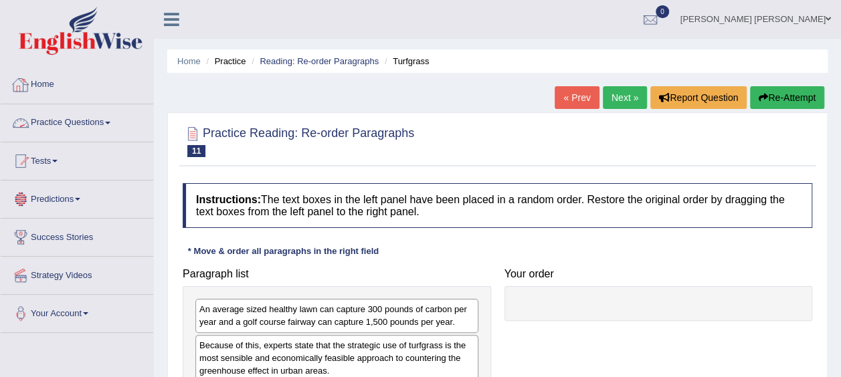
click at [78, 121] on link "Practice Questions" at bounding box center [77, 120] width 153 height 33
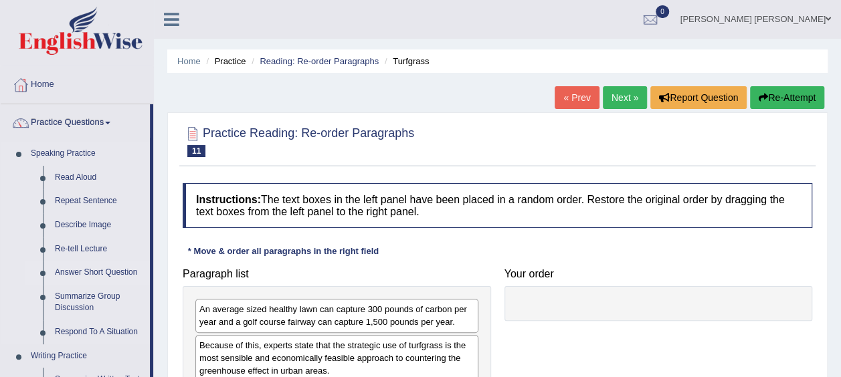
scroll to position [299, 0]
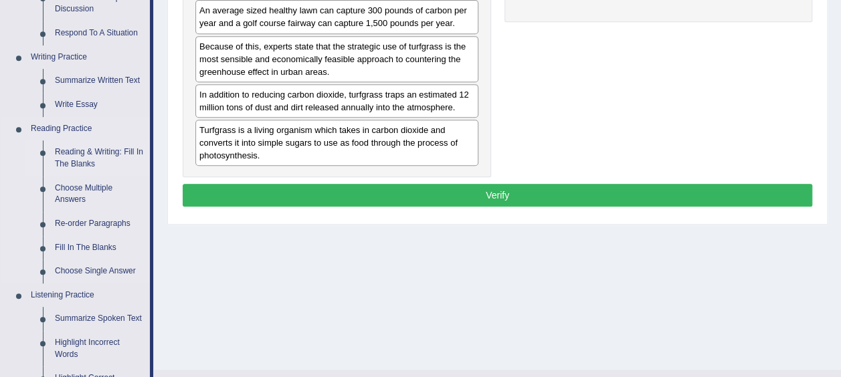
click at [84, 168] on link "Reading & Writing: Fill In The Blanks" at bounding box center [99, 158] width 101 height 35
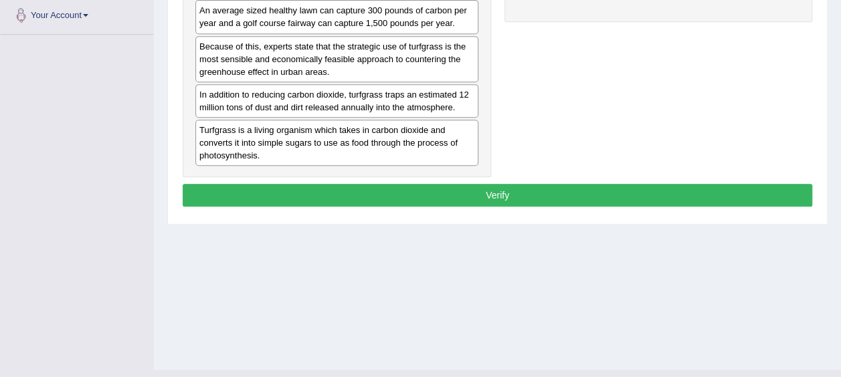
scroll to position [325, 0]
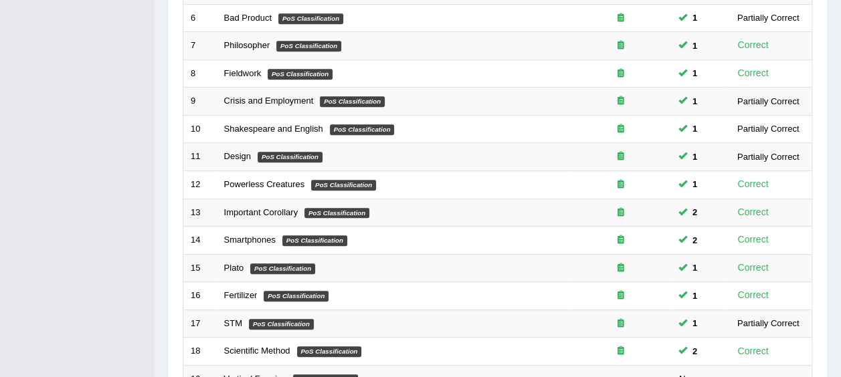
scroll to position [502, 0]
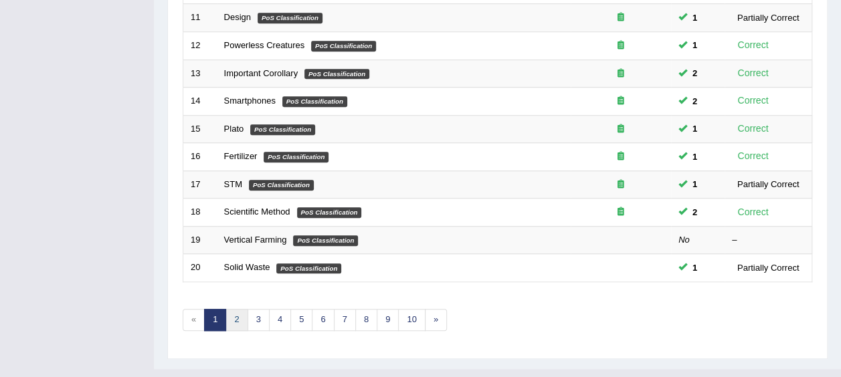
click at [240, 309] on link "2" at bounding box center [237, 320] width 22 height 22
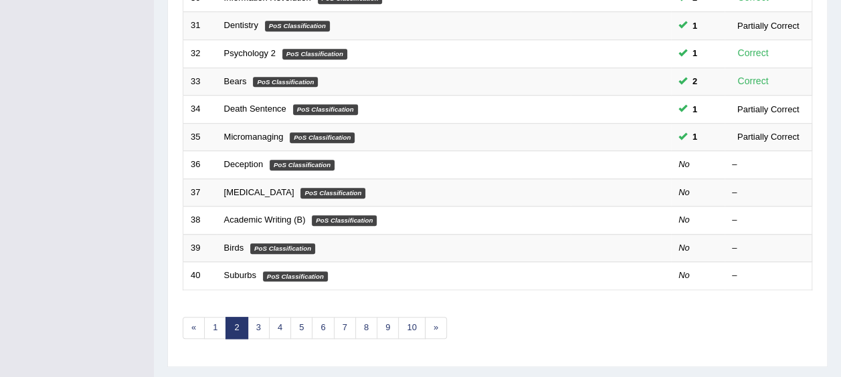
scroll to position [493, 0]
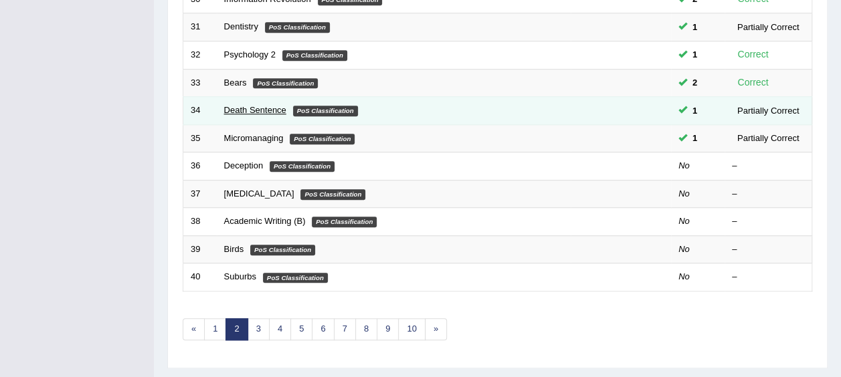
click at [254, 105] on link "Death Sentence" at bounding box center [255, 110] width 62 height 10
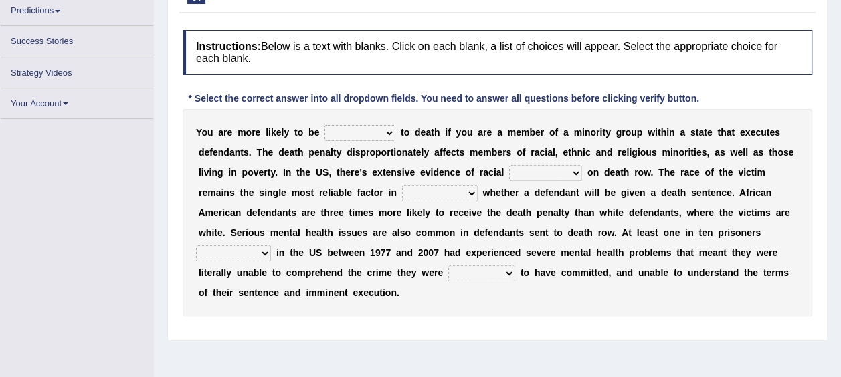
scroll to position [166, 0]
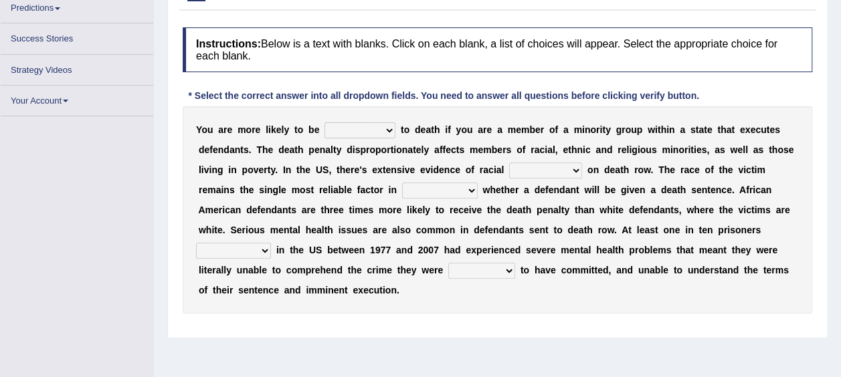
click at [373, 132] on select "penalized blamed complained sentenced" at bounding box center [360, 130] width 71 height 16
select select "sentenced"
click at [325, 122] on select "penalized blamed complained sentenced" at bounding box center [360, 130] width 71 height 16
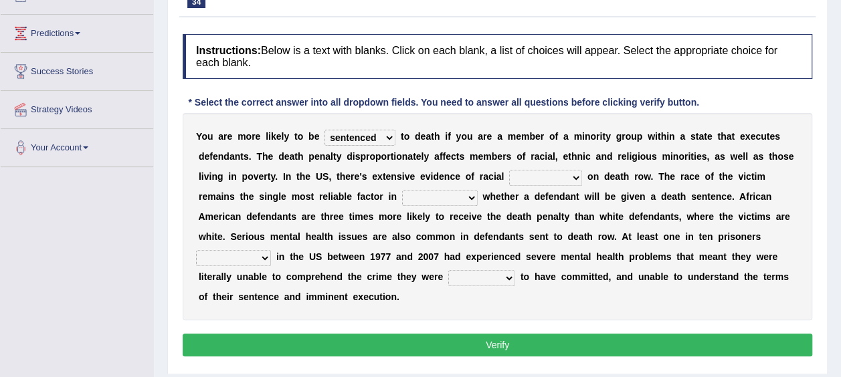
click at [509, 169] on div "Y o u a r e m o r e l i k e l y t o b e penalized blamed complained sentenced t…" at bounding box center [498, 216] width 630 height 207
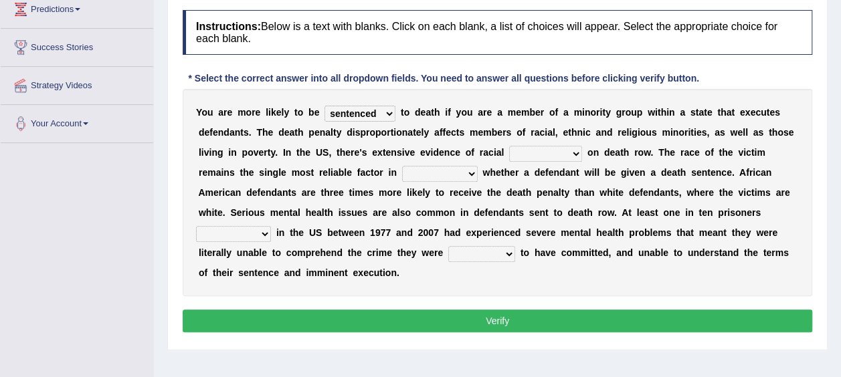
select select "background"
click at [509, 146] on select "bias equality appearance background" at bounding box center [545, 154] width 73 height 16
click at [509, 149] on select "bias equality appearance background" at bounding box center [545, 154] width 73 height 16
click at [380, 163] on div "Y o u a r e m o r e l i k e l y t o b e penalized blamed complained sentenced t…" at bounding box center [498, 192] width 630 height 207
click at [402, 170] on select "determining adjoining undermining examining" at bounding box center [440, 174] width 76 height 16
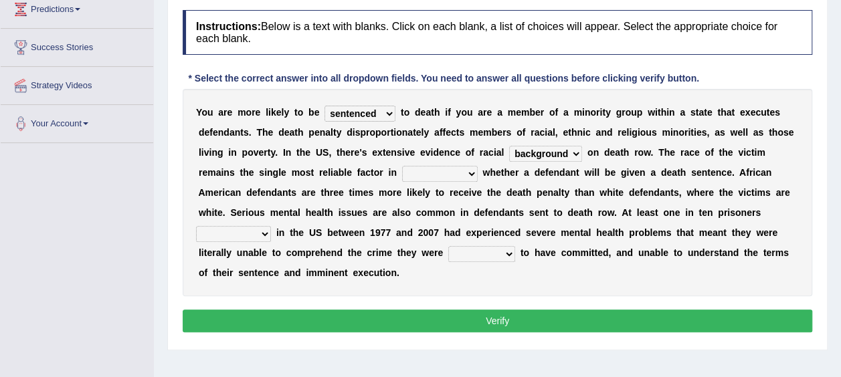
select select "determining"
click at [402, 166] on select "determining adjoining undermining examining" at bounding box center [440, 174] width 76 height 16
click at [271, 226] on select "electrocuted persecuted executed captured" at bounding box center [233, 234] width 75 height 16
select select "executed"
click at [271, 226] on select "electrocuted persecuted executed captured" at bounding box center [233, 234] width 75 height 16
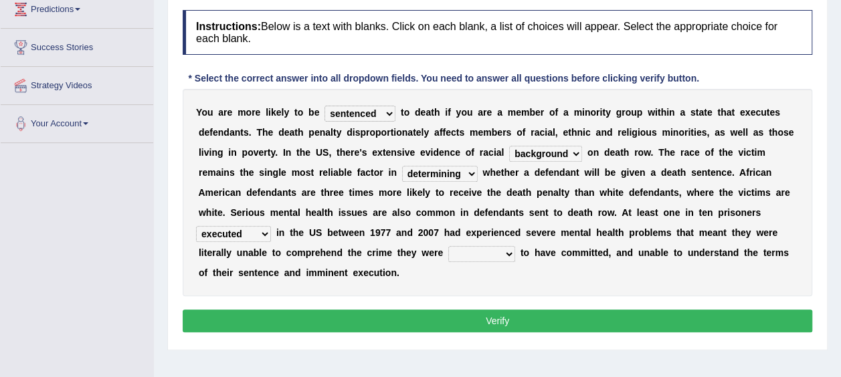
click at [448, 253] on select "alleged acclaimed persuaded claimed" at bounding box center [481, 254] width 67 height 16
select select "alleged"
click at [448, 246] on select "alleged acclaimed persuaded claimed" at bounding box center [481, 254] width 67 height 16
click at [271, 310] on button "Verify" at bounding box center [498, 321] width 630 height 23
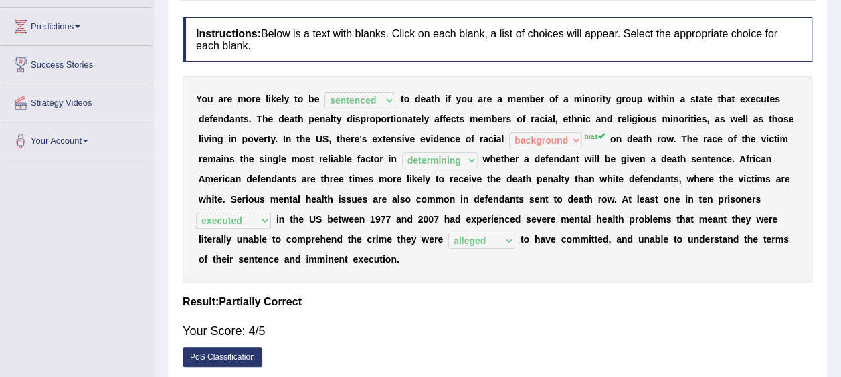
scroll to position [0, 0]
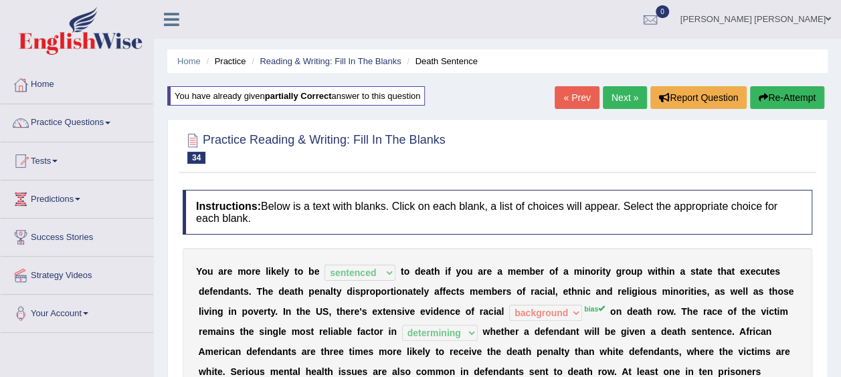
click at [626, 96] on link "Next »" at bounding box center [625, 97] width 44 height 23
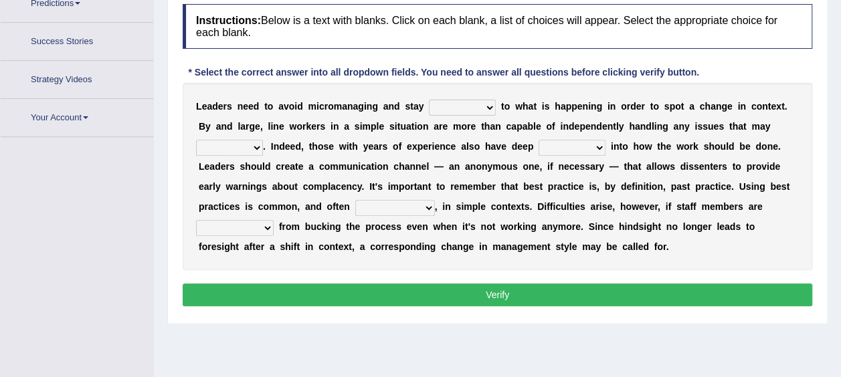
scroll to position [228, 0]
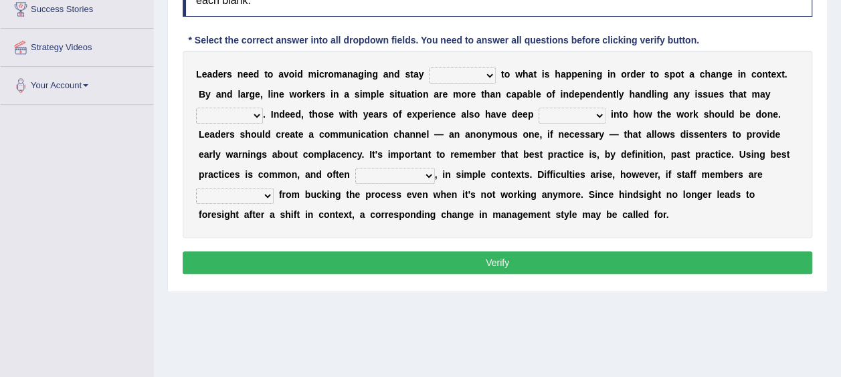
drag, startPoint x: 462, startPoint y: 104, endPoint x: 459, endPoint y: 66, distance: 38.2
click at [459, 66] on div "L e a d e r s n e e d t o a v o i d m i c r o m a n a g i n g a n d s t a y com…" at bounding box center [498, 144] width 630 height 187
click at [459, 68] on select "complied connected precise concise" at bounding box center [462, 76] width 67 height 16
select select "connected"
click at [429, 68] on select "complied connected precise concise" at bounding box center [462, 76] width 67 height 16
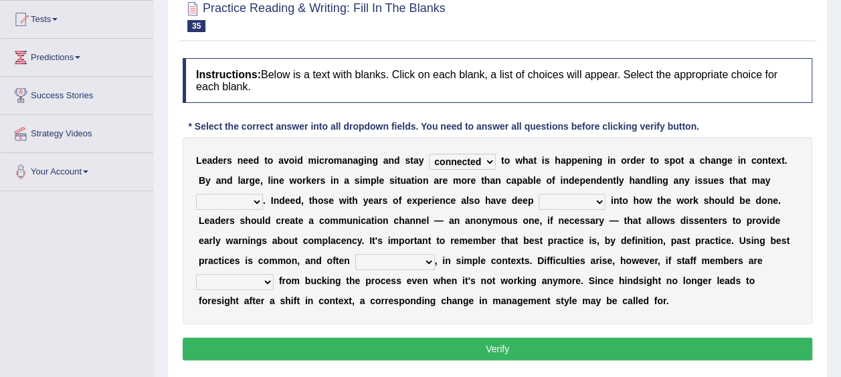
scroll to position [130, 0]
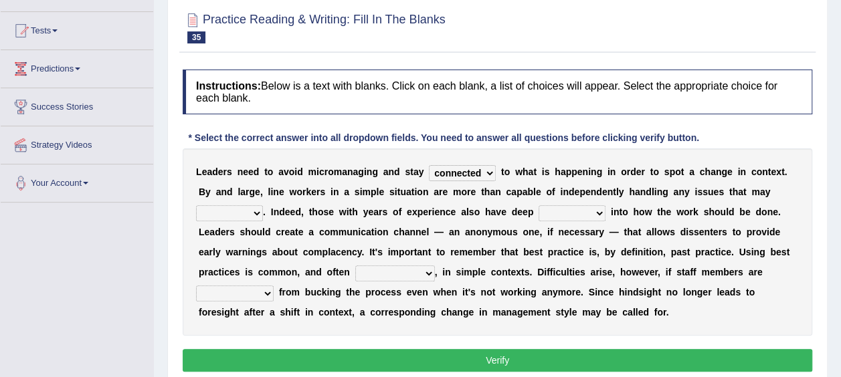
click at [263, 205] on select "apprise rise encounter arise" at bounding box center [229, 213] width 67 height 16
select select "arise"
click at [263, 205] on select "apprise rise encounter arise" at bounding box center [229, 213] width 67 height 16
click at [539, 205] on select "incursion insight indignity indication" at bounding box center [572, 213] width 67 height 16
select select "insight"
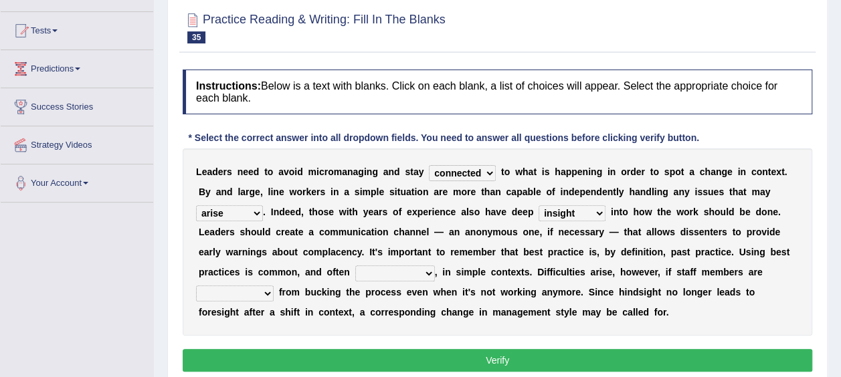
click at [539, 205] on select "incursion insight indignity indication" at bounding box center [572, 213] width 67 height 16
click at [355, 280] on select "inappropriate apprehensive appropriate forbidden" at bounding box center [395, 274] width 80 height 16
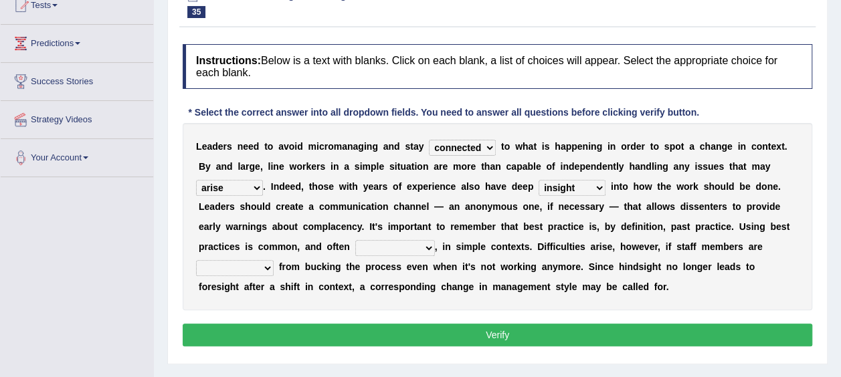
scroll to position [159, 0]
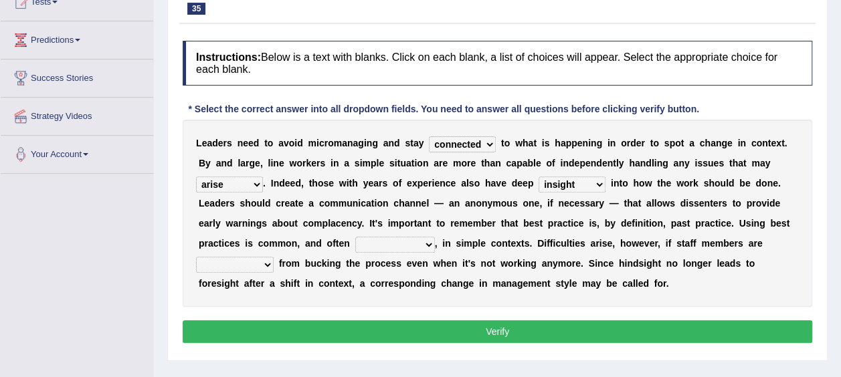
click at [422, 227] on b "n" at bounding box center [425, 223] width 6 height 11
click at [355, 248] on select "inappropriate apprehensive appropriate forbidden" at bounding box center [395, 245] width 80 height 16
select select "appropriate"
click at [355, 237] on select "inappropriate apprehensive appropriate forbidden" at bounding box center [395, 245] width 80 height 16
click at [274, 257] on select "disarranged disinclined discouraged disintegrated" at bounding box center [235, 265] width 78 height 16
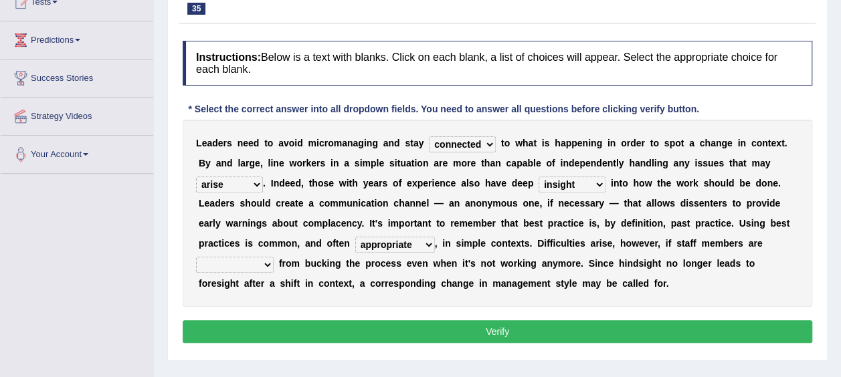
select select "discouraged"
click at [274, 257] on select "disarranged disinclined discouraged disintegrated" at bounding box center [235, 265] width 78 height 16
click at [623, 328] on button "Verify" at bounding box center [498, 332] width 630 height 23
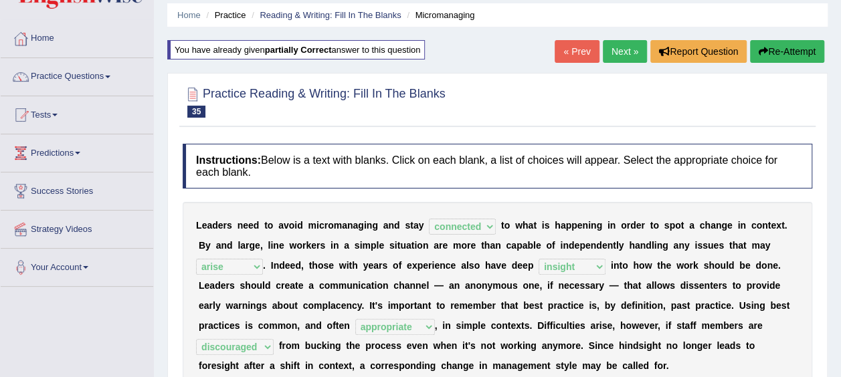
scroll to position [46, 0]
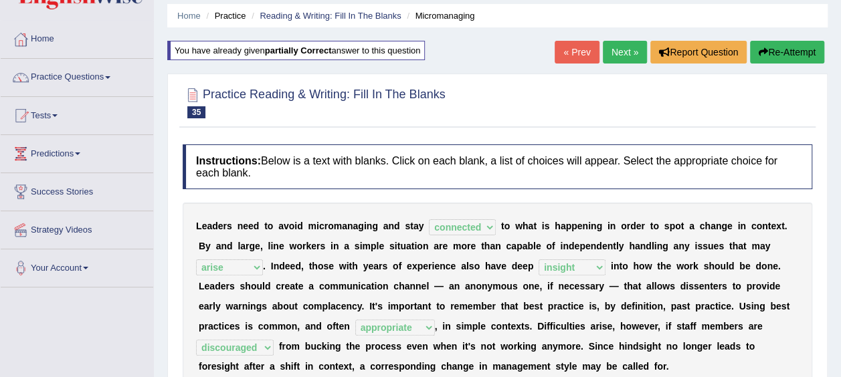
click at [637, 55] on link "Next »" at bounding box center [625, 52] width 44 height 23
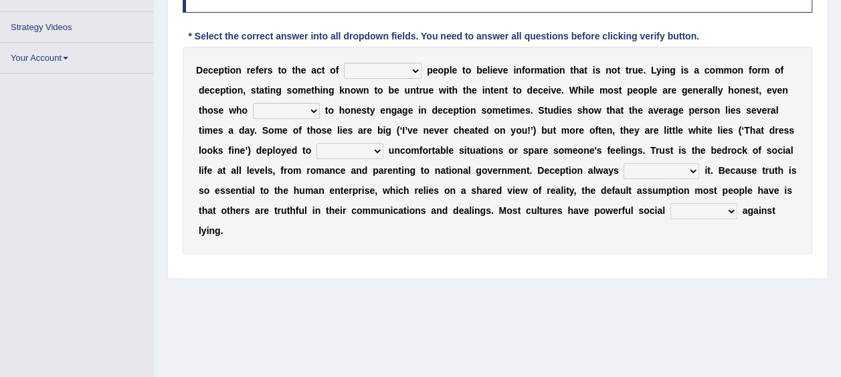
scroll to position [209, 0]
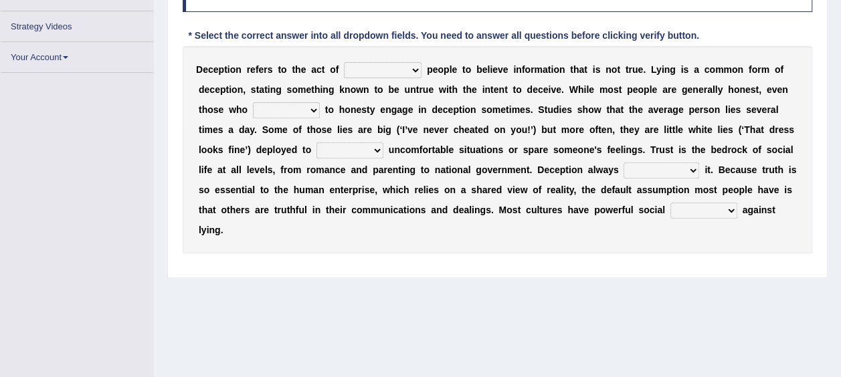
click at [363, 74] on select "discouraging forbidding detecting encouraging" at bounding box center [383, 70] width 78 height 16
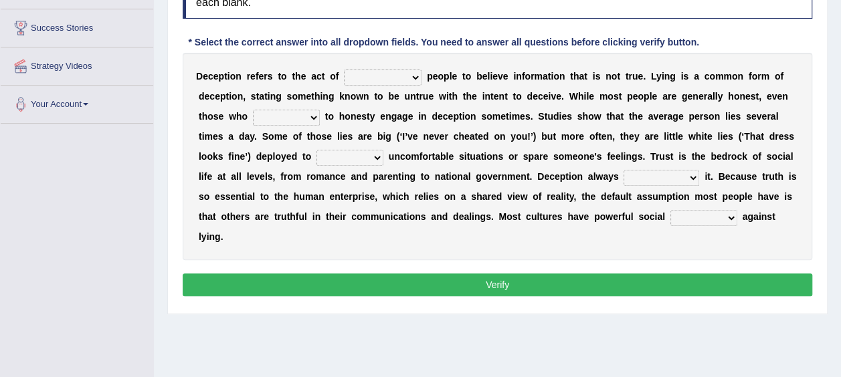
scroll to position [238, 0]
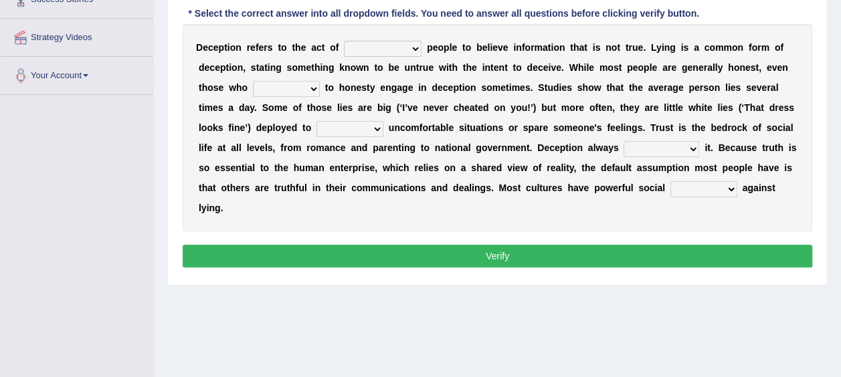
click at [360, 52] on select "discouraging forbidding detecting encouraging" at bounding box center [383, 49] width 78 height 16
click at [369, 50] on select "discouraging forbidding detecting encouraging" at bounding box center [383, 49] width 78 height 16
select select "encouraging"
click at [344, 41] on select "discouraging forbidding detecting encouraging" at bounding box center [383, 49] width 78 height 16
click at [253, 82] on select "describe prescribe inscribe subscribe" at bounding box center [286, 89] width 67 height 16
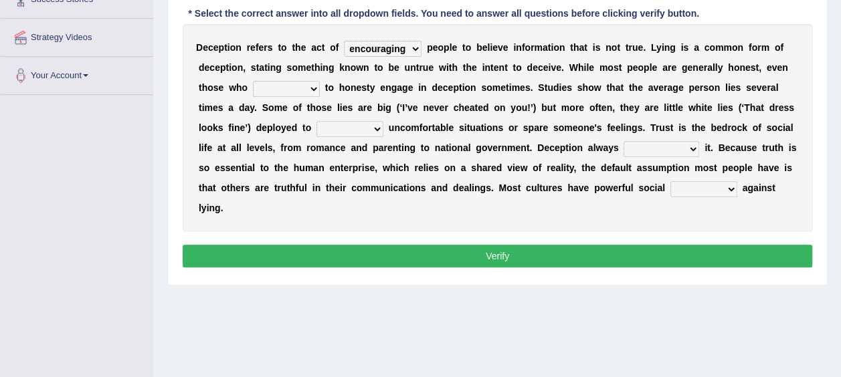
select select "describe"
click at [253, 81] on select "describe prescribe inscribe subscribe" at bounding box center [286, 89] width 67 height 16
click at [317, 133] on select "contest illuminate disguise avoid" at bounding box center [350, 129] width 67 height 16
select select "avoid"
click at [317, 121] on select "contest illuminate disguise avoid" at bounding box center [350, 129] width 67 height 16
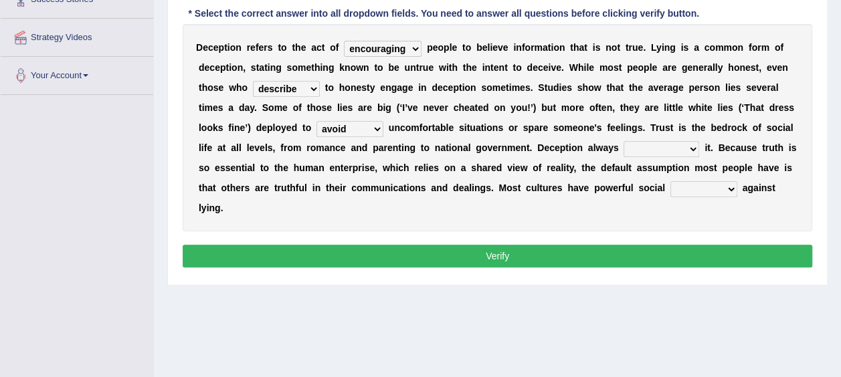
click at [624, 147] on select "undermines underscores undertakes underwrites" at bounding box center [662, 149] width 76 height 16
click at [317, 122] on select "contest illuminate disguise avoid" at bounding box center [350, 129] width 67 height 16
click at [507, 139] on div "D e c e p t i o n r e f e r s t o t h e a c t o f discouraging forbidding detec…" at bounding box center [498, 127] width 630 height 207
click at [624, 145] on select "undermines underscores undertakes underwrites" at bounding box center [662, 149] width 76 height 16
select select "undermines"
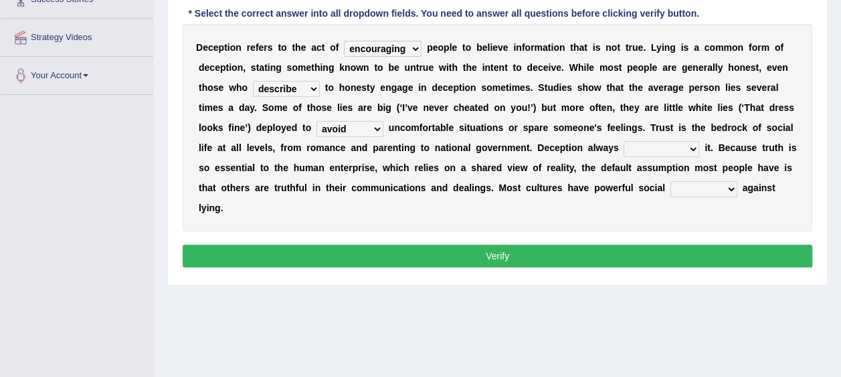
click at [624, 141] on select "undermines underscores undertakes underwrites" at bounding box center [662, 149] width 76 height 16
click at [670, 190] on select "ejections sanctions fractions inductions" at bounding box center [703, 189] width 67 height 16
click at [624, 147] on select "undermines underscores undertakes underwrites" at bounding box center [662, 149] width 76 height 16
click at [539, 207] on div "D e c e p t i o n r e f e r s t o t h e a c t o f discouraging forbidding detec…" at bounding box center [498, 127] width 630 height 207
click at [670, 183] on select "ejections sanctions fractions inductions" at bounding box center [703, 189] width 67 height 16
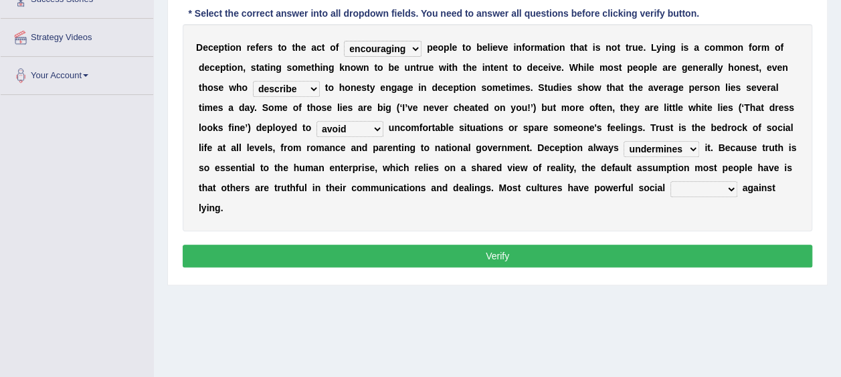
select select "inductions"
click at [670, 181] on select "ejections sanctions fractions inductions" at bounding box center [703, 189] width 67 height 16
click at [494, 245] on button "Verify" at bounding box center [498, 256] width 630 height 23
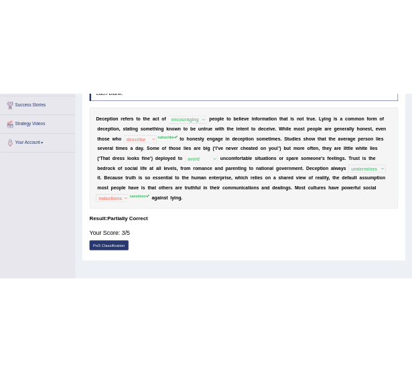
scroll to position [197, 0]
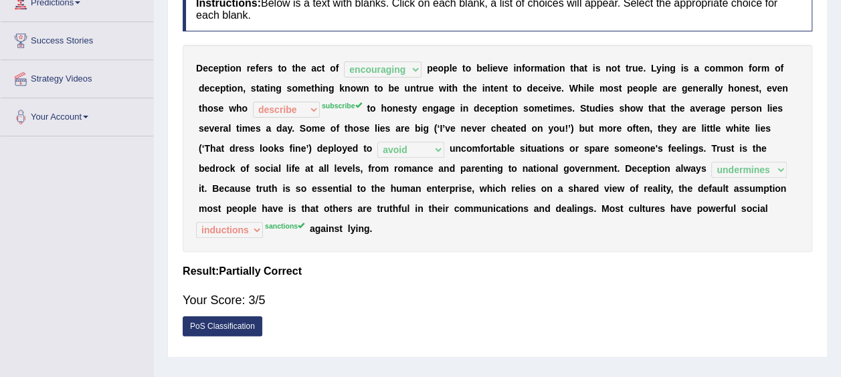
click at [594, 203] on div "D e c e p t i o n r e f e r s t o t h e a c t o f discouraging forbidding detec…" at bounding box center [498, 148] width 630 height 207
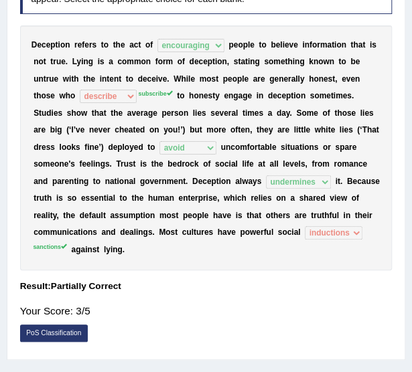
scroll to position [0, 0]
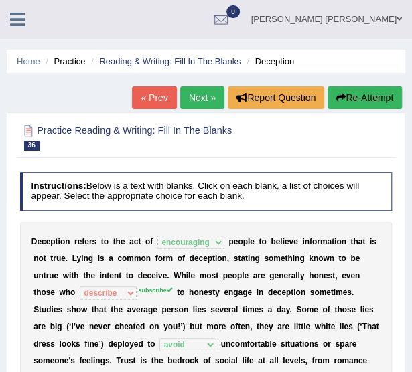
click at [153, 97] on link "« Prev" at bounding box center [154, 97] width 44 height 23
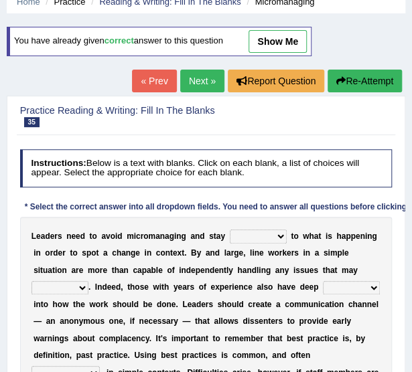
scroll to position [60, 0]
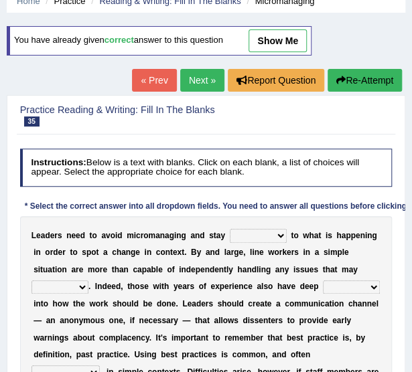
click at [230, 232] on select "complied connected precise concise" at bounding box center [258, 235] width 57 height 13
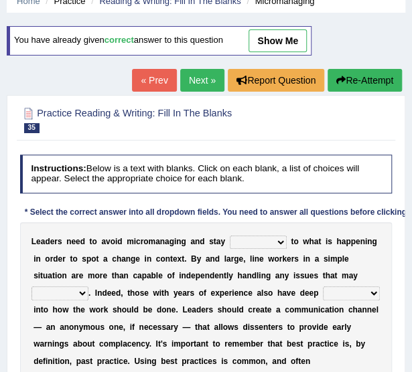
select select "complied"
click at [230, 236] on select "complied connected precise concise" at bounding box center [258, 242] width 57 height 13
click at [88, 286] on select "apprise rise encounter arise" at bounding box center [59, 292] width 57 height 13
select select "arise"
click at [88, 286] on select "apprise rise encounter arise" at bounding box center [59, 292] width 57 height 13
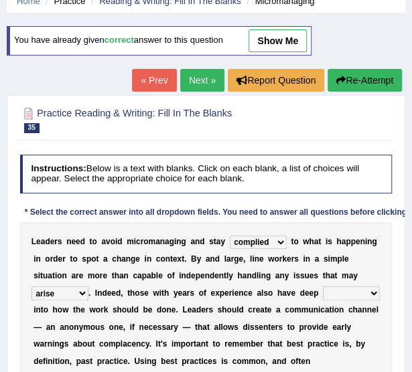
click at [323, 290] on select "incursion insight indignity indication" at bounding box center [351, 292] width 57 height 13
select select "insight"
click at [323, 286] on select "incursion insight indignity indication" at bounding box center [351, 292] width 57 height 13
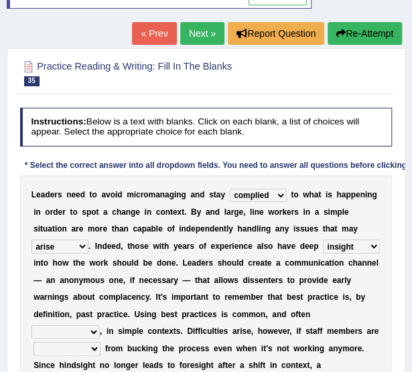
scroll to position [163, 0]
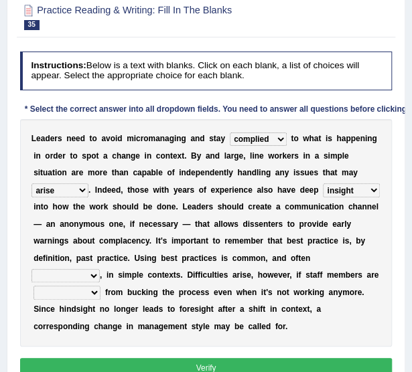
click at [100, 269] on select "inappropriate apprehensive appropriate forbidden" at bounding box center [65, 275] width 68 height 13
select select "appropriate"
click at [100, 269] on select "inappropriate apprehensive appropriate forbidden" at bounding box center [65, 275] width 68 height 13
click at [100, 286] on select "disarranged disinclined discouraged disintegrated" at bounding box center [66, 292] width 67 height 13
select select "discouraged"
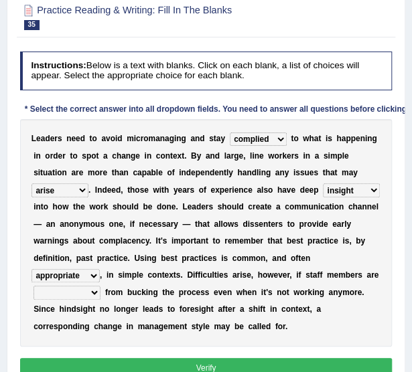
click at [100, 286] on select "disarranged disinclined discouraged disintegrated" at bounding box center [66, 292] width 67 height 13
click at [183, 358] on button "Verify" at bounding box center [206, 367] width 372 height 19
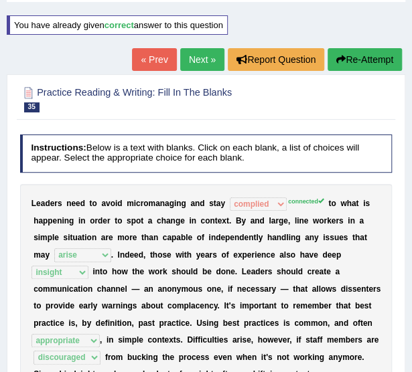
scroll to position [72, 0]
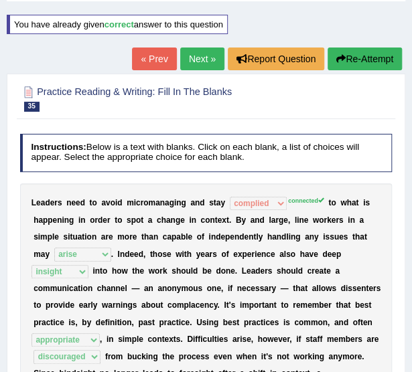
click at [209, 54] on link "Next »" at bounding box center [202, 59] width 44 height 23
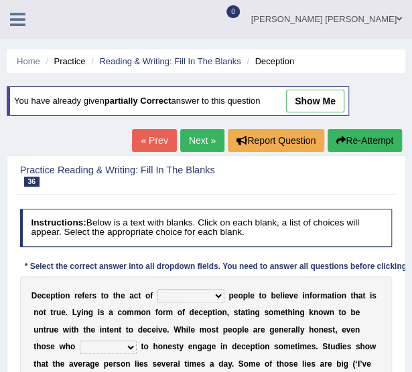
click at [193, 138] on link "Next »" at bounding box center [202, 140] width 44 height 23
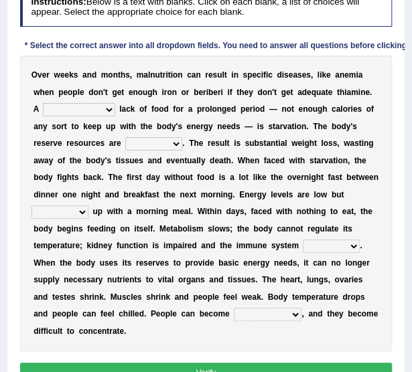
scroll to position [191, 0]
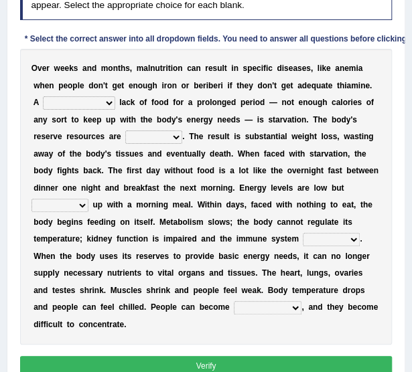
click at [75, 109] on div "O v e r w e e k s a n d m o n t h s , m a l n u t r i t i o n c a n r e s u l t…" at bounding box center [206, 197] width 372 height 296
click at [92, 100] on select "severe distinguishing proper distinctive" at bounding box center [79, 102] width 72 height 13
select select "severe"
click at [43, 96] on select "severe distinguishing proper distinctive" at bounding box center [79, 102] width 72 height 13
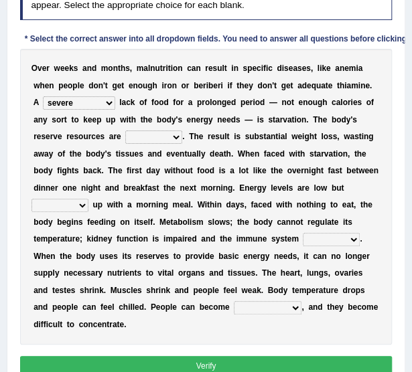
click at [125, 136] on select "obsoleted depleted pelleted deleted" at bounding box center [153, 136] width 57 height 13
select select "depleted"
click at [125, 130] on select "obsoleted depleted pelleted deleted" at bounding box center [153, 136] width 57 height 13
click at [88, 199] on select "feed come chill pick" at bounding box center [59, 205] width 57 height 13
select select "come"
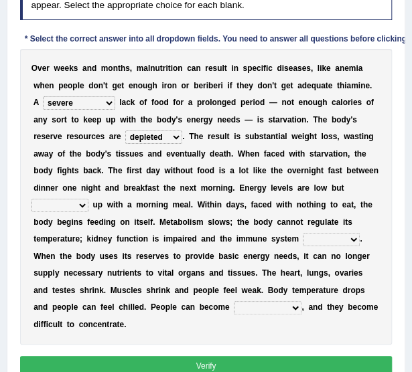
click at [88, 199] on select "feed come chill pick" at bounding box center [59, 205] width 57 height 13
click at [302, 240] on select "deepens deafens weakens surpasses" at bounding box center [330, 239] width 57 height 13
select select "weakens"
click at [302, 233] on select "deepens deafens weakens surpasses" at bounding box center [330, 239] width 57 height 13
click at [272, 301] on select "irritable commutable indisputable transportable" at bounding box center [268, 307] width 68 height 13
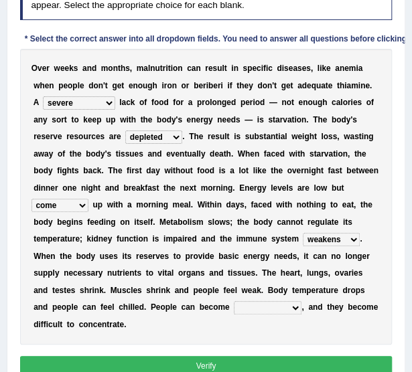
click at [272, 301] on select "irritable commutable indisputable transportable" at bounding box center [268, 307] width 68 height 13
select select "irritable"
click at [245, 301] on select "irritable commutable indisputable transportable" at bounding box center [268, 307] width 68 height 13
click at [266, 356] on button "Verify" at bounding box center [206, 365] width 372 height 19
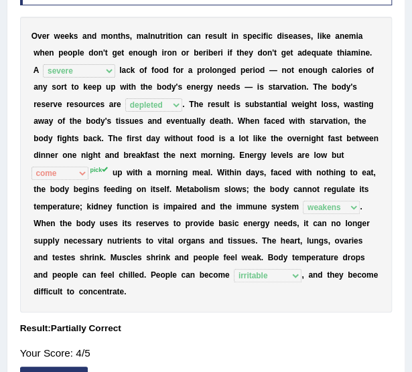
scroll to position [0, 0]
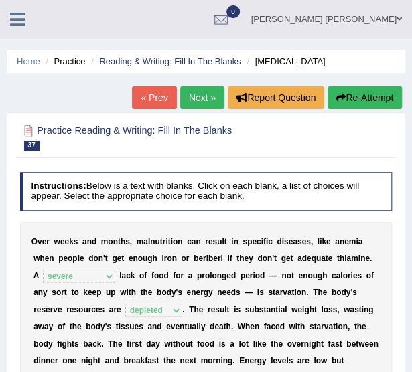
click at [209, 98] on link "Next »" at bounding box center [202, 97] width 44 height 23
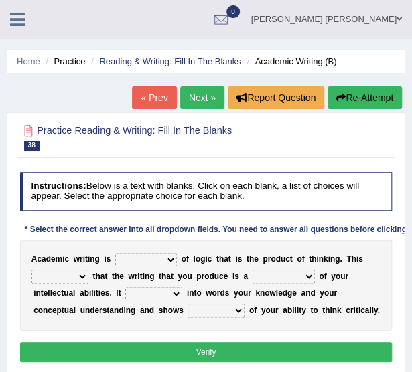
click at [150, 261] on select "expectation entitlement expression exchange" at bounding box center [146, 259] width 62 height 13
select select "entitlement"
click at [115, 253] on select "expectation entitlement expression exchange" at bounding box center [146, 259] width 62 height 13
click at [43, 274] on select "means questions stipulates answers" at bounding box center [59, 276] width 57 height 13
select select "means"
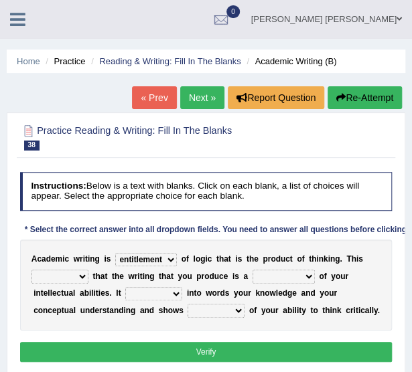
click at [31, 270] on select "means questions stipulates answers" at bounding box center [59, 276] width 57 height 13
click at [266, 279] on select "redundancy mission credit reflection" at bounding box center [283, 276] width 62 height 13
select select "reflection"
click at [252, 270] on select "redundancy mission credit reflection" at bounding box center [283, 276] width 62 height 13
click at [125, 288] on select "enriches shows allows puts" at bounding box center [153, 293] width 57 height 13
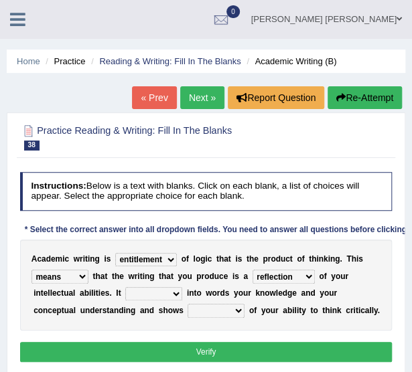
select select "puts"
click at [125, 287] on select "enriches shows allows puts" at bounding box center [153, 293] width 57 height 13
click at [107, 280] on b at bounding box center [109, 276] width 5 height 9
click at [187, 311] on select "hassle excuse capacity evidence" at bounding box center [215, 310] width 57 height 13
select select "evidence"
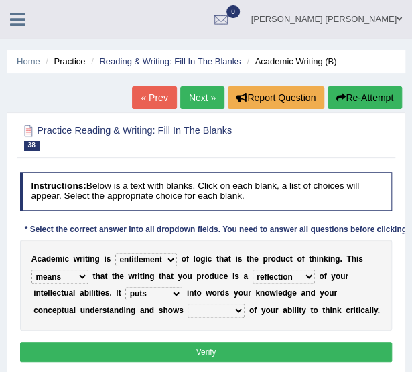
click at [187, 304] on select "hassle excuse capacity evidence" at bounding box center [215, 310] width 57 height 13
click at [161, 357] on button "Verify" at bounding box center [206, 351] width 372 height 19
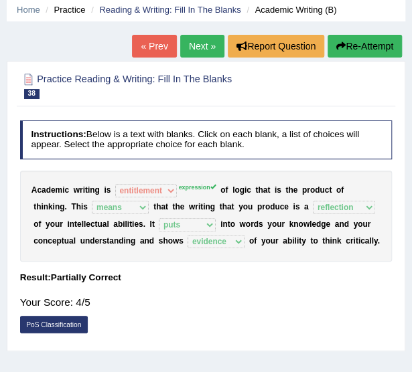
scroll to position [52, 0]
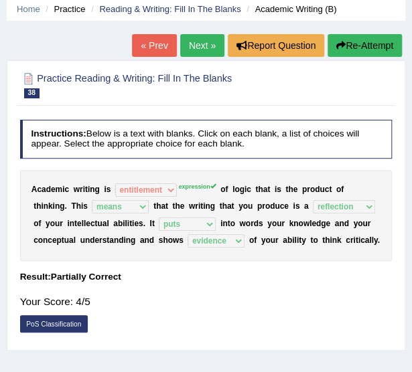
click at [214, 43] on link "Next »" at bounding box center [202, 45] width 44 height 23
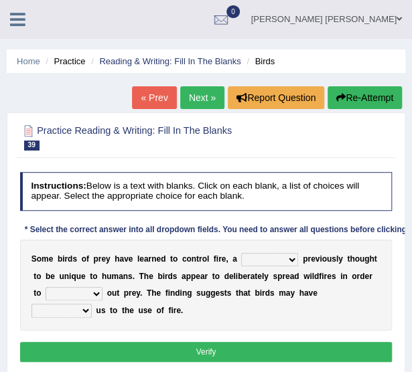
click at [307, 254] on b "r" at bounding box center [308, 258] width 3 height 9
click at [272, 262] on select "question profile tale skill" at bounding box center [269, 259] width 57 height 13
select select "skill"
click at [241, 253] on select "question profile tale skill" at bounding box center [269, 259] width 57 height 13
click at [63, 297] on select "prevent limit span flush" at bounding box center [74, 293] width 57 height 13
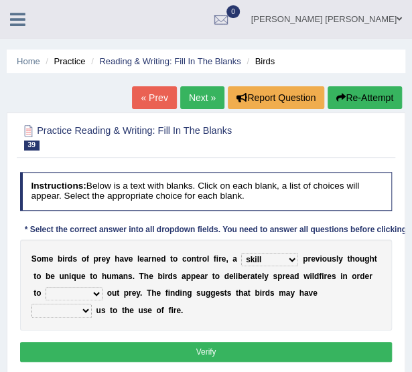
select select "prevent"
click at [46, 287] on select "prevent limit span flush" at bounding box center [74, 293] width 57 height 13
click at [329, 300] on div "S o m e b i r d s o f p r e y h a v e l e a r n e d t o c o n t r o l f i r e ,…" at bounding box center [206, 285] width 372 height 91
click at [92, 304] on select "prophesied beaten transmitted forced" at bounding box center [61, 310] width 60 height 13
select select "prophesied"
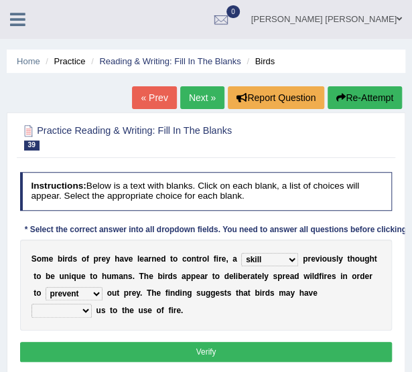
click at [92, 304] on select "prophesied beaten transmitted forced" at bounding box center [61, 310] width 60 height 13
click at [293, 351] on button "Verify" at bounding box center [206, 351] width 372 height 19
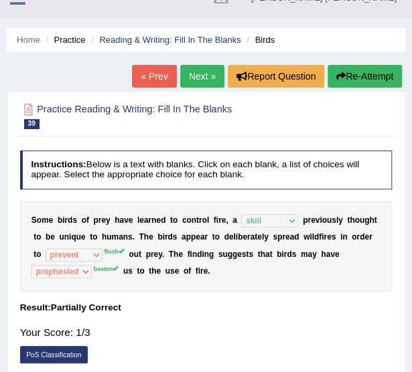
scroll to position [26, 0]
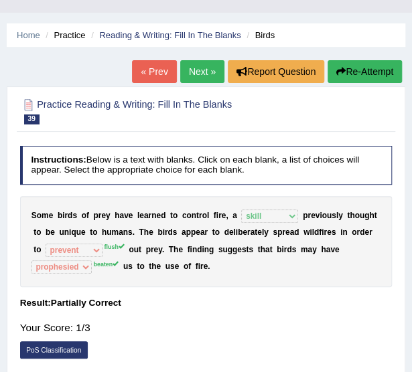
click at [233, 146] on h4 "Instructions: Below is a text with blanks. Click on each blank, a list of choic…" at bounding box center [206, 165] width 372 height 38
click at [339, 66] on button "Re-Attempt" at bounding box center [364, 71] width 74 height 23
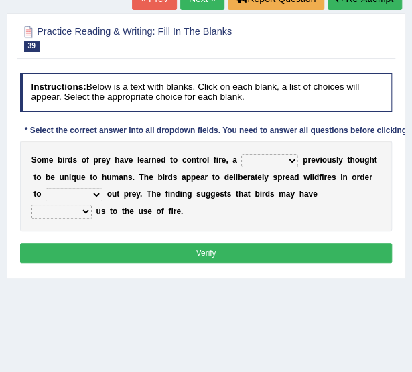
scroll to position [148, 0]
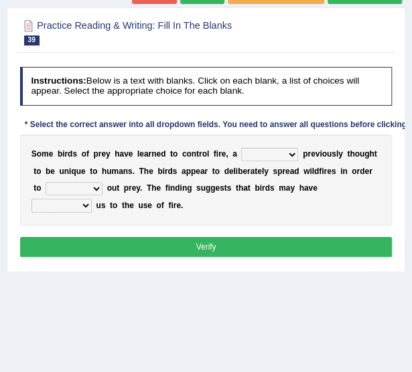
click at [255, 148] on select "question profile tale skill" at bounding box center [269, 154] width 57 height 13
select select "skill"
click at [241, 148] on select "question profile tale skill" at bounding box center [269, 154] width 57 height 13
click at [72, 179] on div "S o m e b i r d s o f p r e y h a v e l e a r n e d t o c o n t r o l f i r e ,…" at bounding box center [206, 180] width 372 height 91
click at [72, 190] on select "prevent limit span flush" at bounding box center [74, 188] width 57 height 13
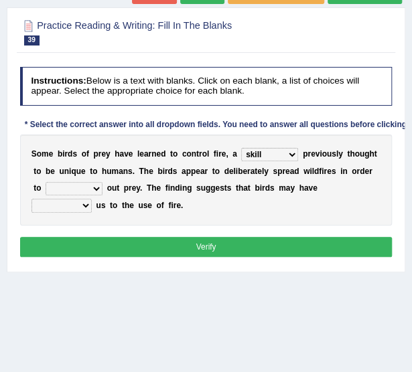
select select "flush"
click at [46, 182] on select "prevent limit span flush" at bounding box center [74, 188] width 57 height 13
click at [92, 199] on select "prophesied beaten transmitted forced" at bounding box center [61, 205] width 60 height 13
select select "beaten"
click at [92, 199] on select "prophesied beaten transmitted forced" at bounding box center [61, 205] width 60 height 13
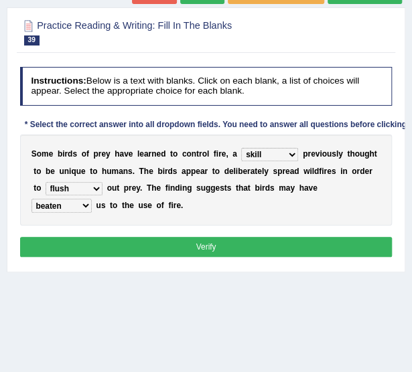
click at [310, 240] on button "Verify" at bounding box center [206, 246] width 372 height 19
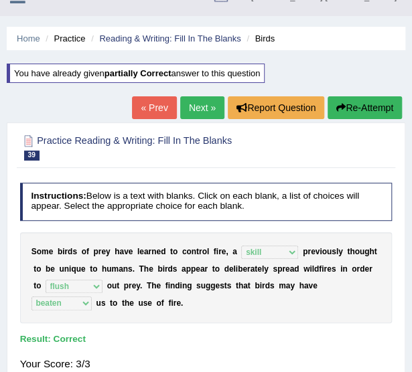
scroll to position [16, 0]
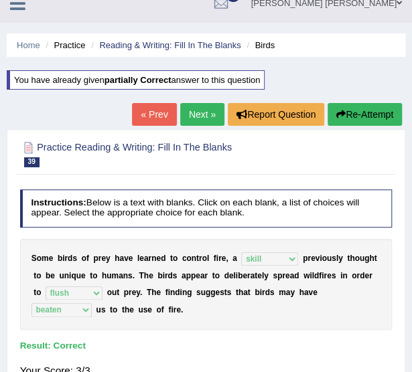
click at [202, 116] on link "Next »" at bounding box center [202, 114] width 44 height 23
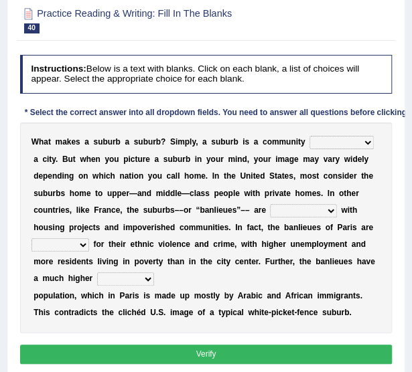
scroll to position [118, 0]
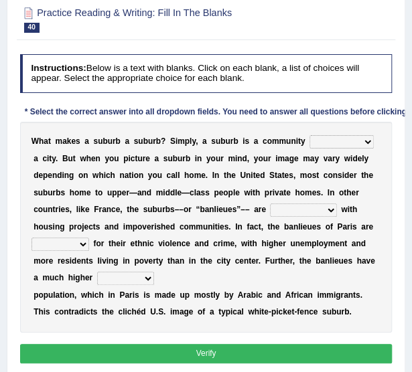
click at [328, 141] on select "lying locating situating surrounding" at bounding box center [341, 141] width 64 height 13
select select "surrounding"
click at [309, 135] on select "lying locating situating surrounding" at bounding box center [341, 141] width 64 height 13
click at [270, 203] on select "antonymous antibiotic synonymous synthetic" at bounding box center [303, 209] width 66 height 13
select select "synonymous"
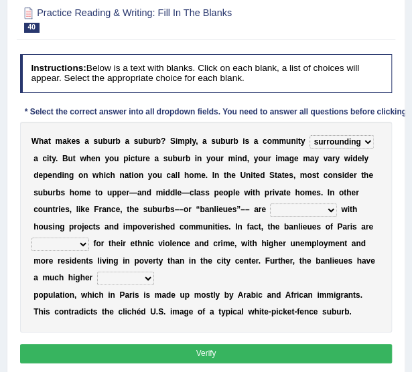
click at [270, 203] on select "antonymous antibiotic synonymous synthetic" at bounding box center [303, 209] width 66 height 13
click at [89, 238] on select "clamorous sensitive famous notorious" at bounding box center [60, 244] width 58 height 13
select select "famous"
click at [89, 238] on select "clamorous sensitive famous notorious" at bounding box center [60, 244] width 58 height 13
click at [154, 272] on select "local young immigrant senior" at bounding box center [125, 278] width 57 height 13
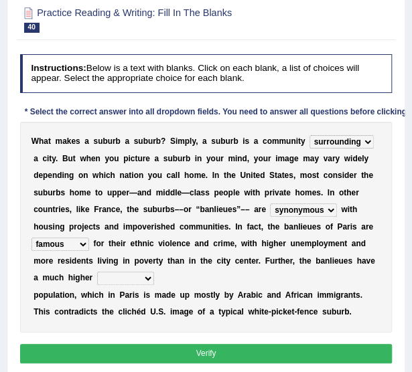
select select "senior"
click at [154, 272] on select "local young immigrant senior" at bounding box center [125, 278] width 57 height 13
click at [254, 344] on button "Verify" at bounding box center [206, 353] width 372 height 19
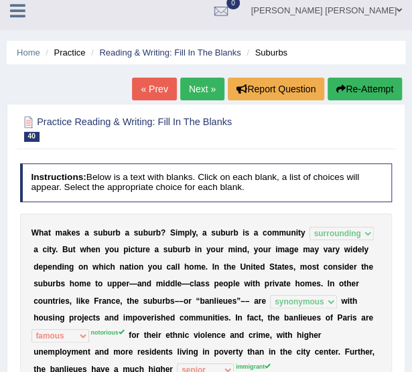
scroll to position [3, 0]
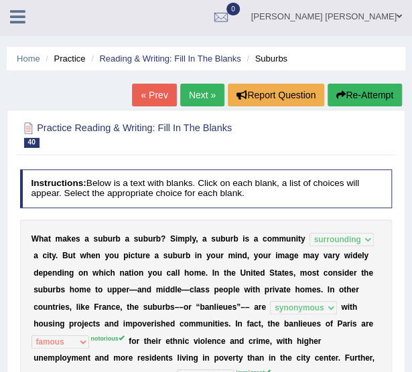
click at [187, 101] on link "Next »" at bounding box center [202, 95] width 44 height 23
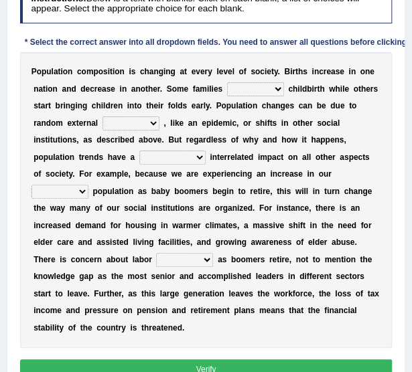
scroll to position [188, 0]
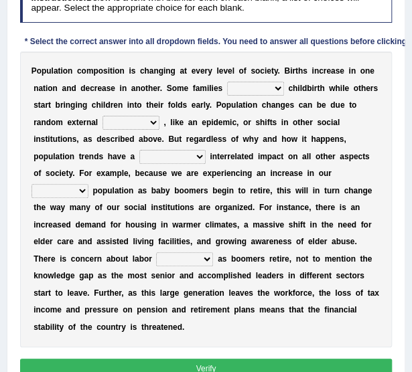
click at [236, 92] on select "demand default deliver delay" at bounding box center [255, 88] width 57 height 13
select select "delay"
click at [227, 82] on select "demand default deliver delay" at bounding box center [255, 88] width 57 height 13
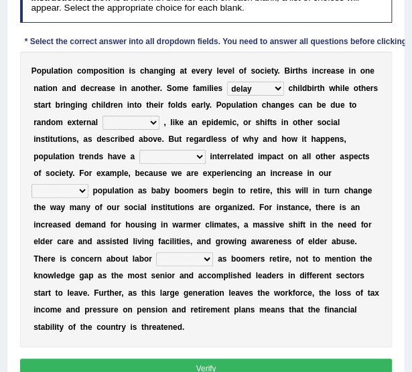
click at [74, 114] on div "P o p u l a t i o n c o m p o s i t i o n i s c h a n g i n g a t e v e r y l e…" at bounding box center [206, 200] width 372 height 296
click at [102, 120] on select "variations fortune formation forces" at bounding box center [130, 122] width 57 height 13
click at [102, 116] on select "variations fortune formation forces" at bounding box center [130, 122] width 57 height 13
click at [102, 120] on select "variations fortune formation forces" at bounding box center [130, 122] width 57 height 13
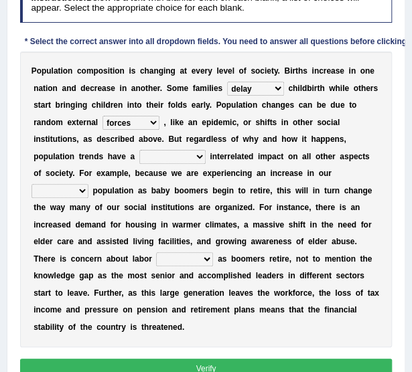
click at [102, 120] on select "variations fortune formation forces" at bounding box center [130, 122] width 57 height 13
click at [102, 116] on select "variations fortune formation forces" at bounding box center [130, 122] width 57 height 13
click at [102, 120] on select "variations fortune formation forces" at bounding box center [130, 122] width 57 height 13
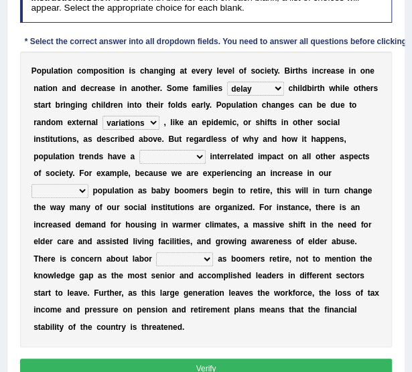
select select "forces"
click at [102, 116] on select "variations fortune formation forces" at bounding box center [130, 122] width 57 height 13
click at [139, 161] on select "tremendous tenuous tremulous spontaneous" at bounding box center [172, 156] width 66 height 13
select select "tremendous"
click at [139, 150] on select "tremendous tenuous tremulous spontaneous" at bounding box center [172, 156] width 66 height 13
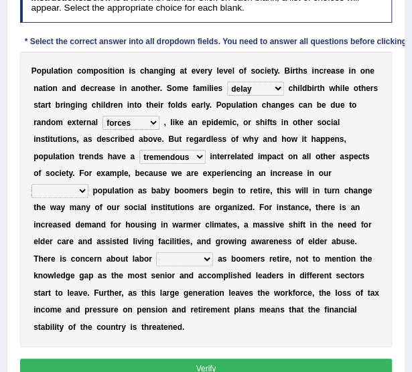
click at [88, 184] on select "tertiary senior junior primary" at bounding box center [59, 190] width 57 height 13
select select "primary"
click at [88, 184] on select "tertiary senior junior primary" at bounding box center [59, 190] width 57 height 13
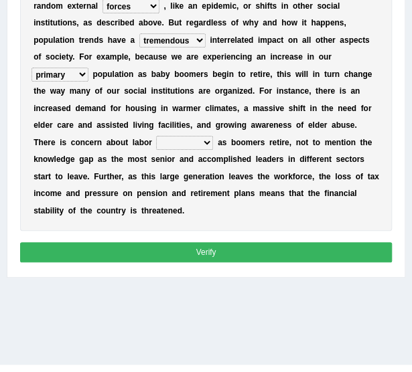
scroll to position [305, 0]
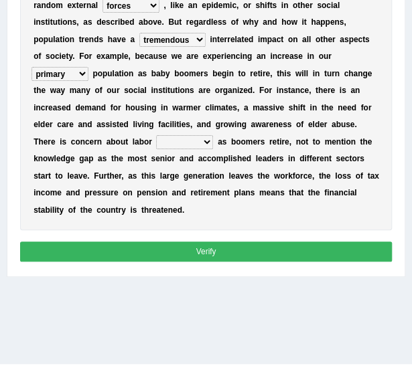
click at [213, 135] on select "shortcuts shortfalls shortages shorthand" at bounding box center [184, 141] width 57 height 13
select select "shortages"
click at [197, 135] on select "shortcuts shortfalls shortages shorthand" at bounding box center [184, 141] width 57 height 13
click at [230, 242] on button "Verify" at bounding box center [206, 251] width 372 height 19
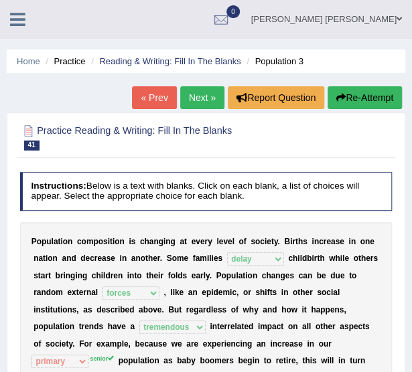
scroll to position [51, 0]
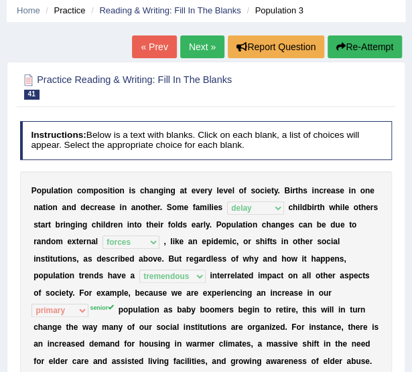
click at [187, 53] on link "Next »" at bounding box center [202, 46] width 44 height 23
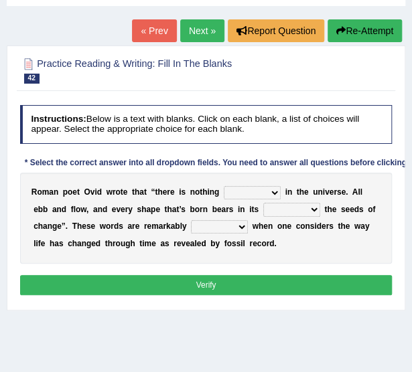
scroll to position [71, 0]
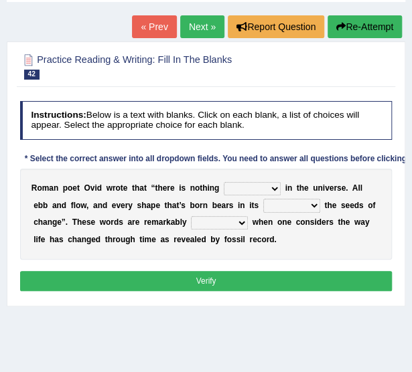
click at [246, 182] on select "orthodox volatile constant cheap" at bounding box center [251, 188] width 57 height 13
select select "constant"
click at [223, 182] on select "orthodox volatile constant cheap" at bounding box center [251, 188] width 57 height 13
click at [263, 199] on select "heart limb womb brain" at bounding box center [291, 205] width 57 height 13
click at [187, 213] on div "R o m a n p o e t O v i d w r o t e t h a t “ t h e r e i s n o t h i n g ortho…" at bounding box center [206, 214] width 372 height 91
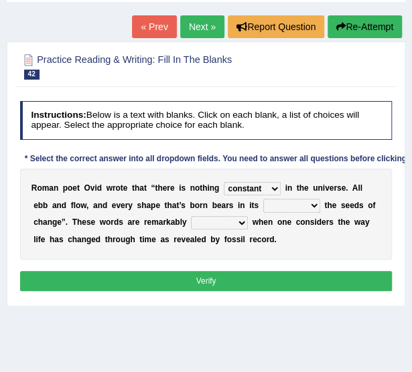
click at [191, 226] on select "prevalent detached relevant dominant" at bounding box center [219, 222] width 57 height 13
select select "dominant"
click at [191, 216] on select "prevalent detached relevant dominant" at bounding box center [219, 222] width 57 height 13
click at [263, 203] on select "heart limb womb brain" at bounding box center [291, 205] width 57 height 13
click at [263, 199] on select "heart limb womb brain" at bounding box center [291, 205] width 57 height 13
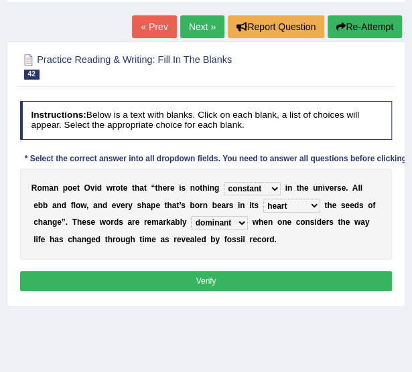
click at [247, 196] on div "R o m a n p o e t O v i d w r o t e t h a t “ t h e r e i s n o t h i n g ortho…" at bounding box center [206, 214] width 372 height 91
click at [249, 216] on div "R o m a n p o e t O v i d w r o t e t h a t “ t h e r e i s n o t h i n g ortho…" at bounding box center [206, 214] width 372 height 91
click at [263, 201] on select "heart limb womb brain" at bounding box center [291, 205] width 57 height 13
select select "womb"
click at [263, 199] on select "heart limb womb brain" at bounding box center [291, 205] width 57 height 13
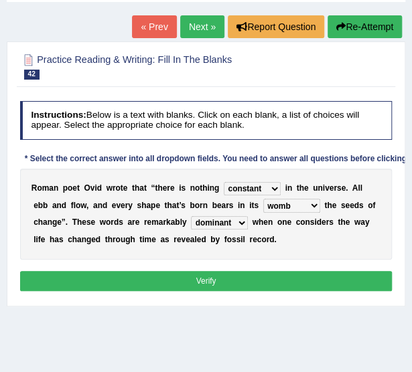
click at [205, 287] on button "Verify" at bounding box center [206, 280] width 372 height 19
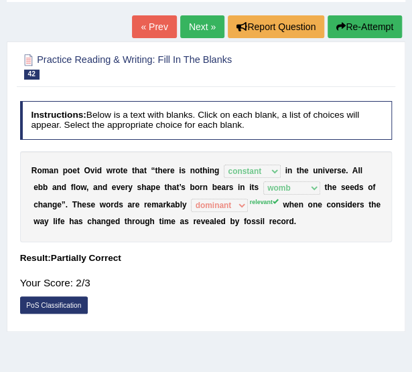
click at [213, 22] on link "Next »" at bounding box center [202, 26] width 44 height 23
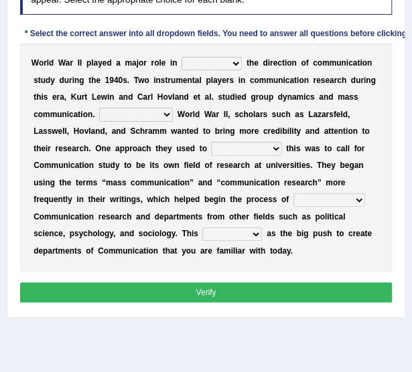
scroll to position [202, 0]
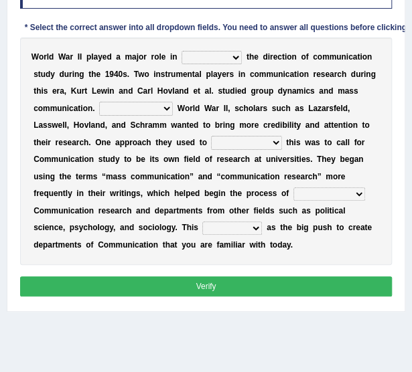
click at [210, 51] on select "shaping sharpening shunning shivering" at bounding box center [211, 57] width 60 height 13
select select "shaping"
click at [181, 51] on select "shaping sharpening shunning shivering" at bounding box center [211, 57] width 60 height 13
click at [99, 104] on select "Being followed To be followed Following Followed" at bounding box center [136, 108] width 74 height 13
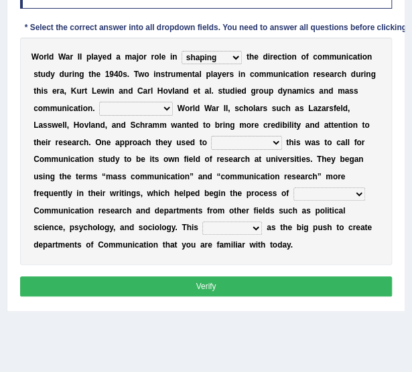
click at [99, 104] on select "Being followed To be followed Following Followed" at bounding box center [136, 108] width 74 height 13
